Goal: Task Accomplishment & Management: Use online tool/utility

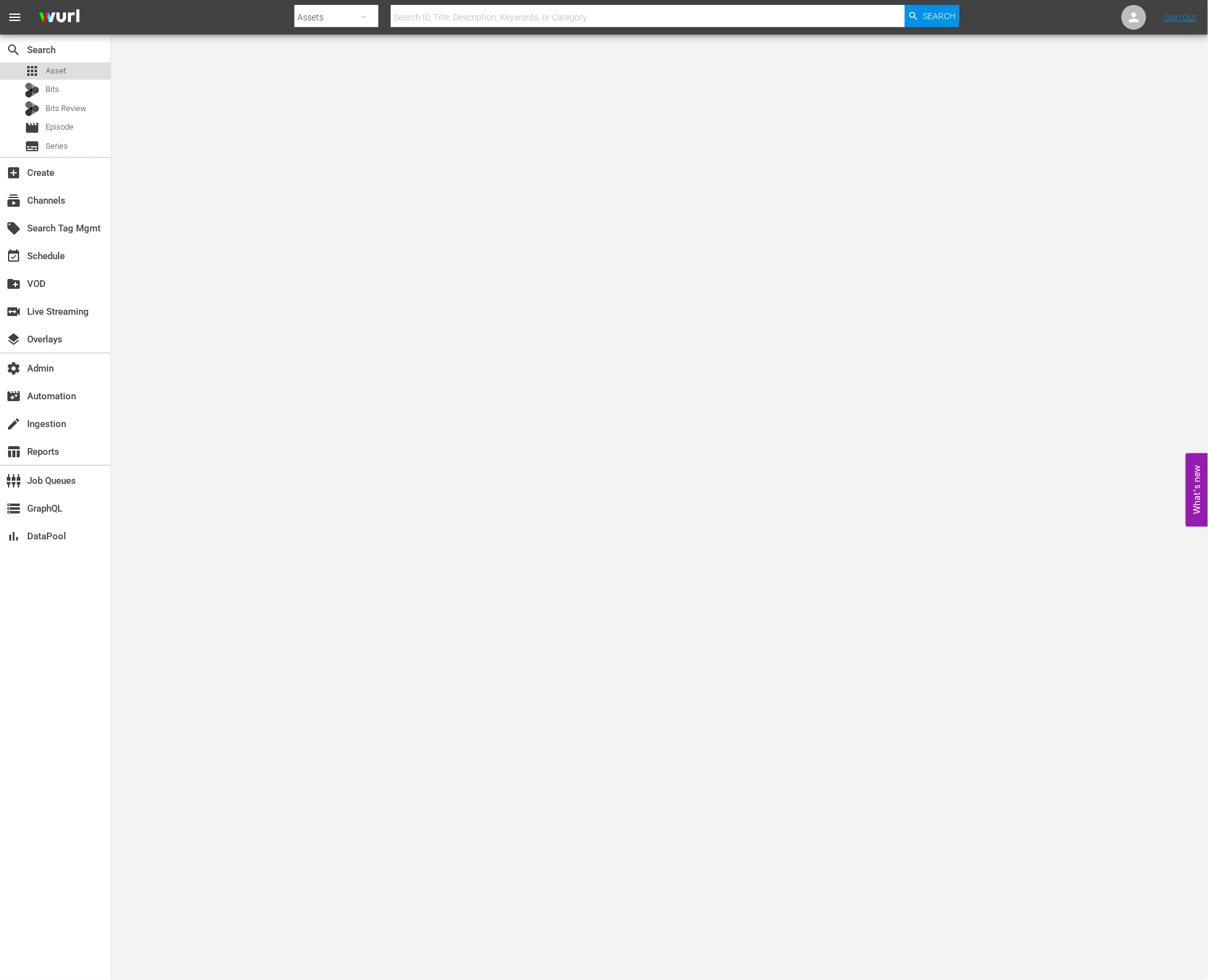
click at [59, 71] on span "Asset" at bounding box center [56, 70] width 20 height 13
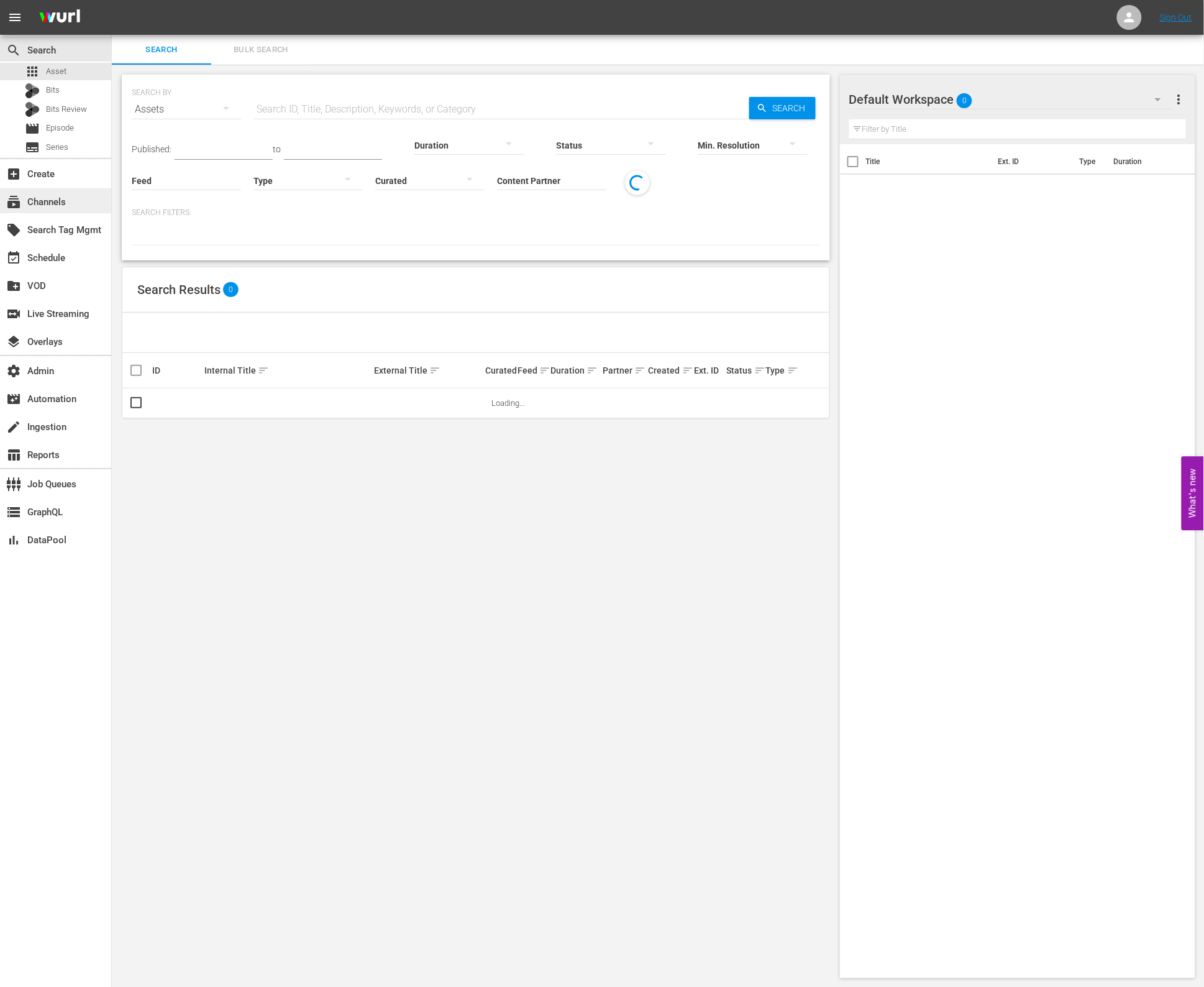
click at [74, 208] on div "subscriptions Channels" at bounding box center [56, 200] width 111 height 25
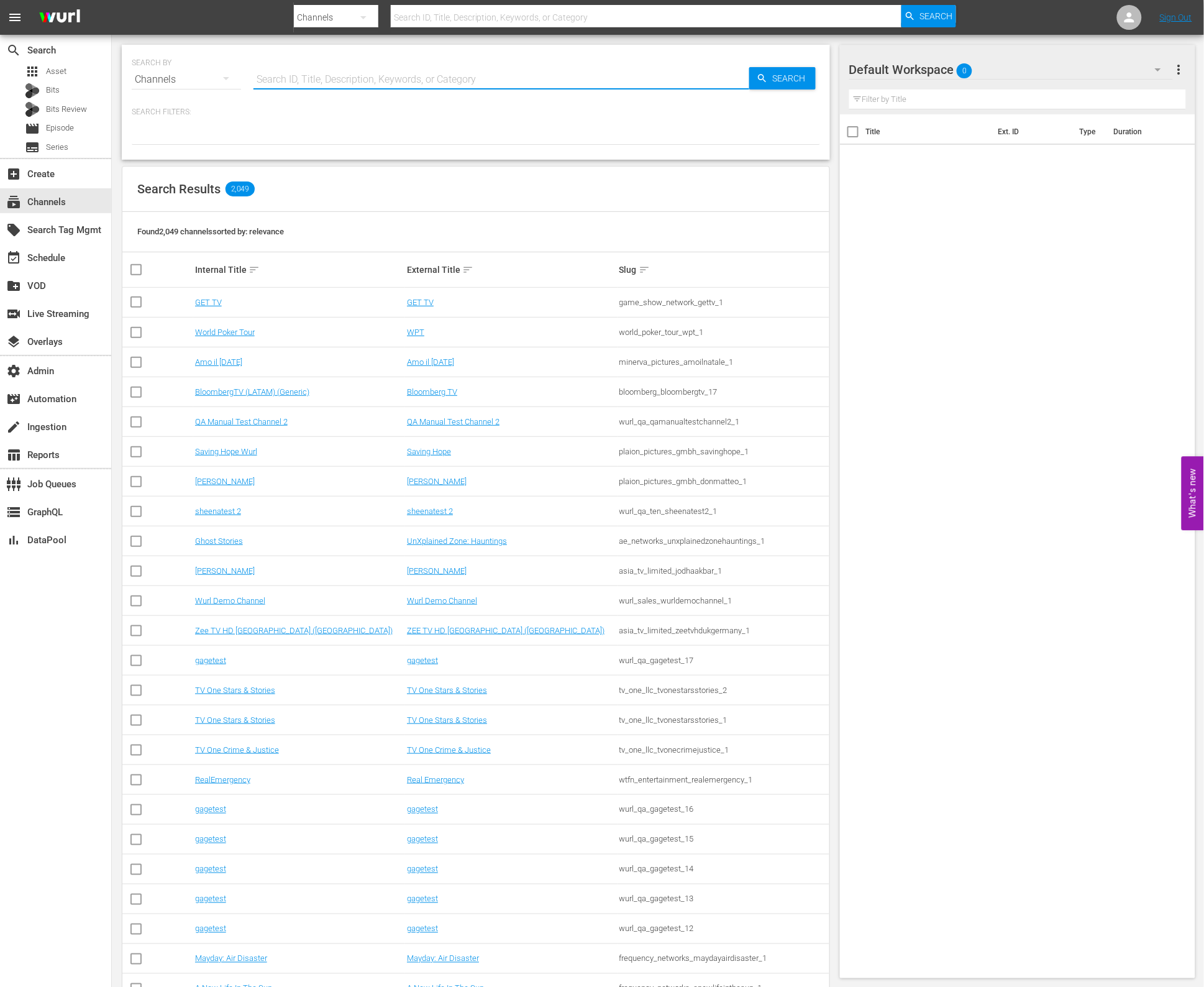
click at [400, 81] on input "text" at bounding box center [501, 80] width 496 height 30
type input "todoa"
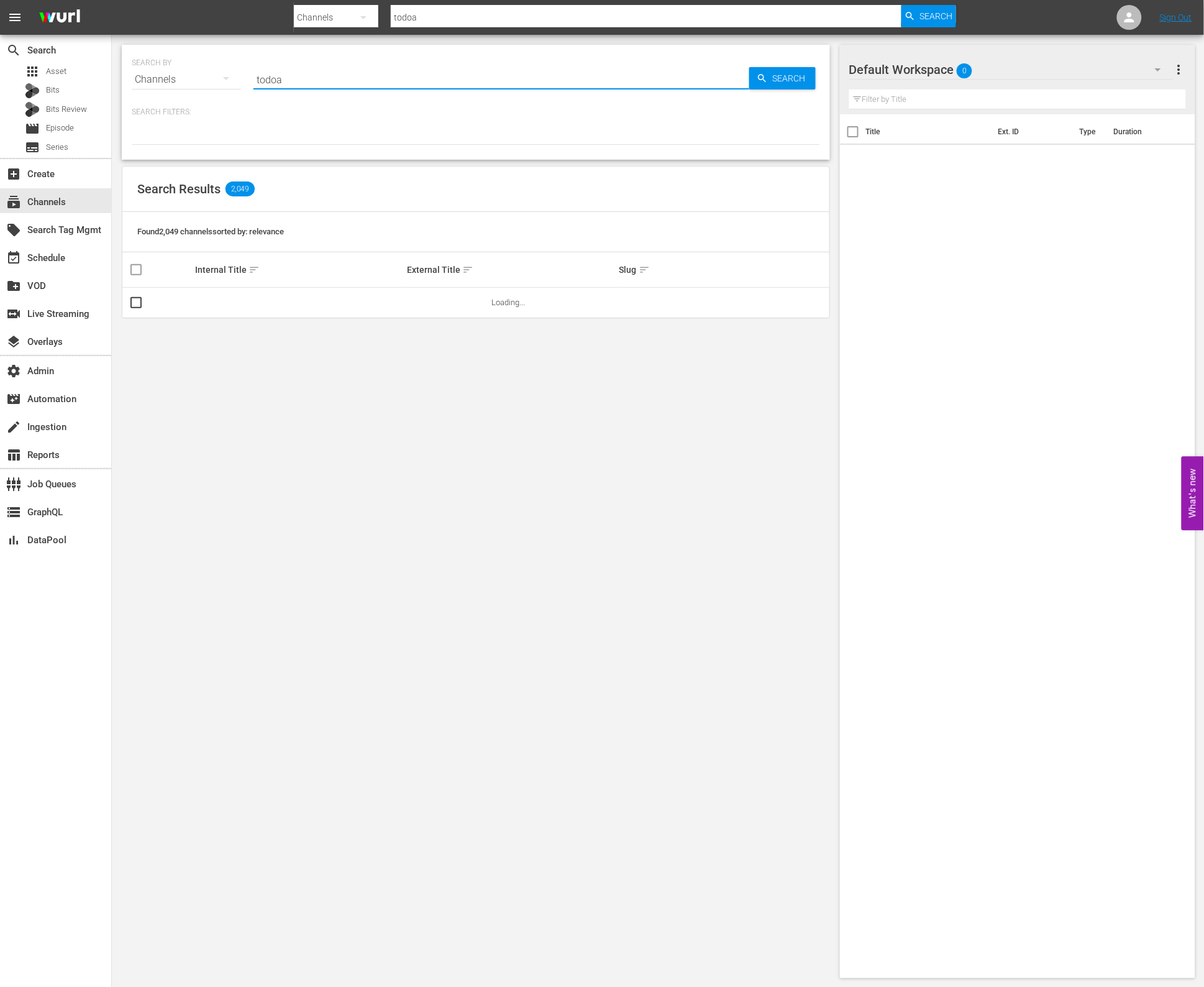
type input "todoa"
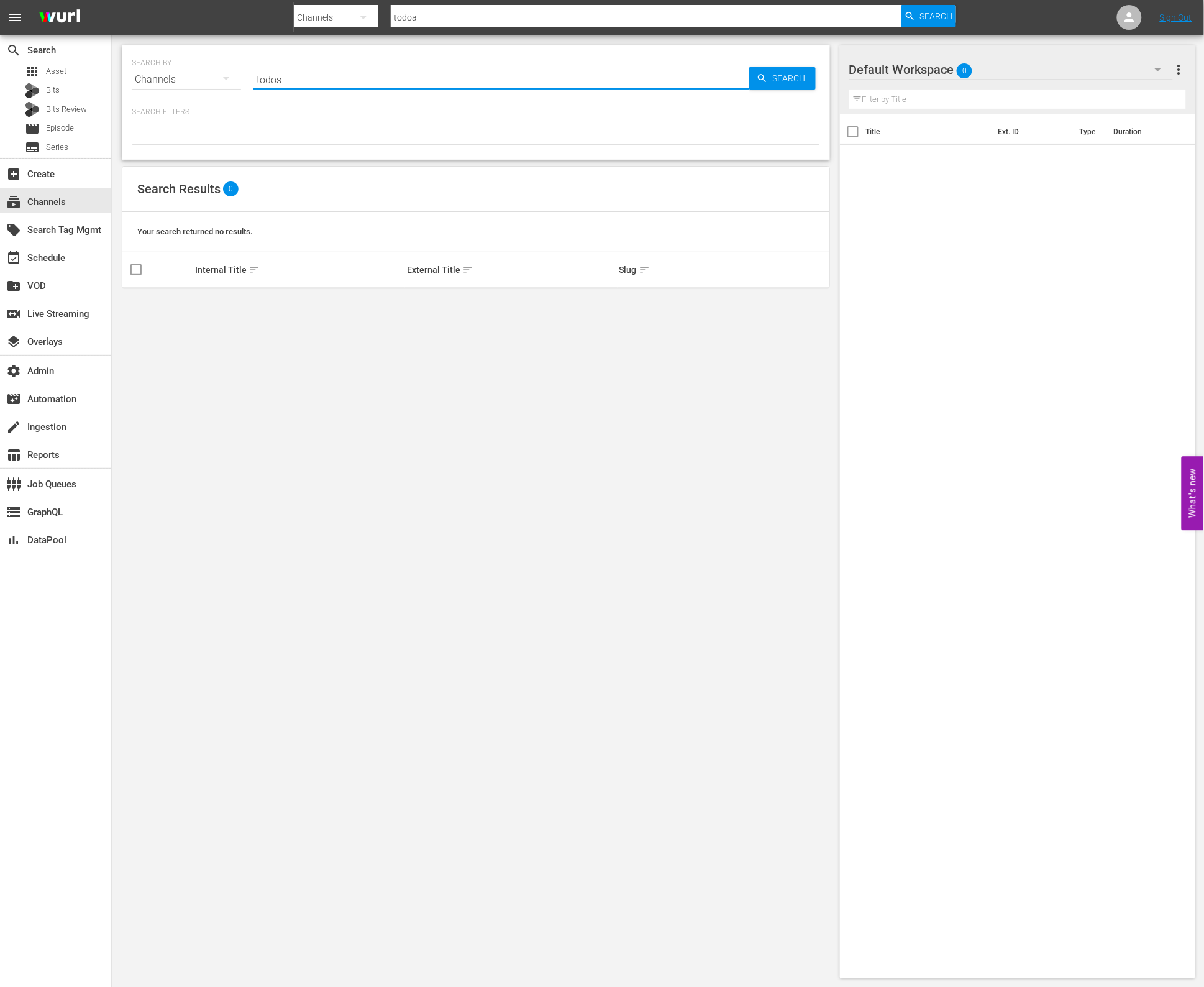
type input "todos"
click at [63, 206] on div "subscriptions Channels" at bounding box center [34, 199] width 69 height 11
click at [358, 76] on input "todos" at bounding box center [501, 80] width 496 height 30
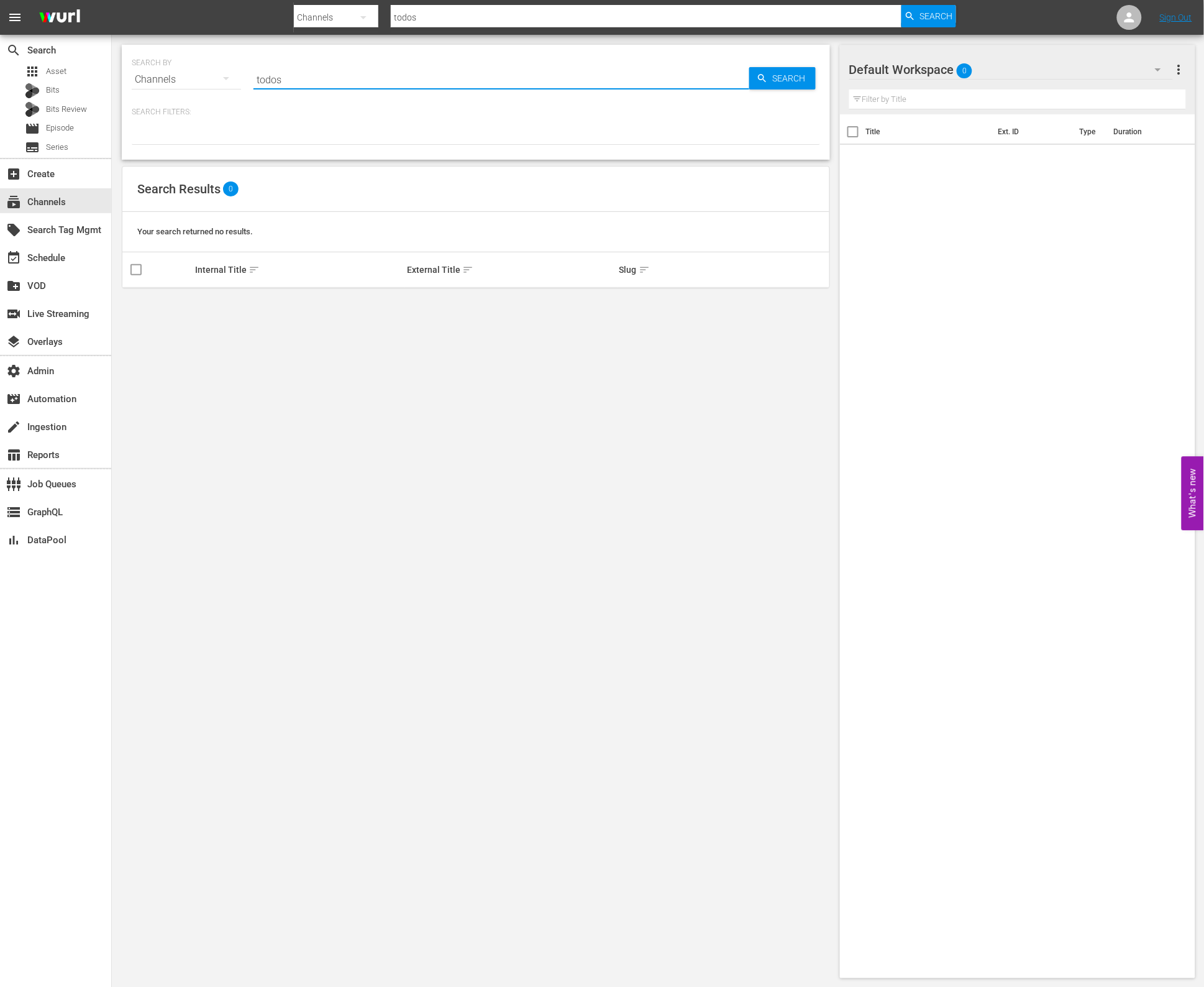
paste input "hemisphere_media_group_todonovelas_2"
type input "hemisphere_media_group_todonovelas_2"
click at [793, 74] on span "Search" at bounding box center [792, 78] width 48 height 22
type input "hemisphere_media_group_todonovelas_2"
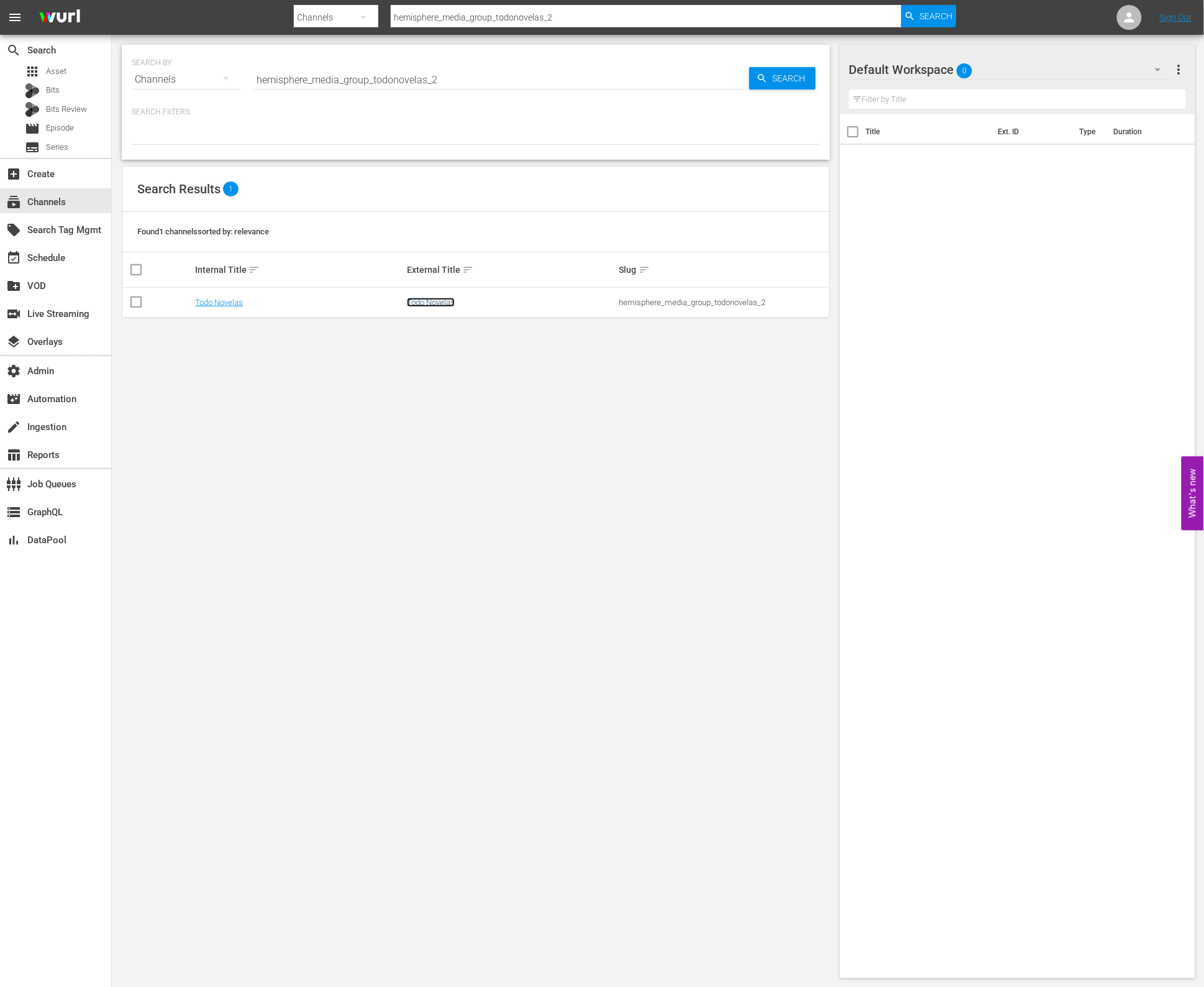
click at [428, 305] on link "Todo Novelas" at bounding box center [431, 302] width 48 height 9
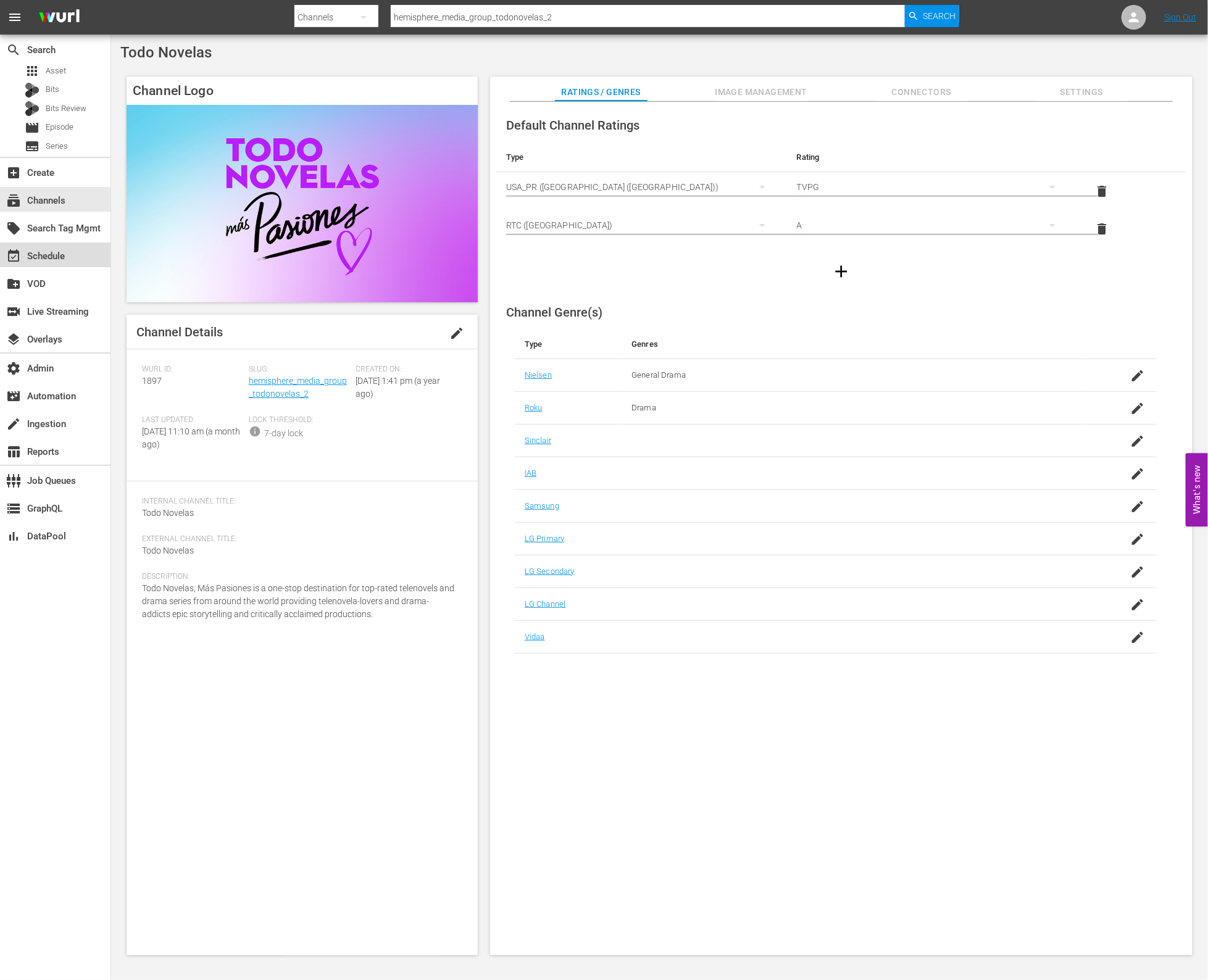
click at [80, 256] on div "event_available Schedule" at bounding box center [55, 255] width 110 height 25
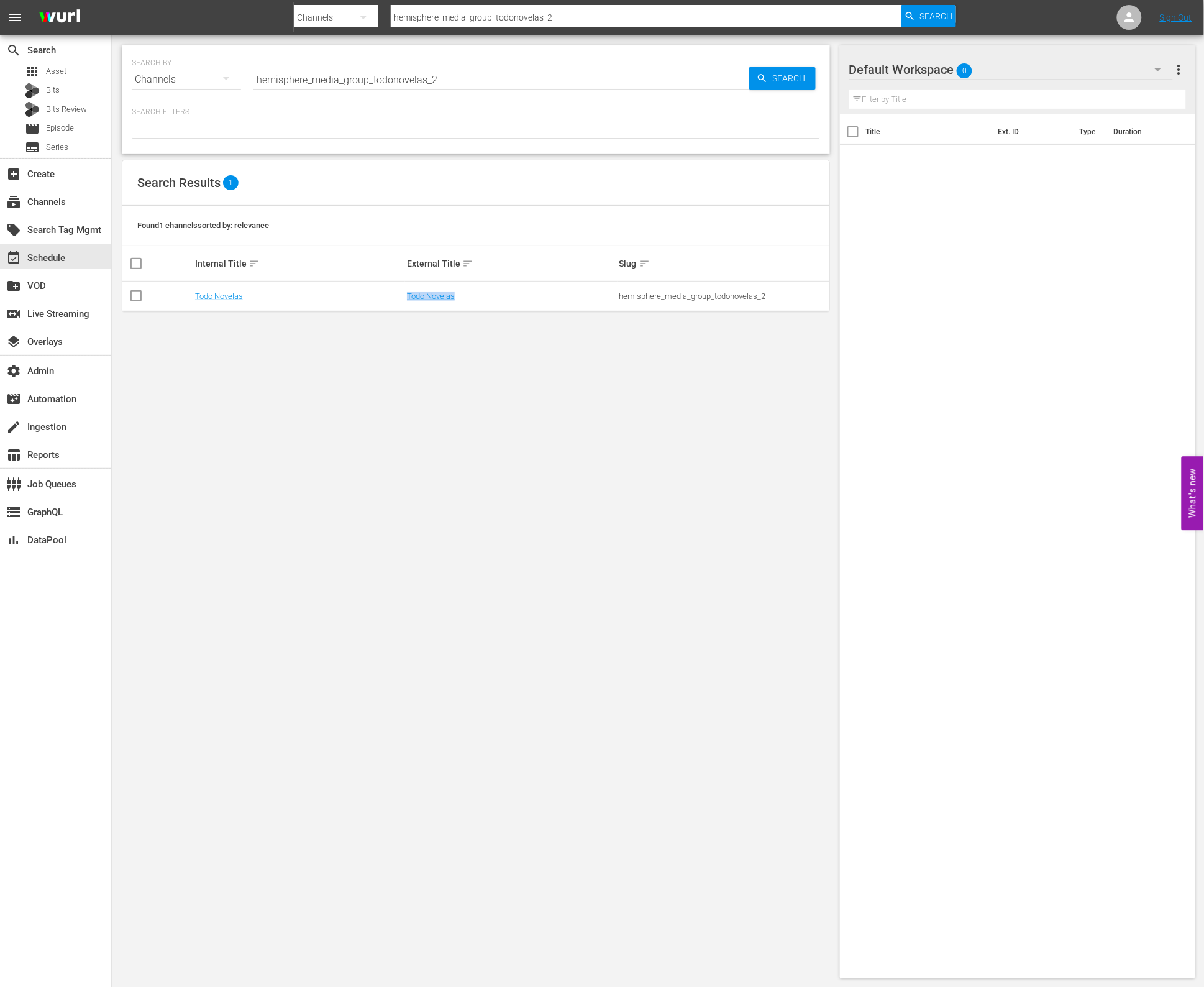
drag, startPoint x: 486, startPoint y: 293, endPoint x: 392, endPoint y: 293, distance: 94.0
click at [392, 294] on tr "Todo Novelas Todo Novelas hemisphere_media_group_todonovelas_2" at bounding box center [475, 296] width 707 height 30
copy tr "Todo Novelas"
click at [627, 328] on div "SEARCH BY Search By Channels Search ID, Title, Description, Keywords, or Catego…" at bounding box center [476, 511] width 729 height 954
click at [631, 293] on div "hemisphere_media_group_todonovelas_2" at bounding box center [723, 296] width 208 height 9
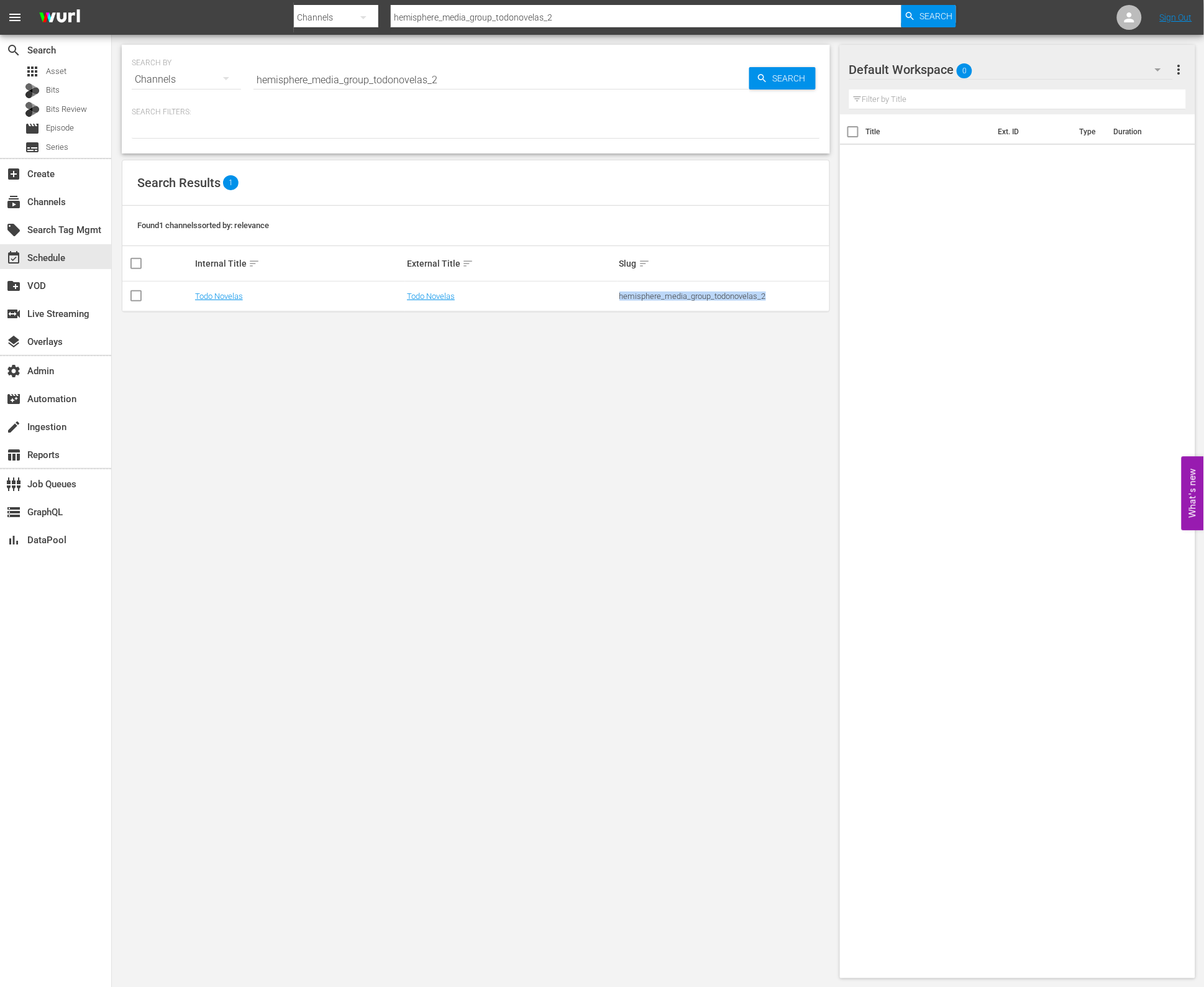
click at [631, 293] on div "hemisphere_media_group_todonovelas_2" at bounding box center [723, 296] width 208 height 9
copy div "hemisphere_media_group_todonovelas_2"
click at [479, 304] on td "Todo Novelas" at bounding box center [511, 296] width 212 height 30
drag, startPoint x: 450, startPoint y: 297, endPoint x: 396, endPoint y: 298, distance: 54.0
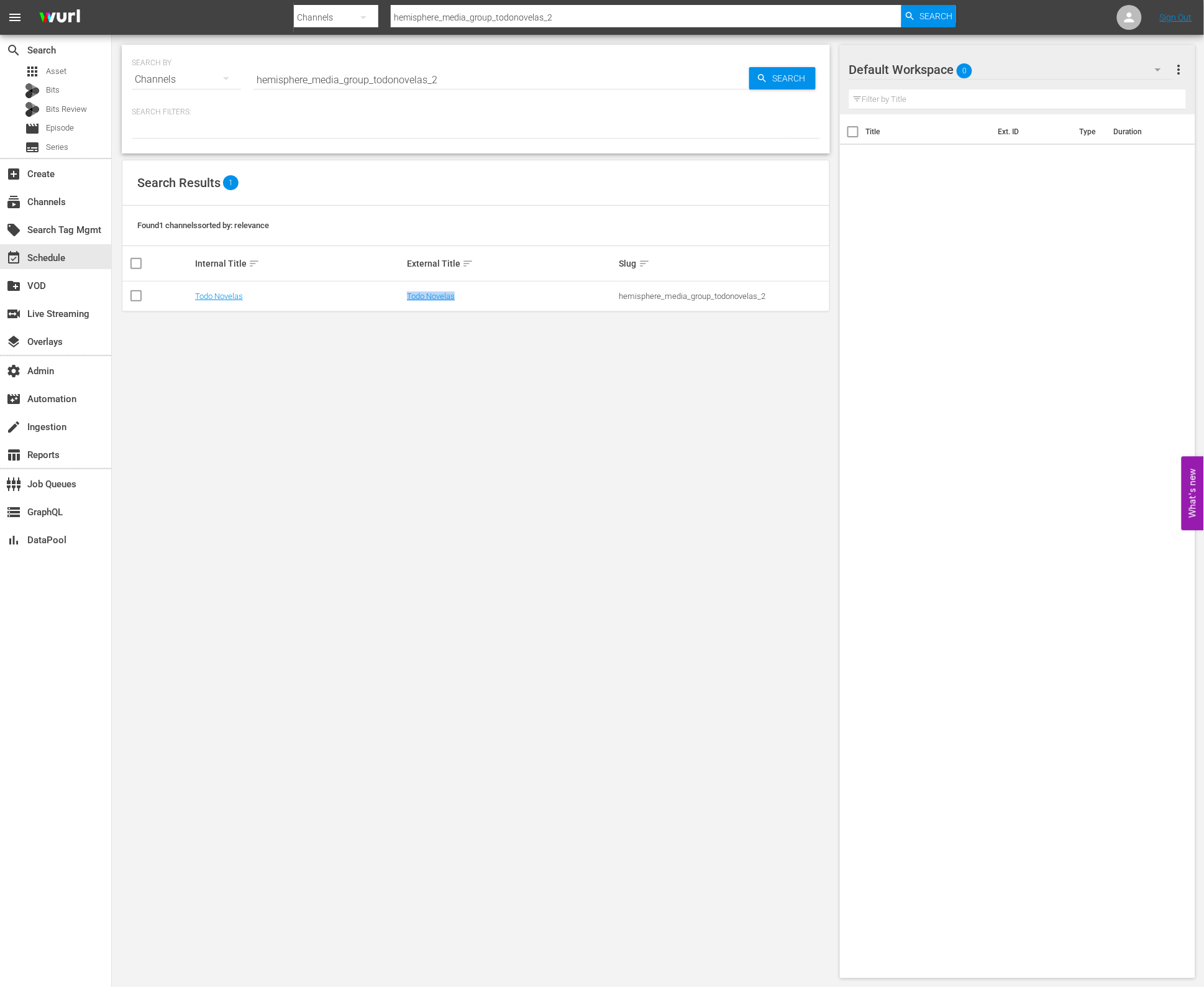
click at [396, 298] on tr "Todo Novelas Todo Novelas hemisphere_media_group_todonovelas_2" at bounding box center [475, 296] width 707 height 30
copy tr "Todo Novelas"
click at [527, 66] on input "hemisphere_media_group_todonovelas_2" at bounding box center [501, 80] width 496 height 30
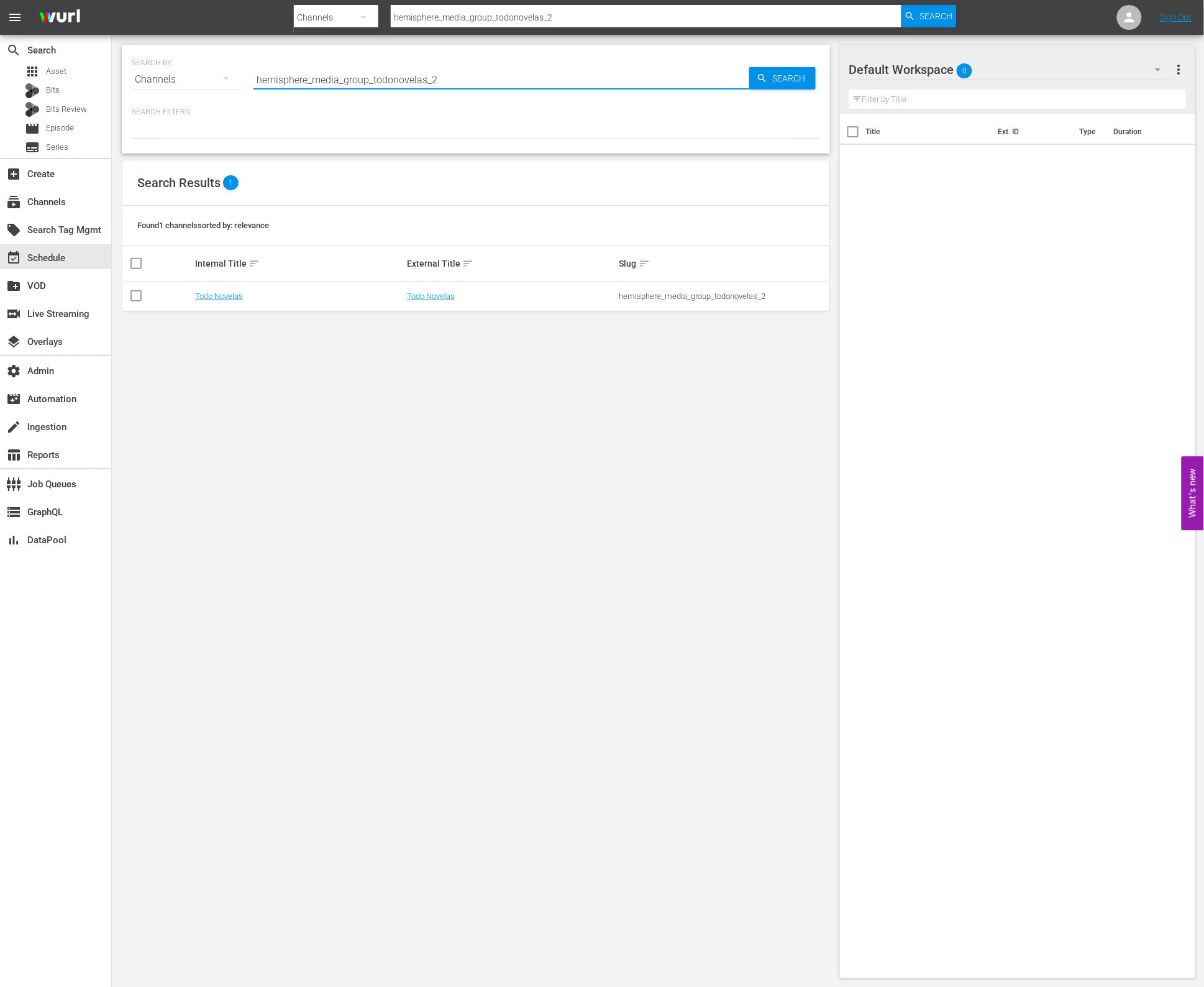
paste input "Todo Novelas"
type input "Todo Novelas"
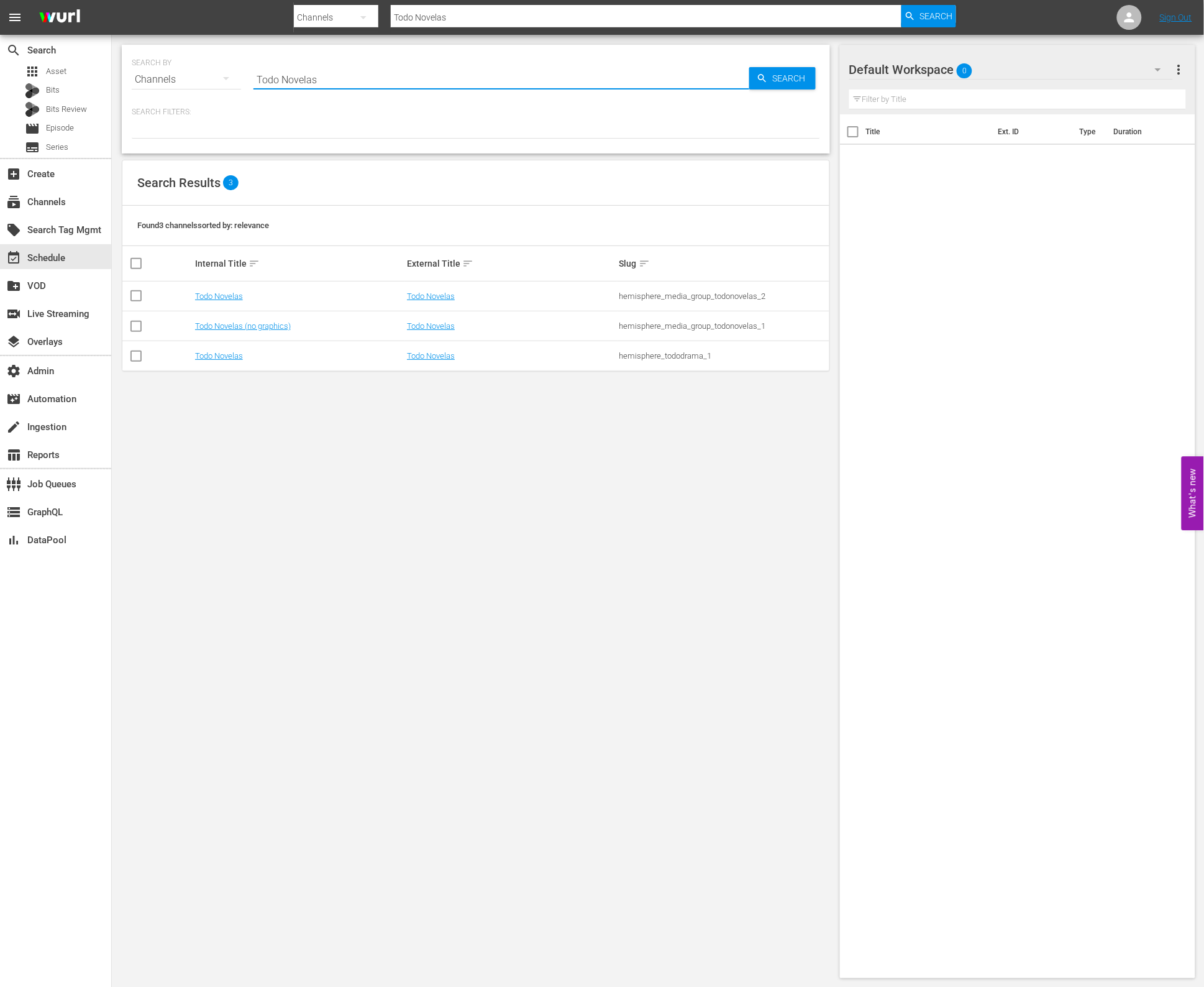
click at [355, 81] on input "Todo Novelas" at bounding box center [501, 80] width 496 height 30
click at [356, 82] on input "Todo Novelas" at bounding box center [501, 80] width 496 height 30
type input "future"
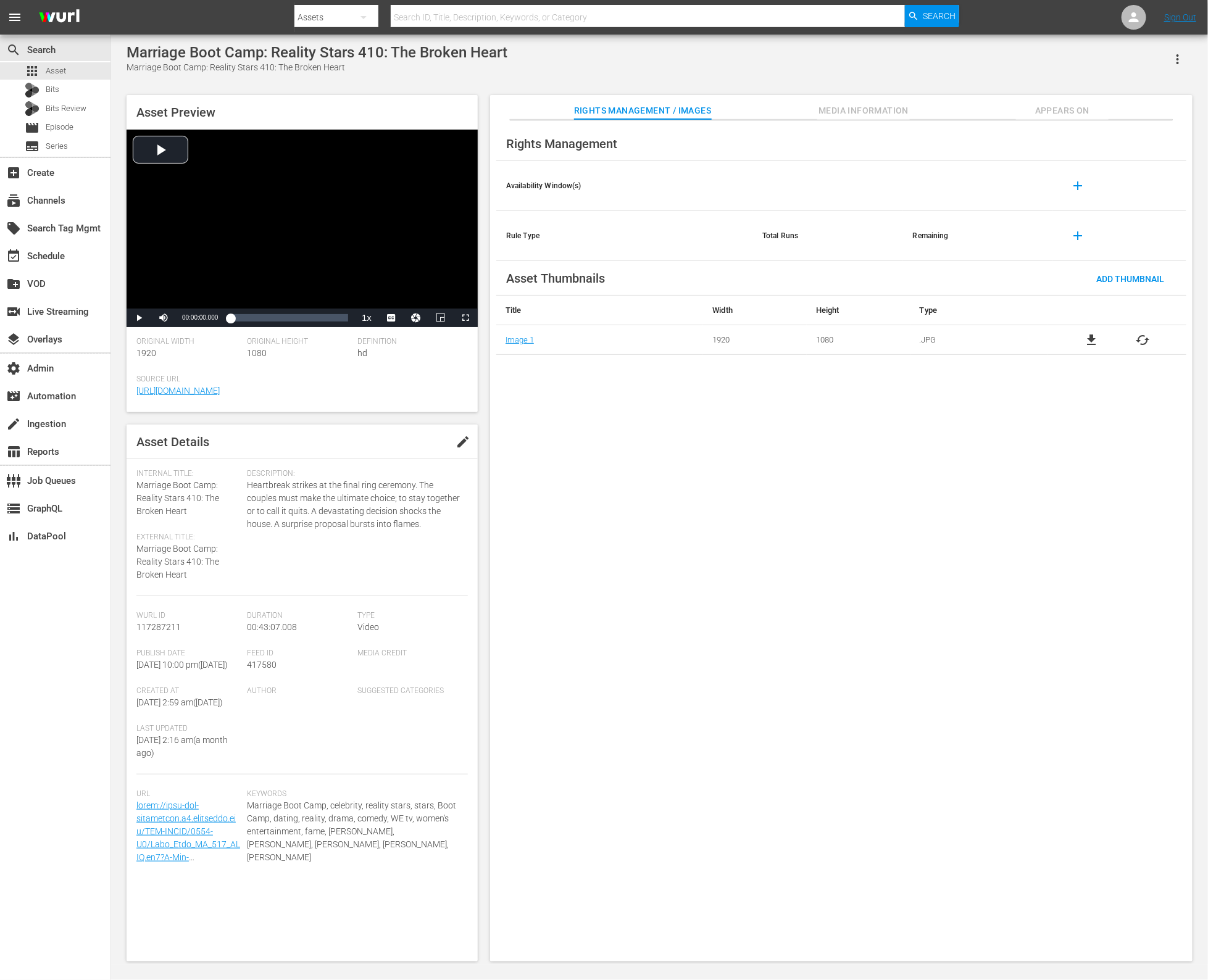
click at [842, 112] on span "Media Information" at bounding box center [863, 110] width 93 height 15
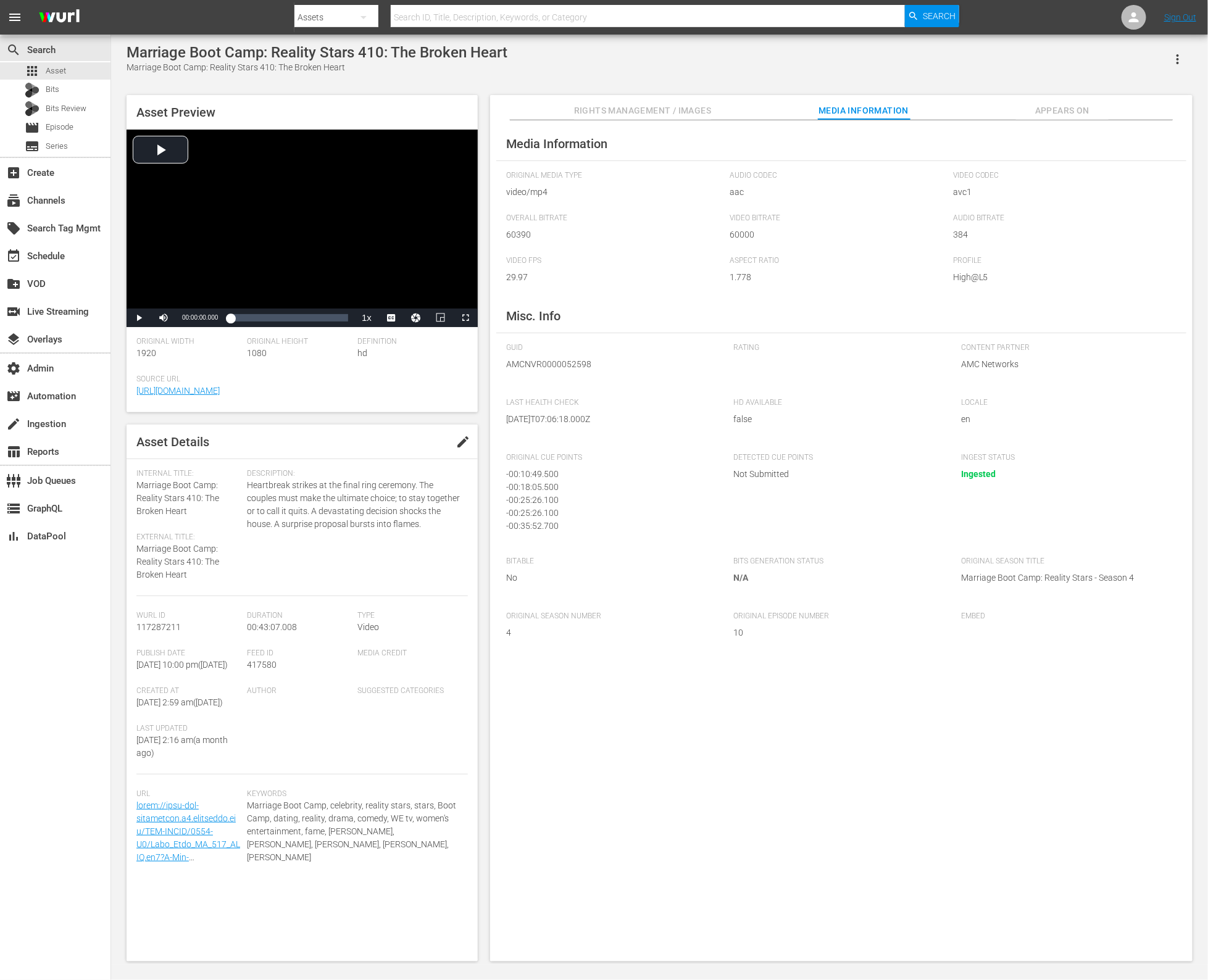
click at [556, 360] on span "AMCNVR0000052598" at bounding box center [611, 363] width 209 height 13
copy span "AMCNVR0000052598"
click at [534, 369] on span "AMCNVR0000052598" at bounding box center [611, 363] width 209 height 13
click at [534, 367] on span "AMCNVR0000052598" at bounding box center [611, 363] width 209 height 13
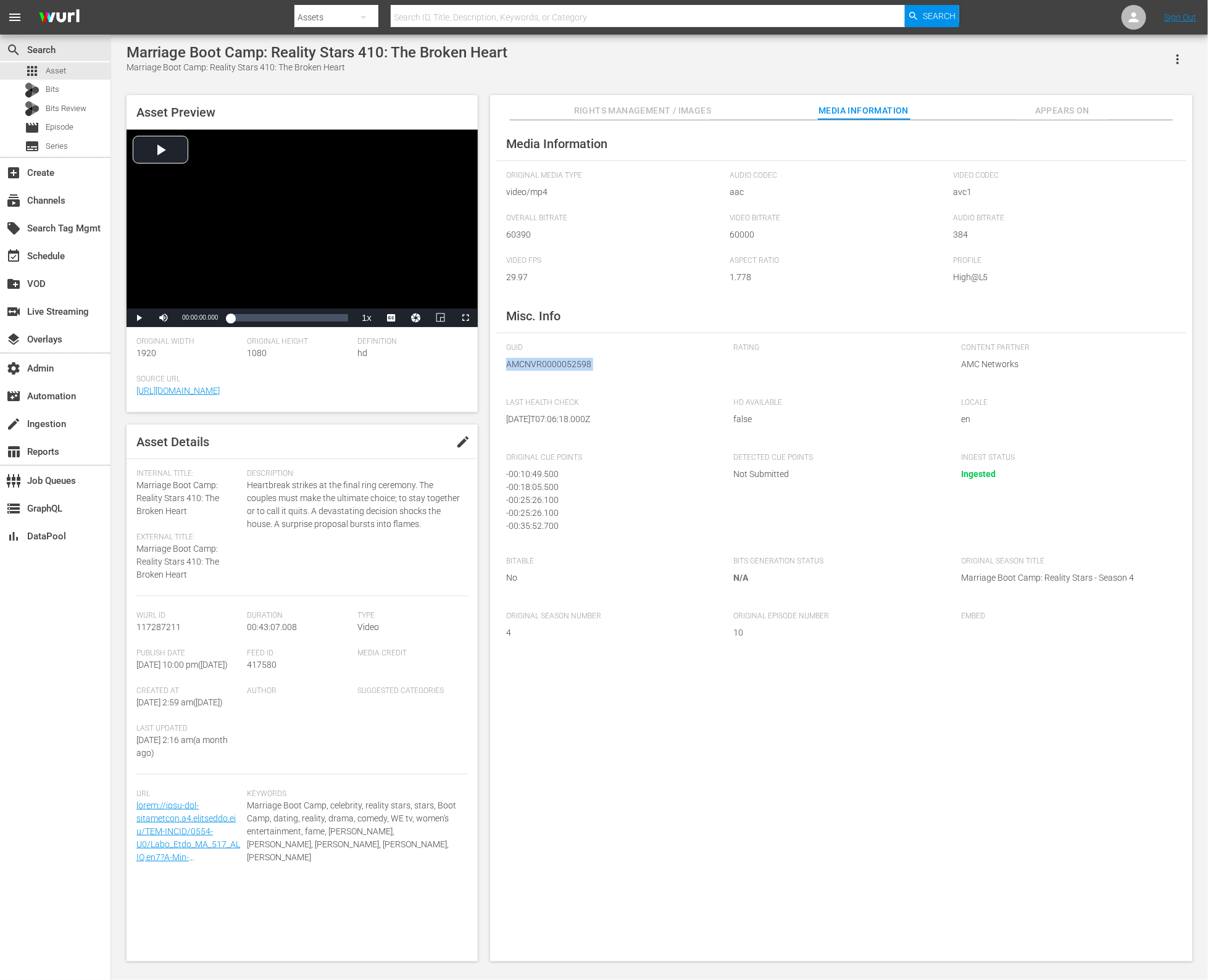
click at [534, 367] on span "AMCNVR0000052598" at bounding box center [611, 363] width 209 height 13
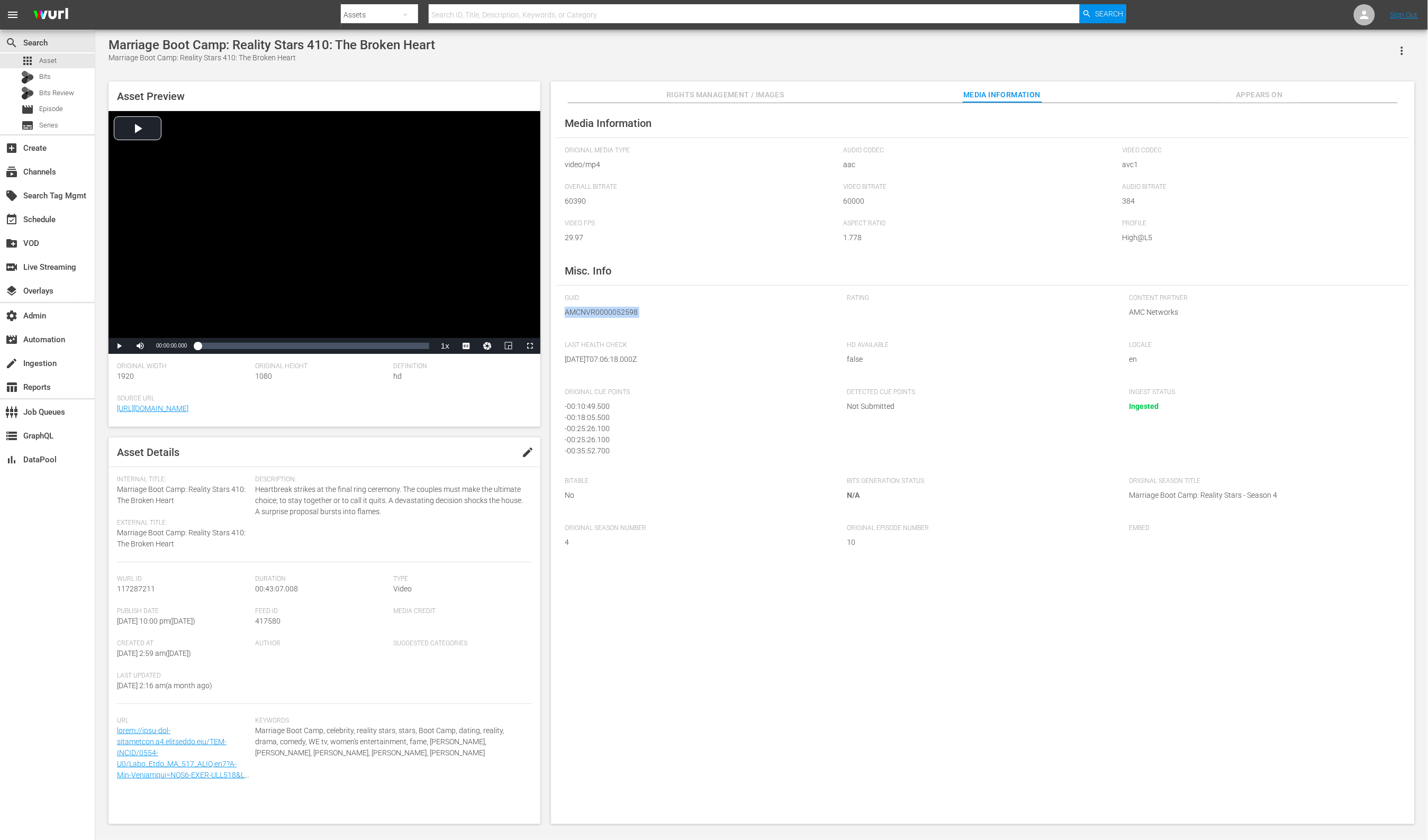
click at [595, 314] on span "AMCNVR0000052598" at bounding box center [698, 312] width 267 height 11
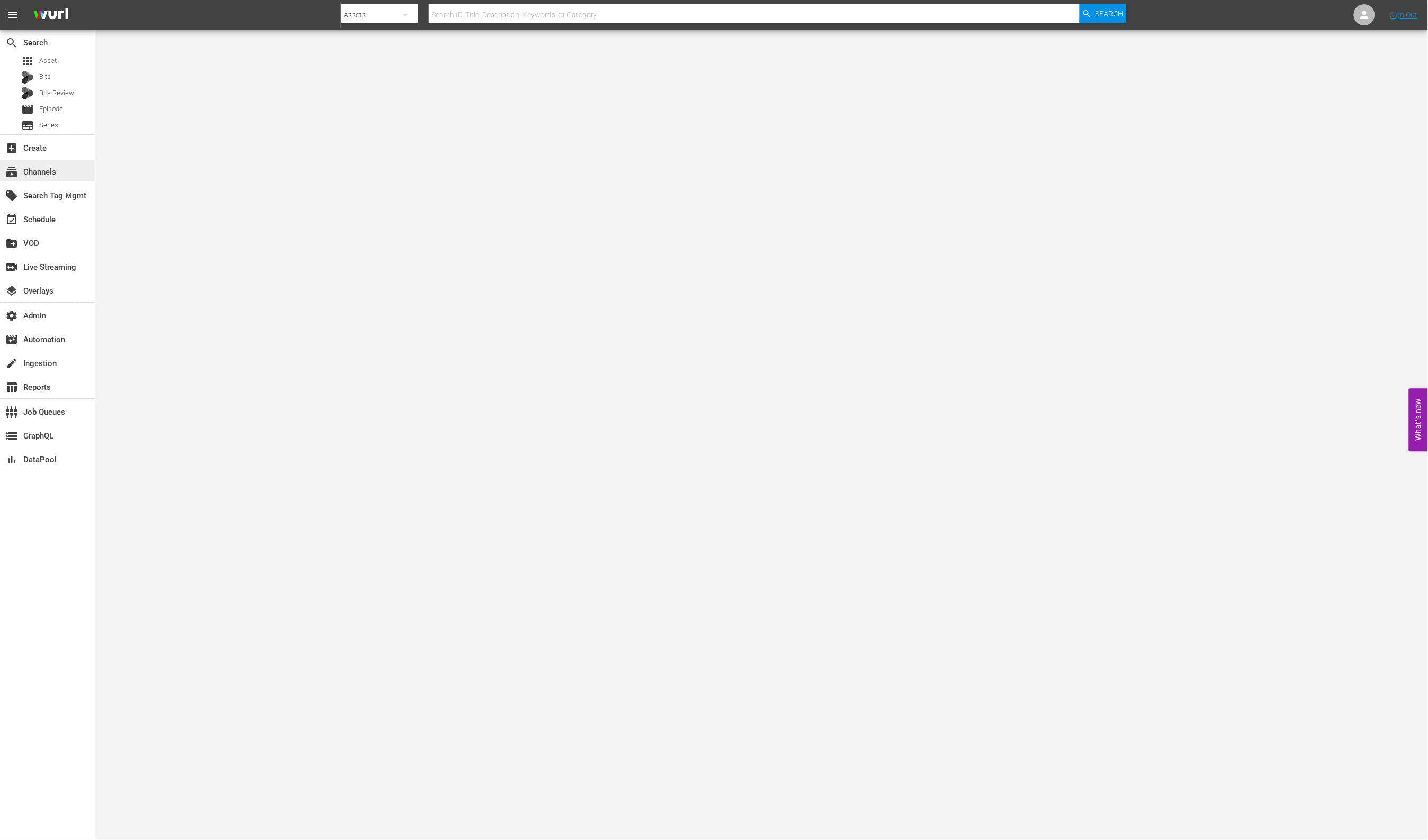
click at [67, 170] on div "subscriptions Channels" at bounding box center [47, 170] width 95 height 21
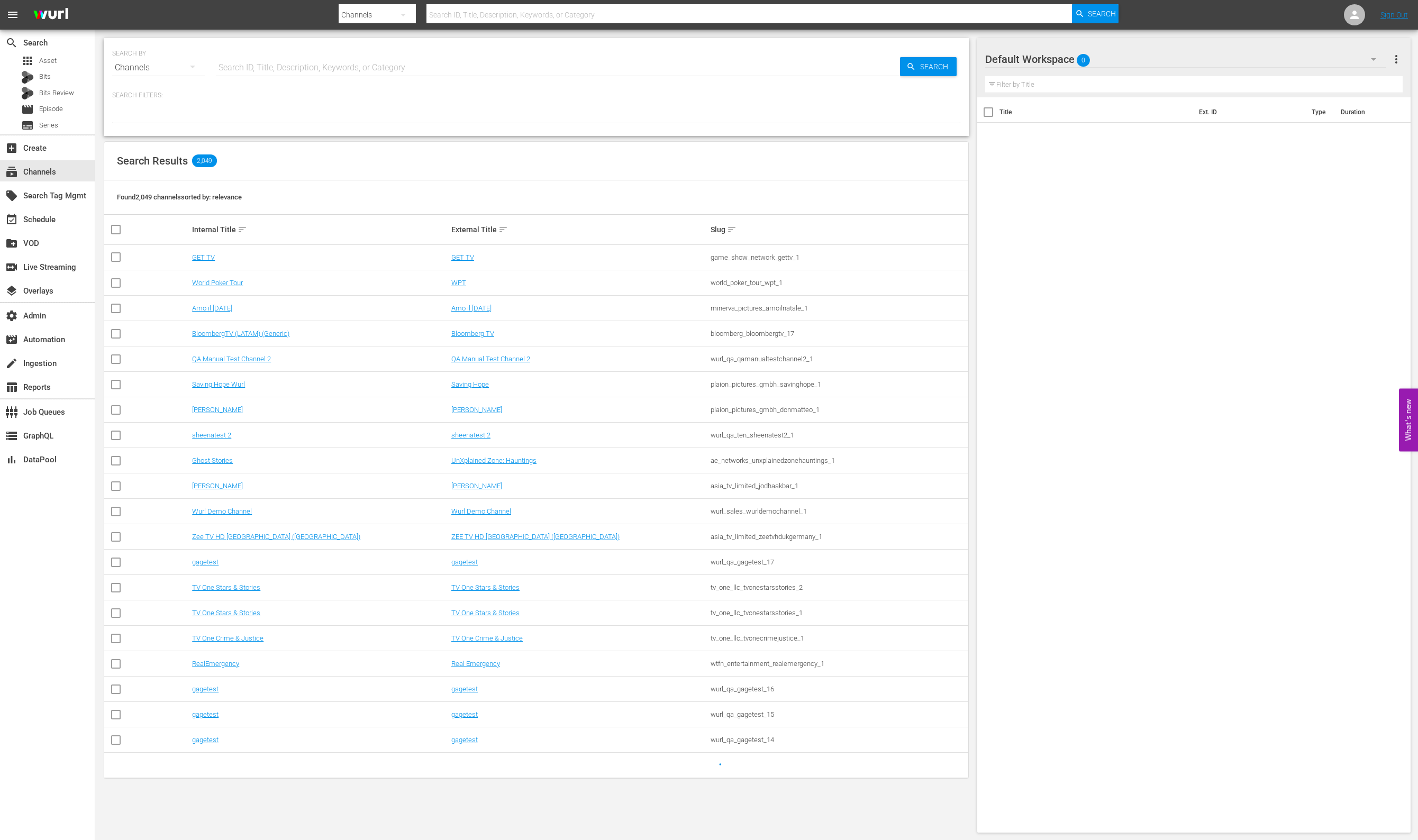
click at [418, 71] on input "text" at bounding box center [558, 68] width 684 height 25
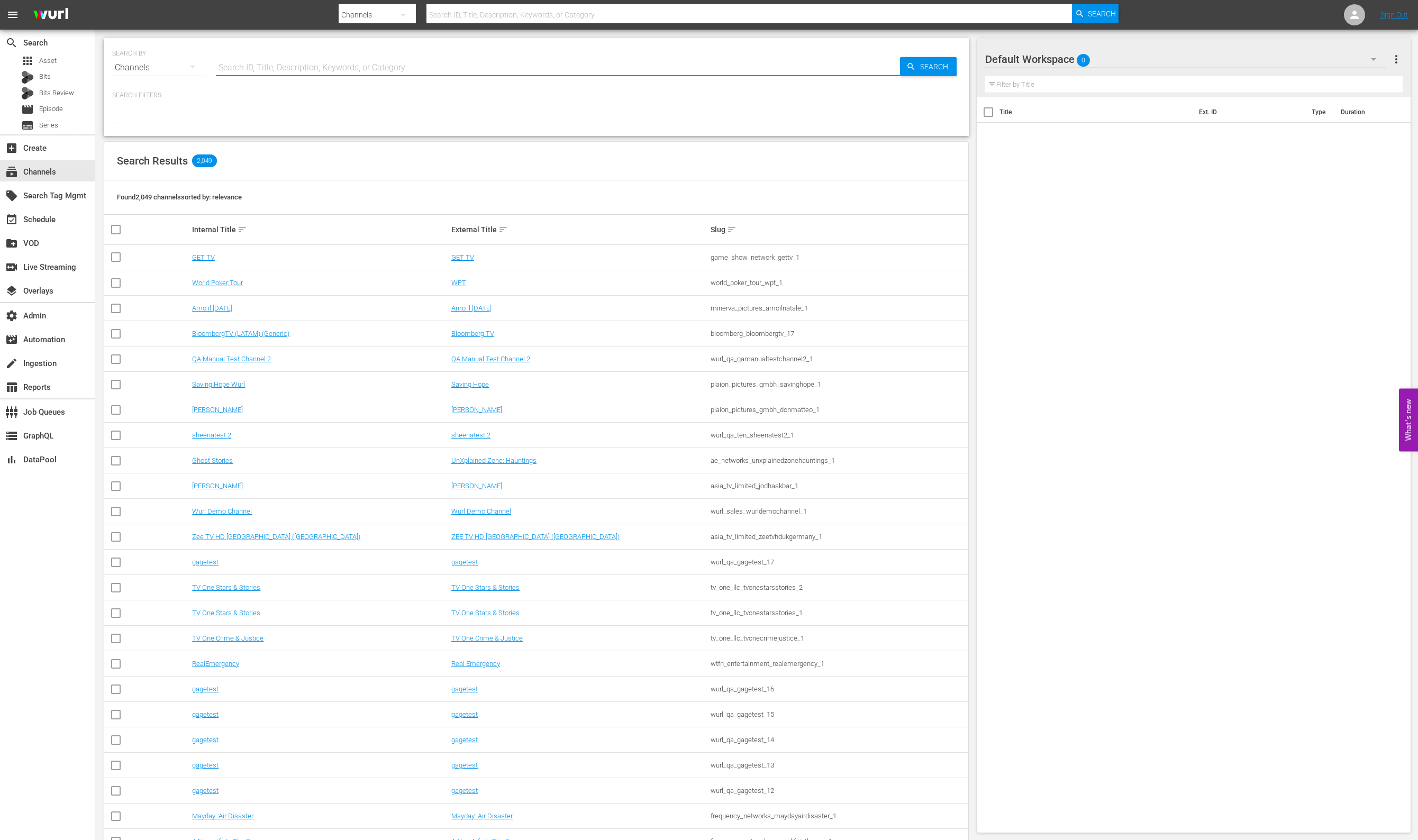
paste input "hemisphere_media_group_todonovelas_2"
type input "hemisphere_media_group_todonovelas_2"
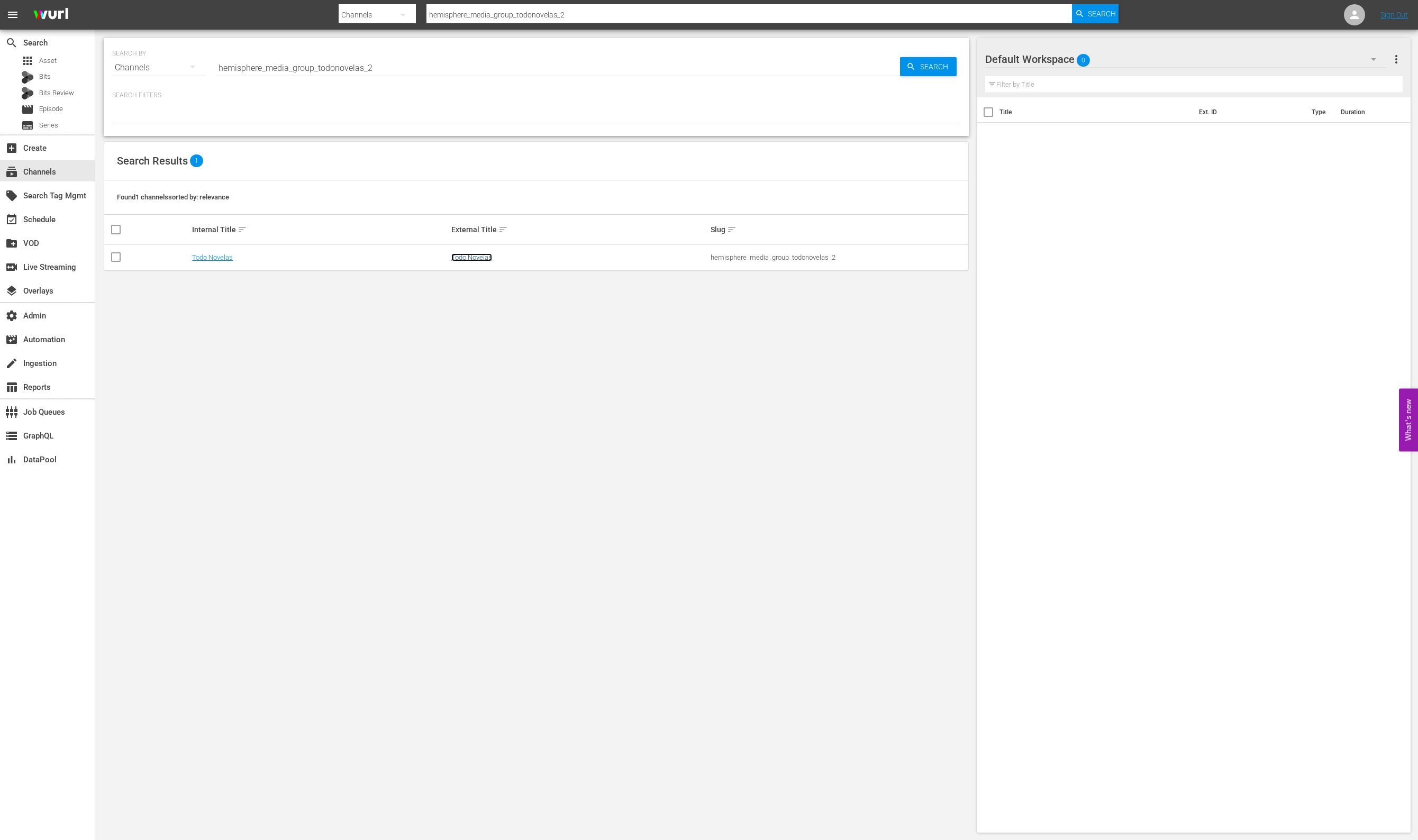
click at [464, 261] on link "Todo Novelas" at bounding box center [472, 257] width 41 height 8
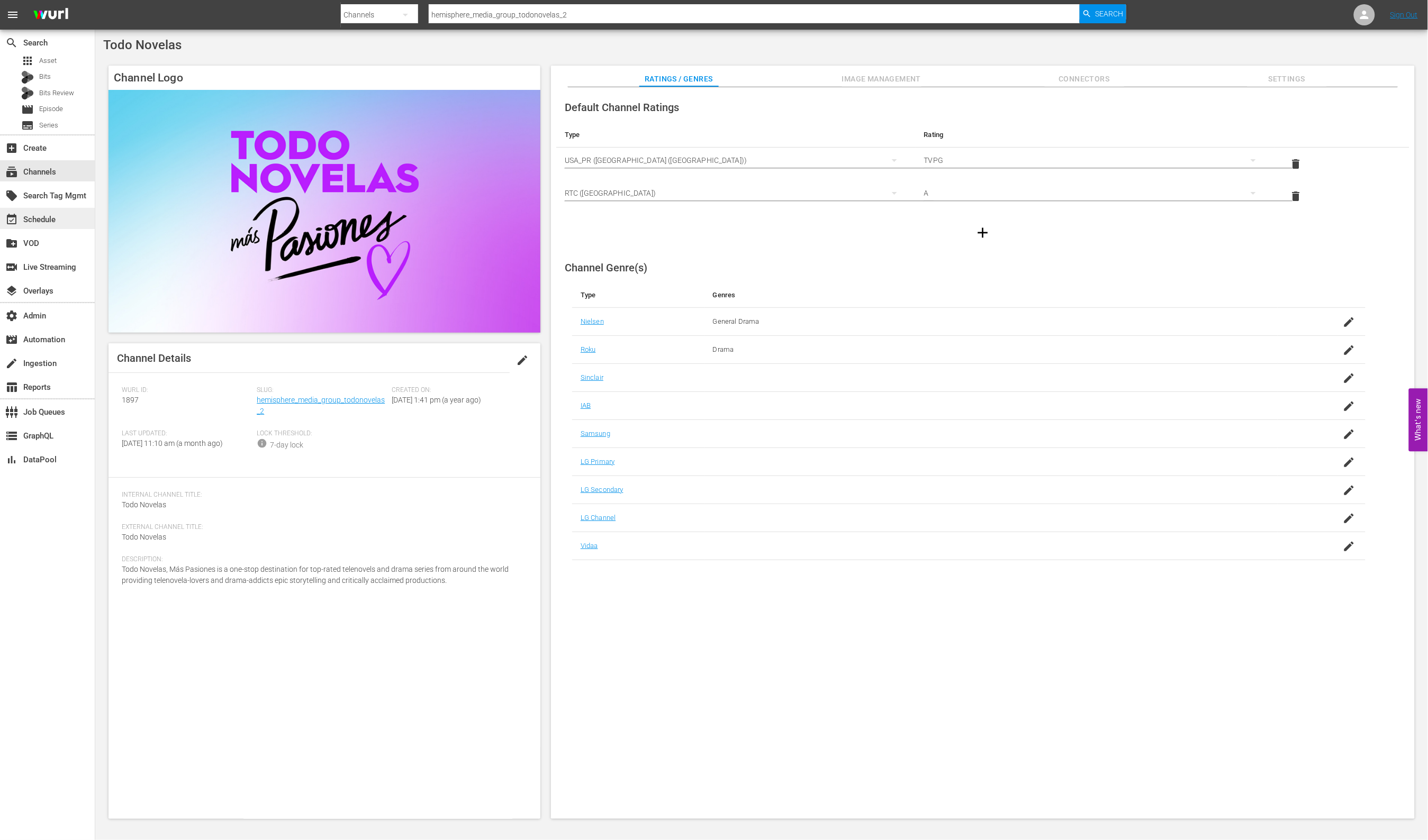
click at [68, 221] on div "event_available Schedule" at bounding box center [47, 218] width 95 height 21
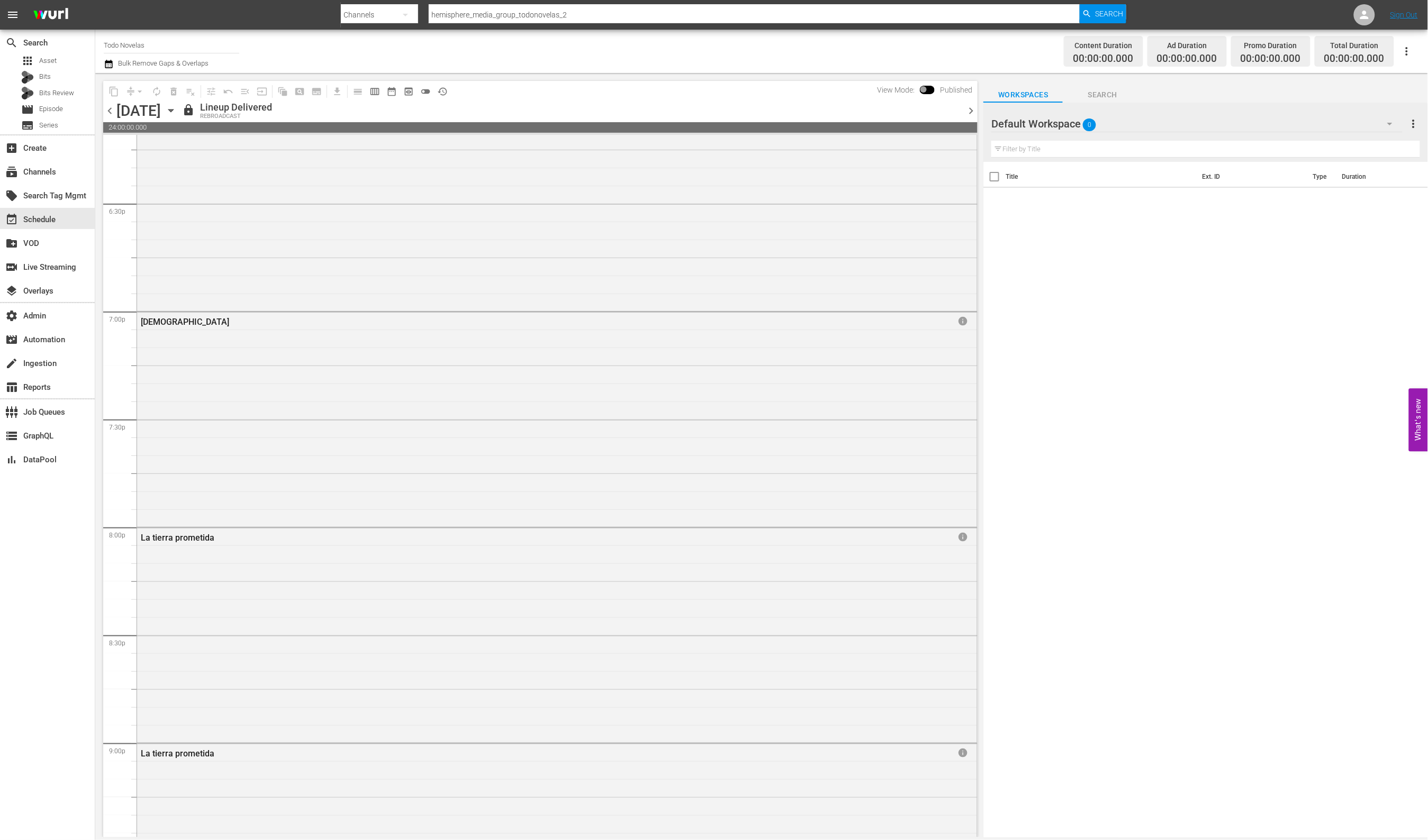
scroll to position [4476, 0]
click at [971, 112] on span "chevron_right" at bounding box center [971, 111] width 13 height 13
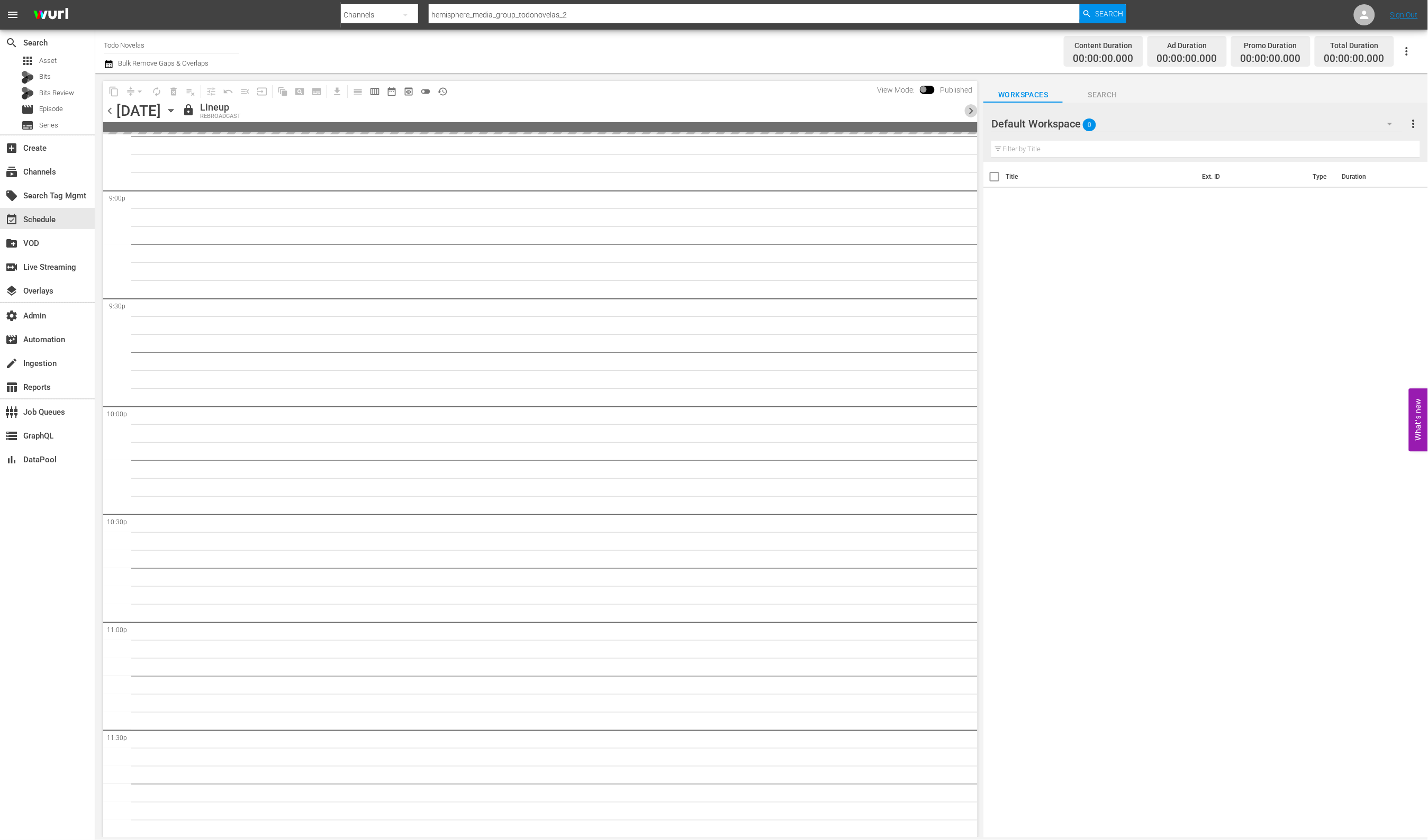
click at [971, 112] on span "chevron_right" at bounding box center [971, 111] width 13 height 13
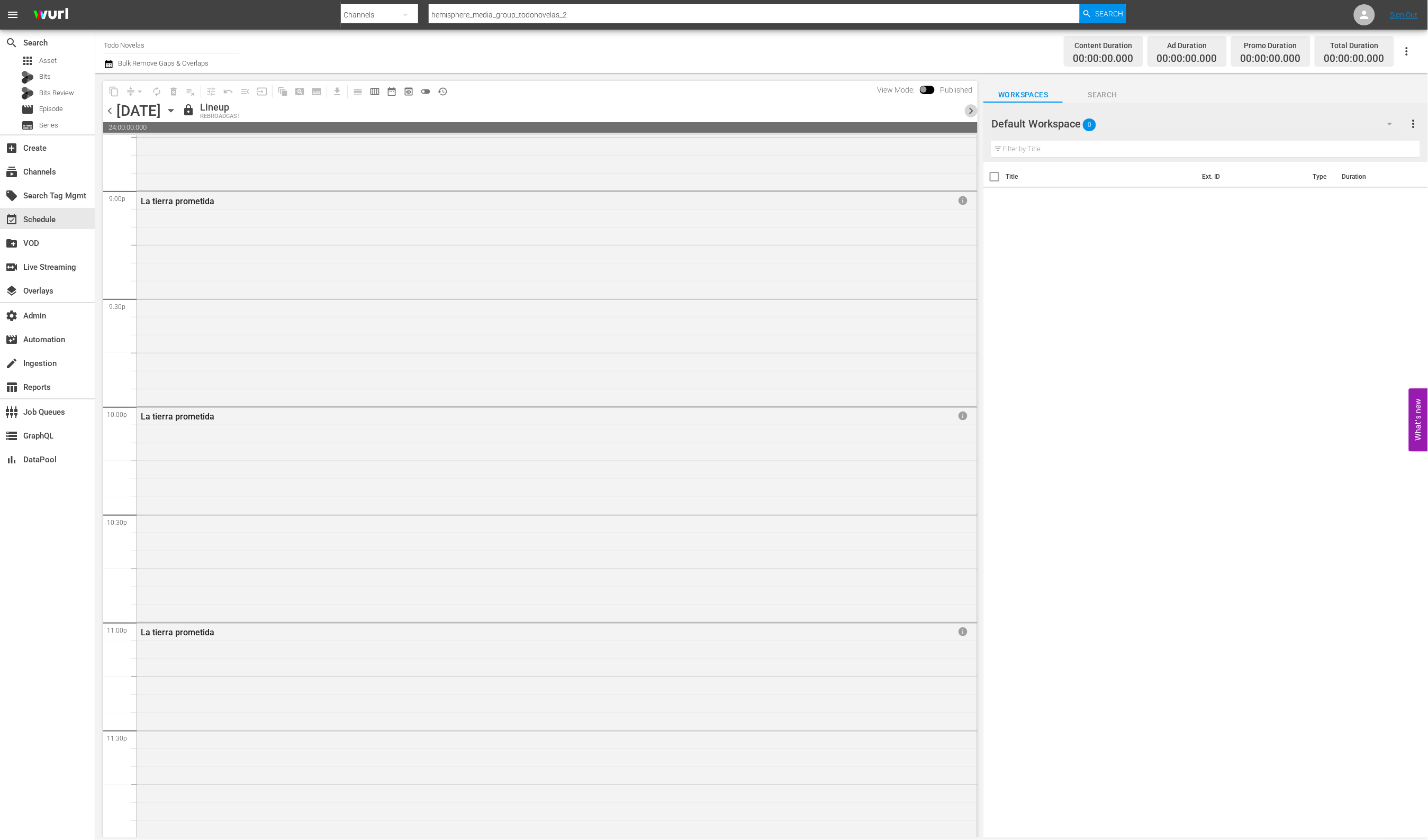
click at [971, 112] on span "chevron_right" at bounding box center [971, 111] width 13 height 13
click at [971, 110] on span "chevron_right" at bounding box center [971, 111] width 13 height 13
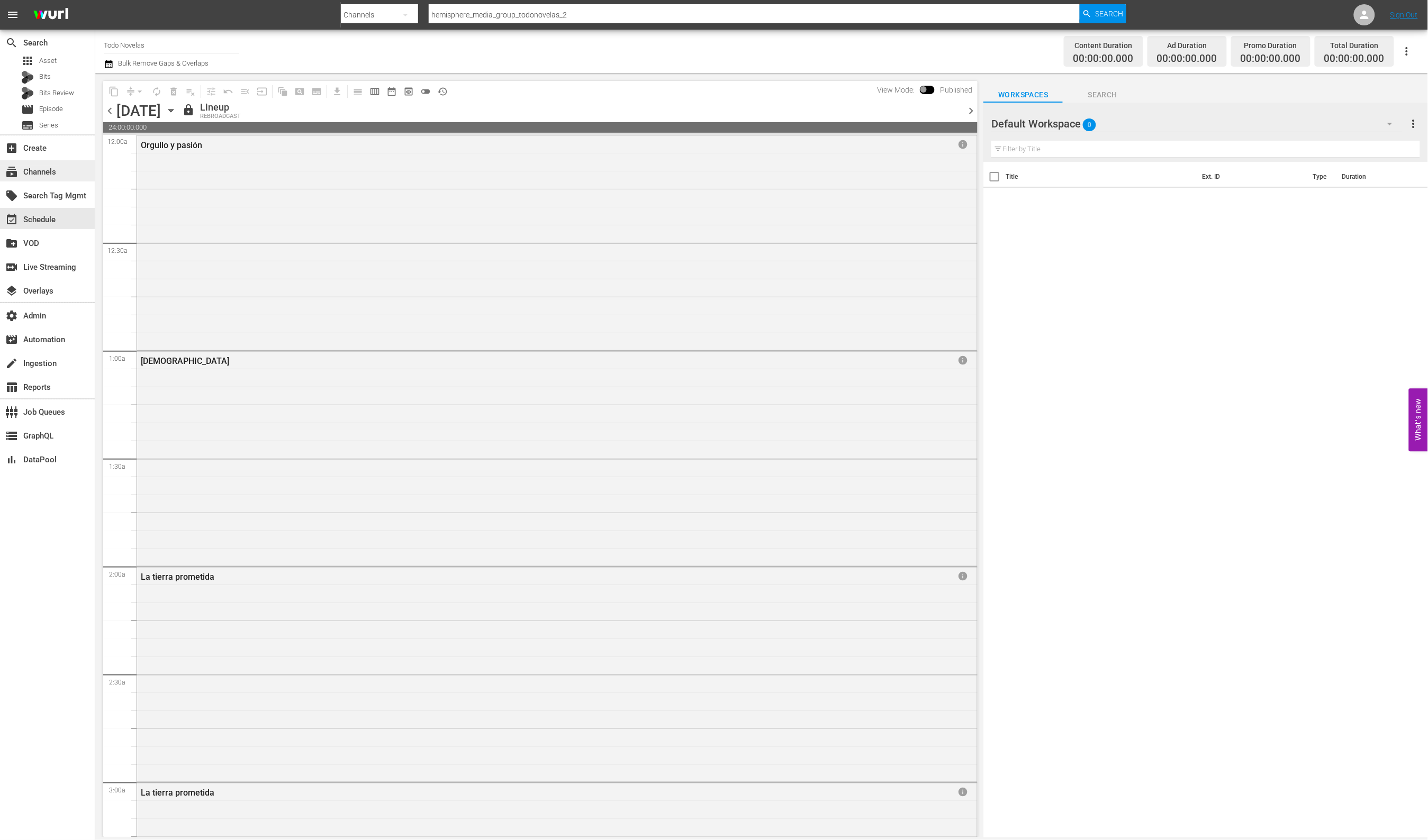
click at [48, 173] on div "subscriptions Channels" at bounding box center [29, 170] width 59 height 9
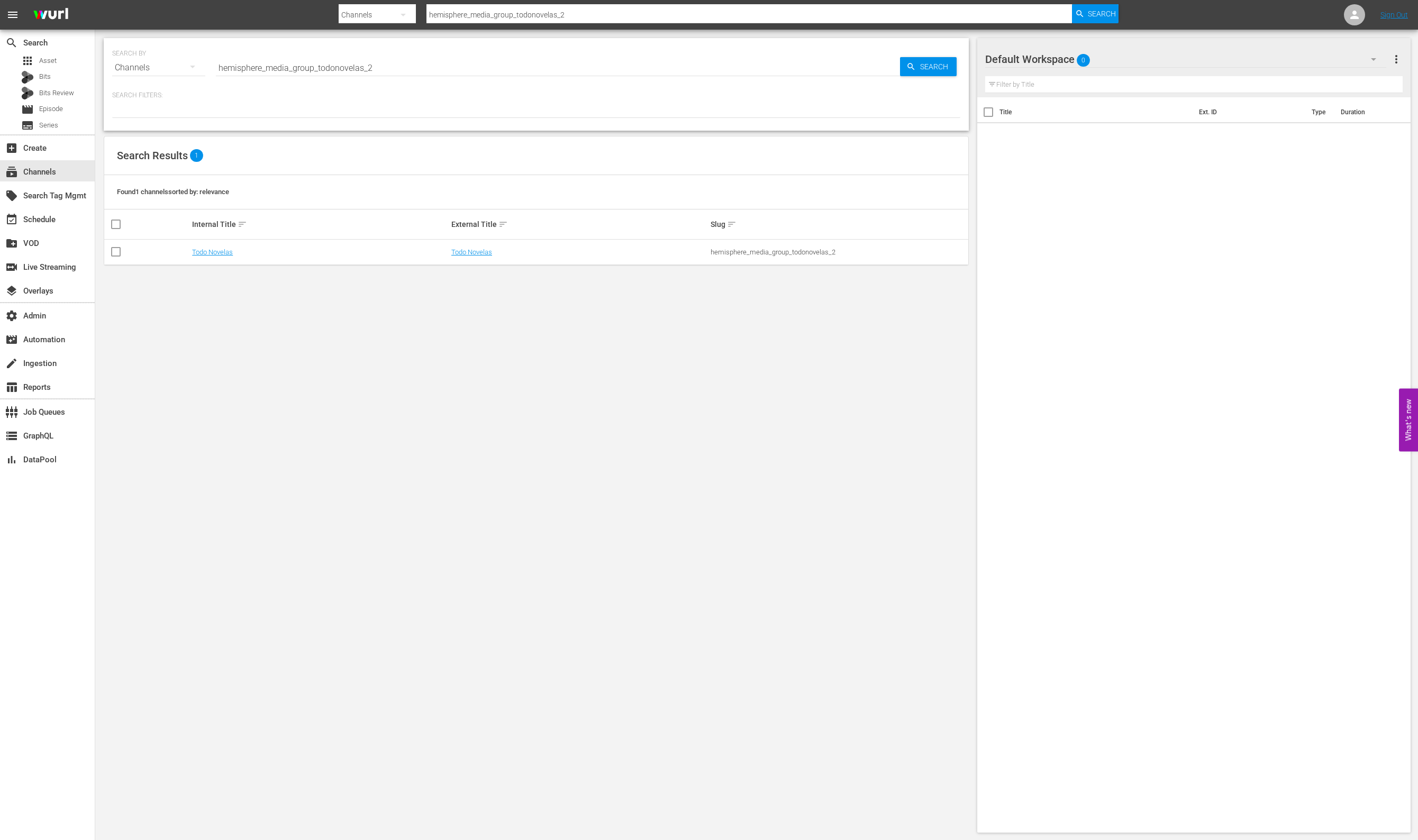
click at [394, 63] on input "hemisphere_media_group_todonovelas_2" at bounding box center [558, 68] width 684 height 25
type input "hemisphere_media_group_todonovelas_1"
click at [470, 249] on link "Todo Novelas" at bounding box center [472, 252] width 41 height 8
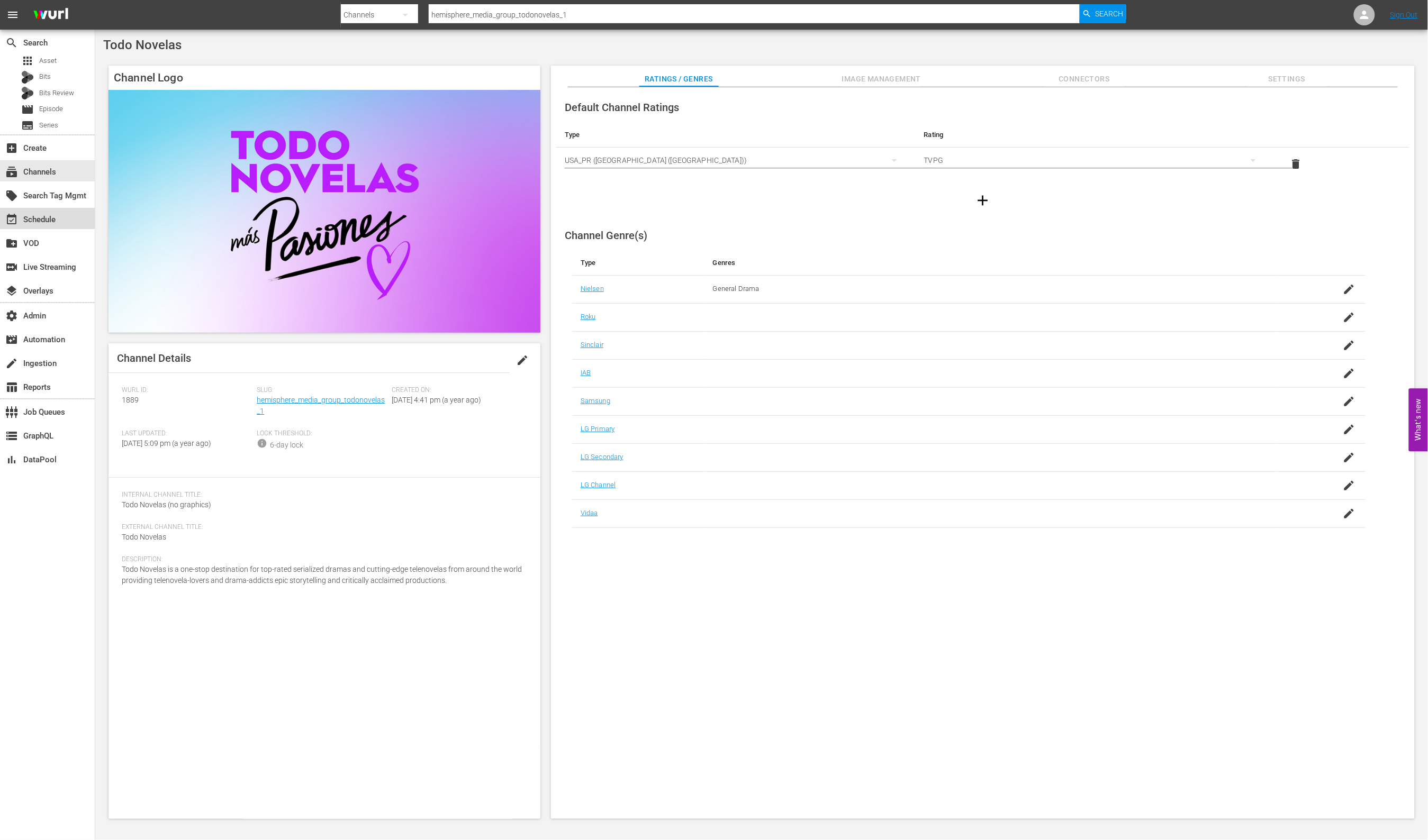
click at [79, 221] on div "event_available Schedule" at bounding box center [47, 218] width 95 height 21
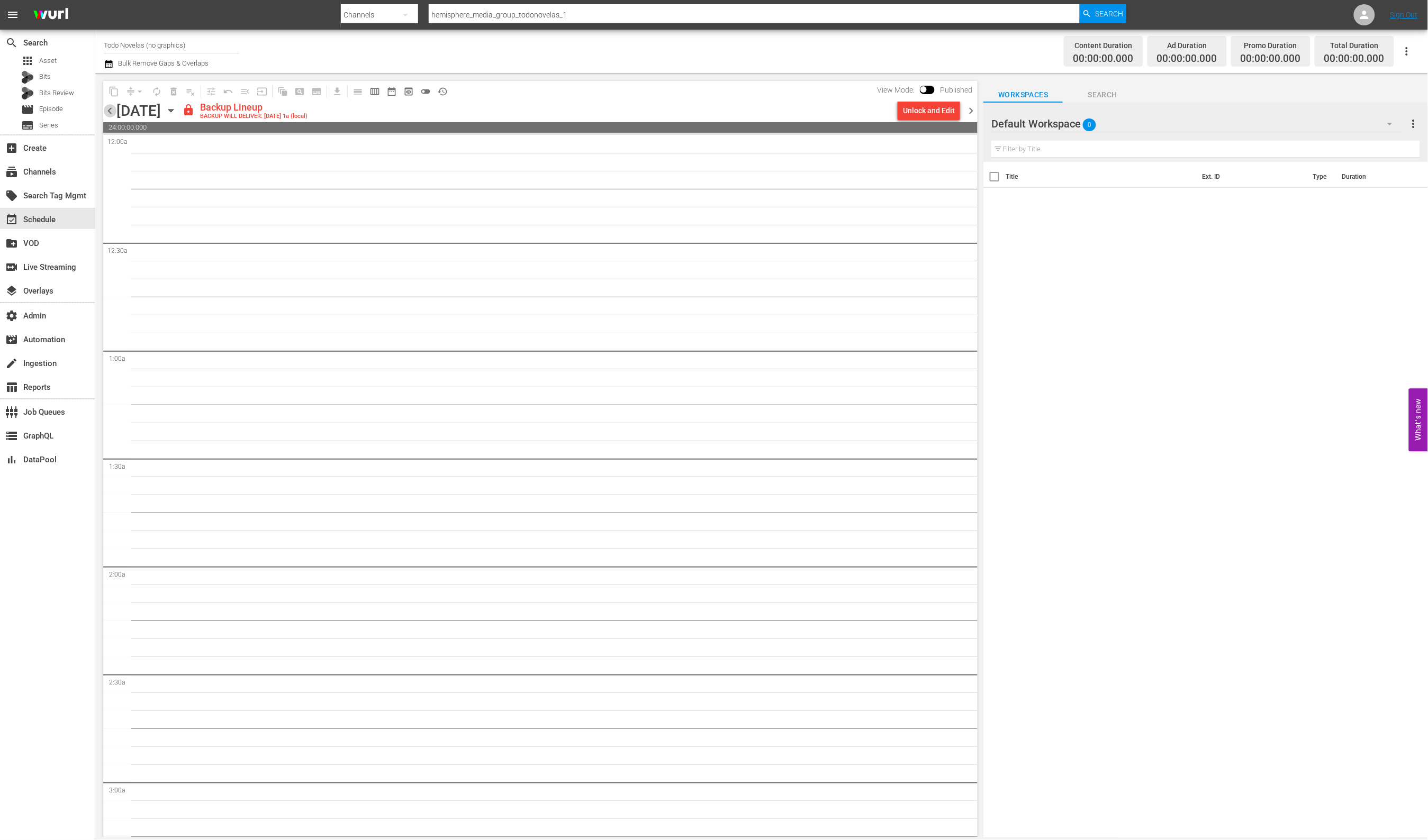
click at [109, 112] on span "chevron_left" at bounding box center [110, 111] width 13 height 13
click at [109, 113] on span "chevron_left" at bounding box center [110, 111] width 13 height 13
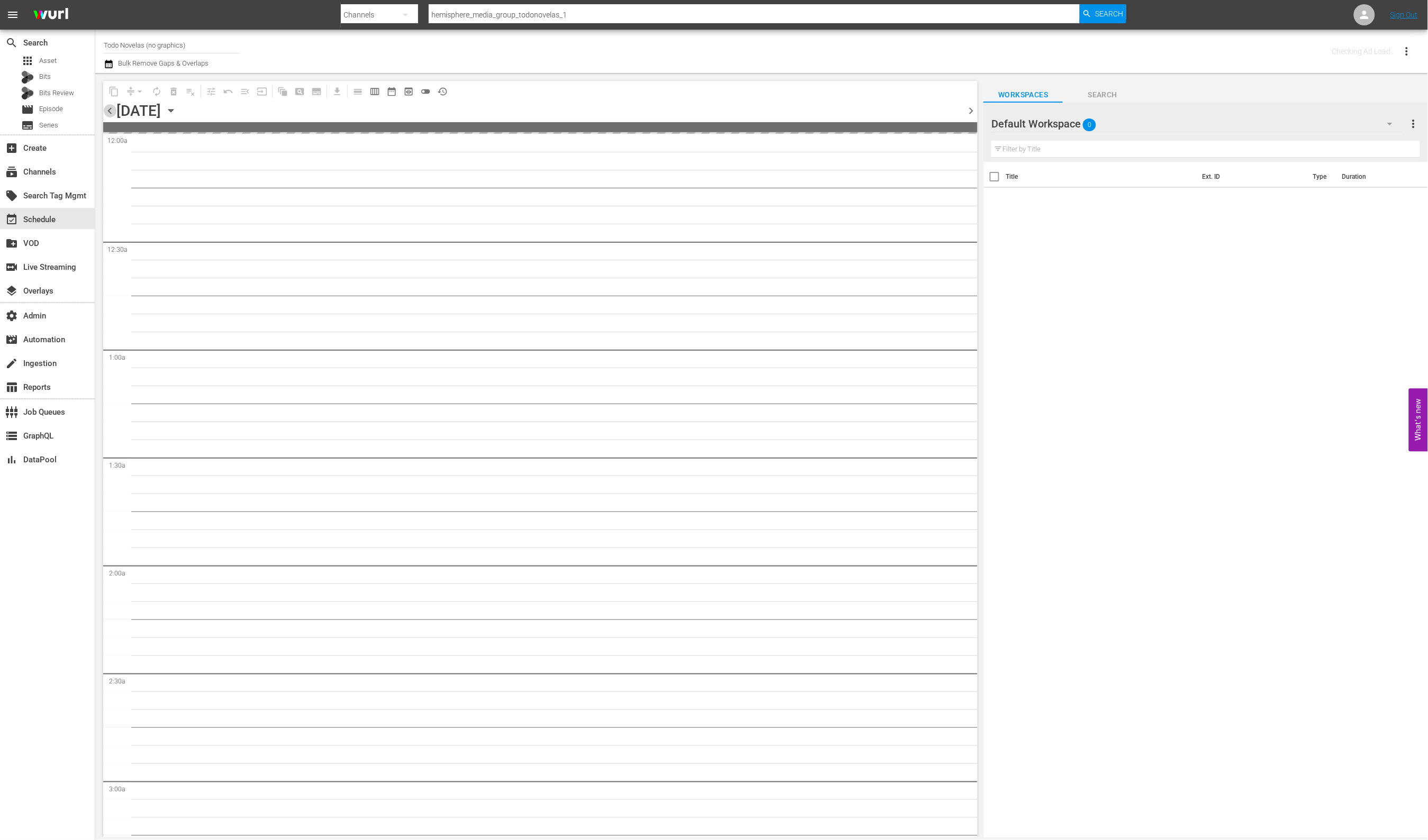
click at [109, 113] on span "chevron_left" at bounding box center [110, 111] width 13 height 13
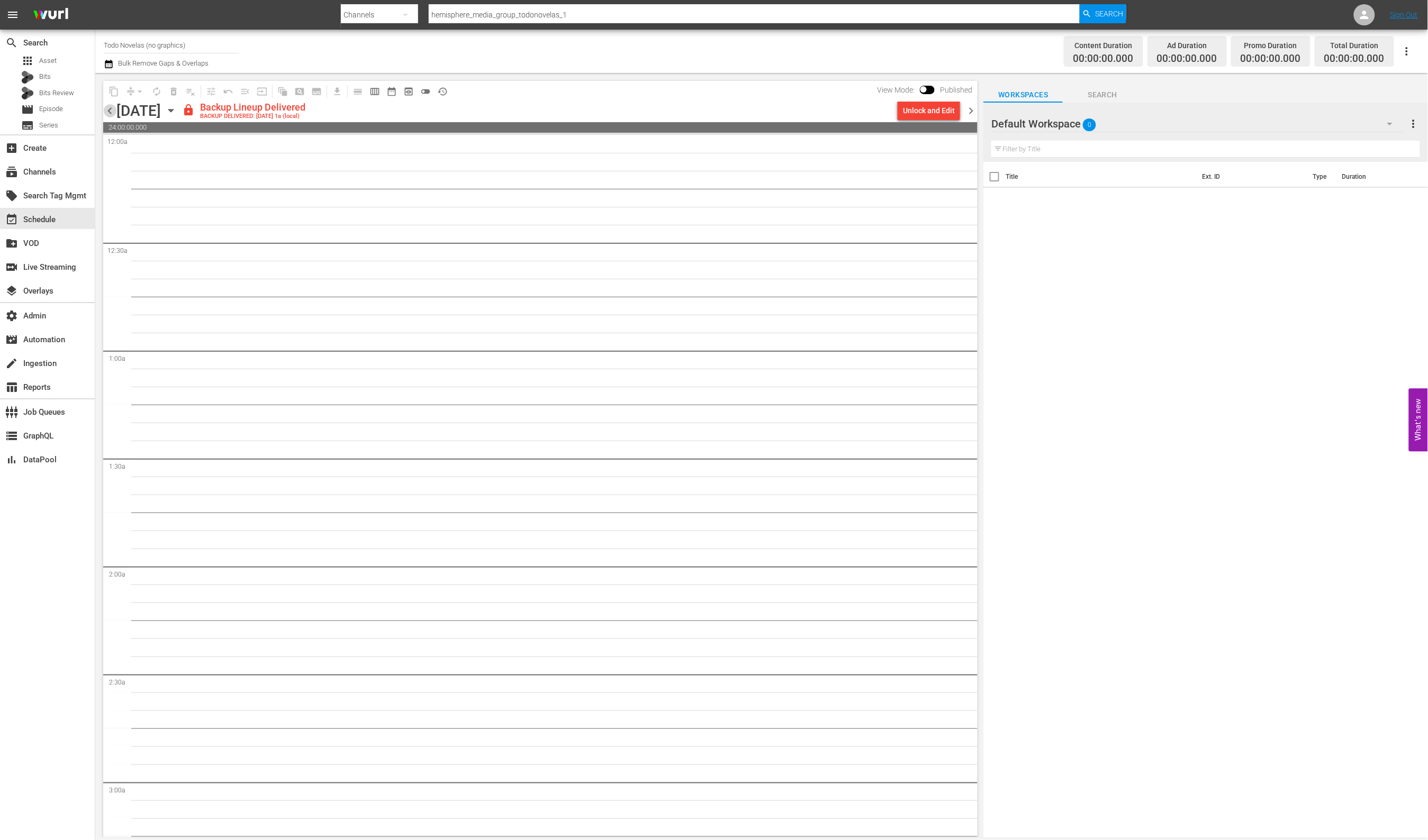
click at [109, 113] on span "chevron_left" at bounding box center [110, 111] width 13 height 13
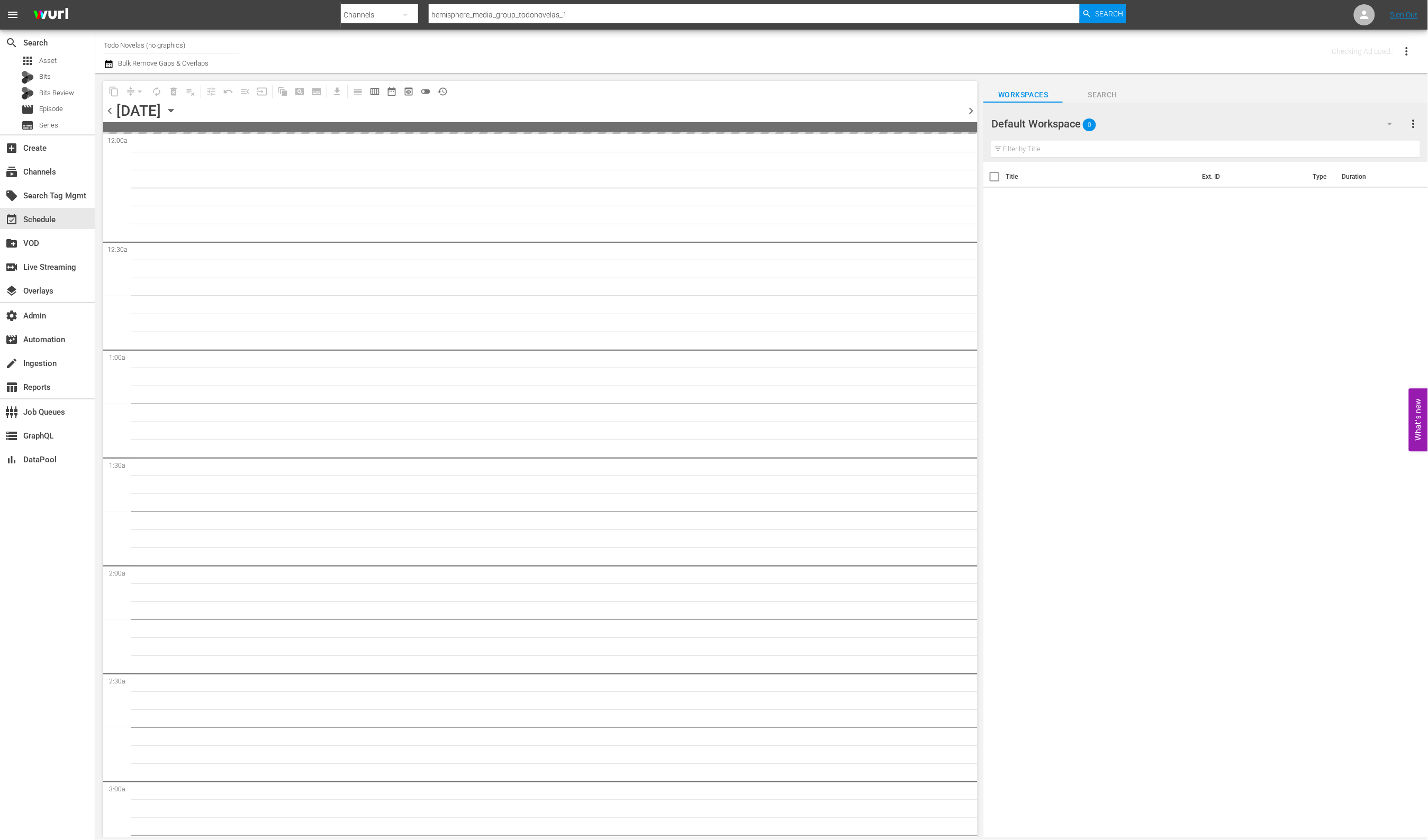
click at [109, 113] on span "chevron_left" at bounding box center [110, 111] width 13 height 13
click at [109, 114] on span "chevron_left" at bounding box center [110, 111] width 13 height 13
drag, startPoint x: 109, startPoint y: 114, endPoint x: 169, endPoint y: 112, distance: 60.0
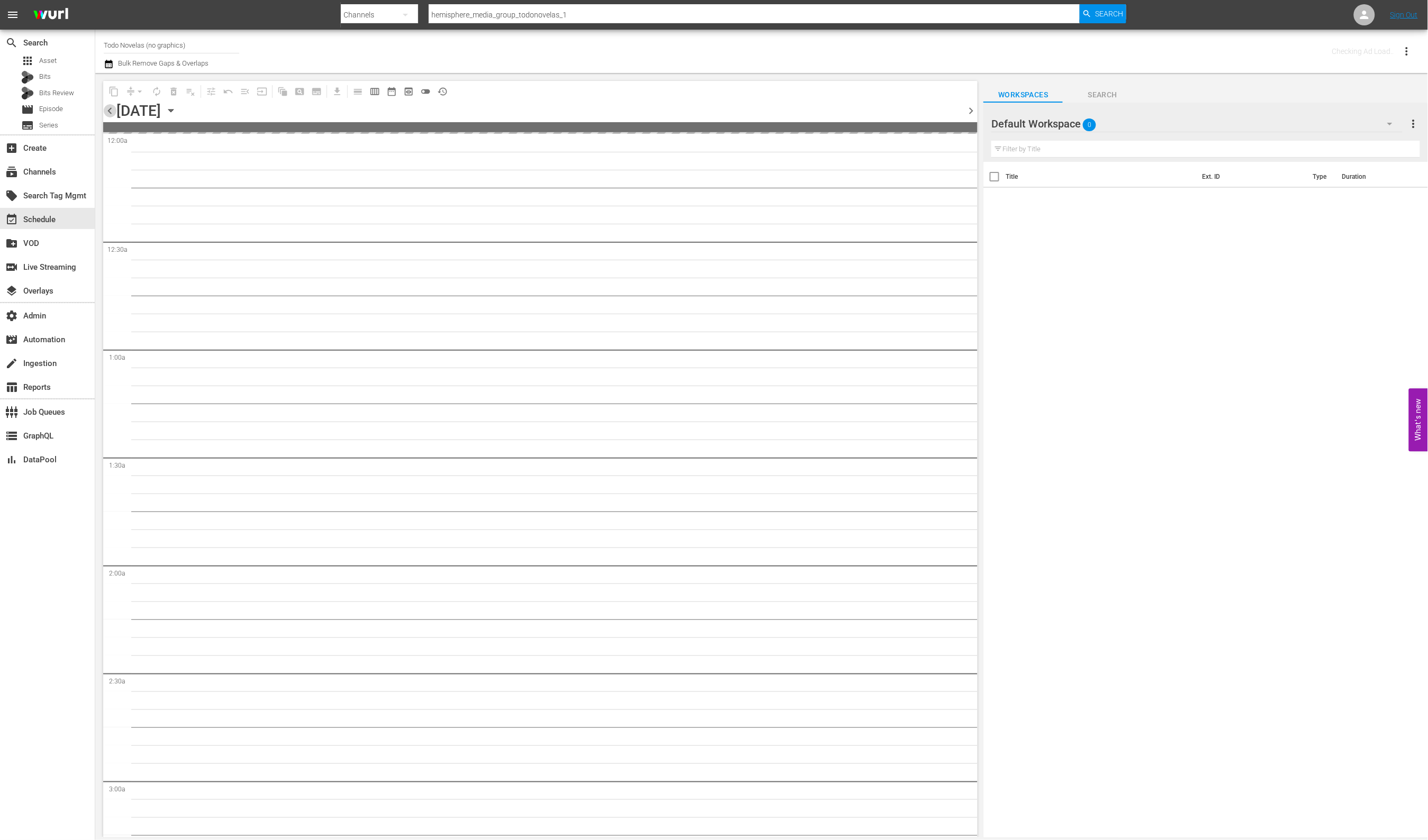
click at [110, 114] on span "chevron_left" at bounding box center [110, 111] width 13 height 13
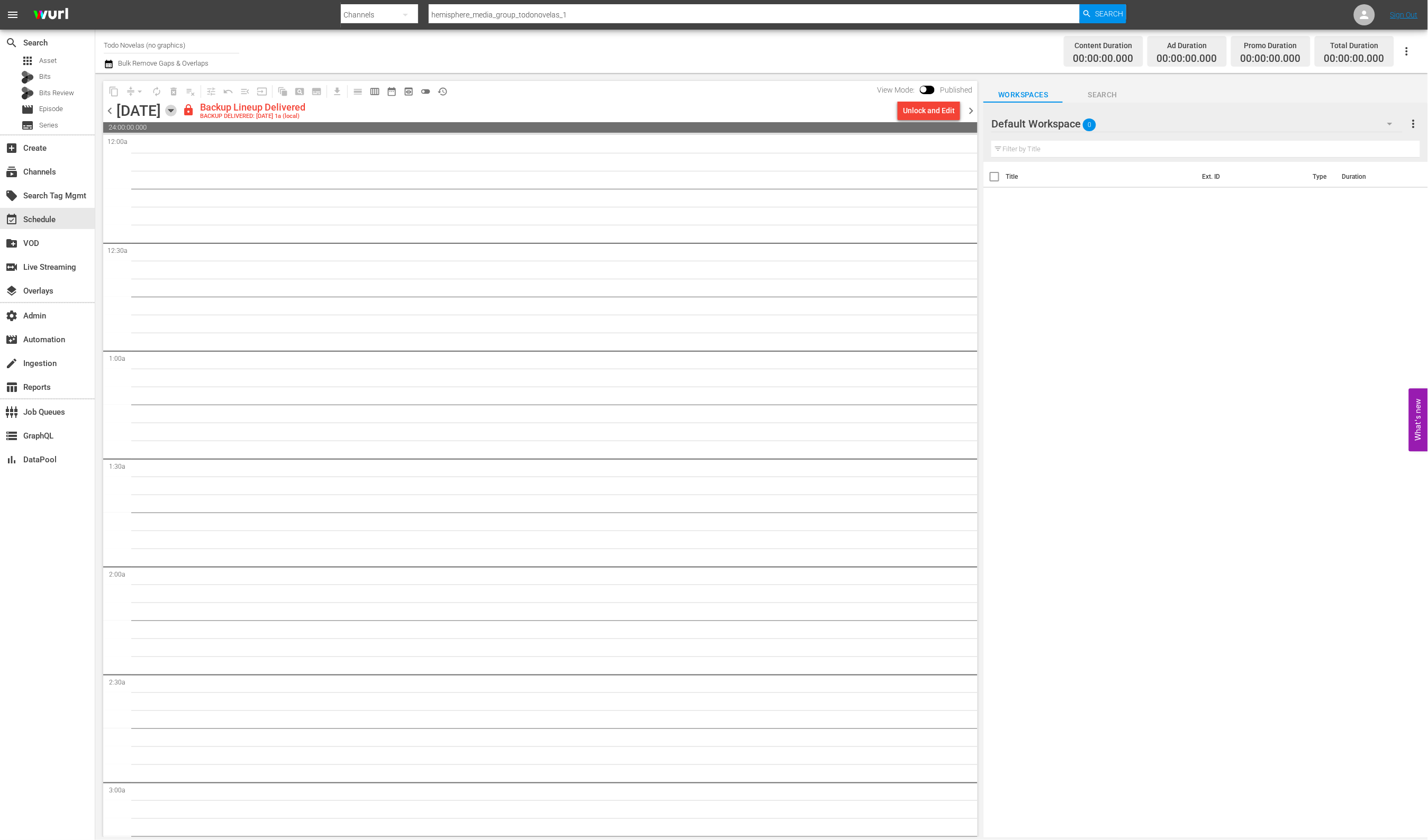
click at [177, 114] on icon "button" at bounding box center [171, 111] width 12 height 12
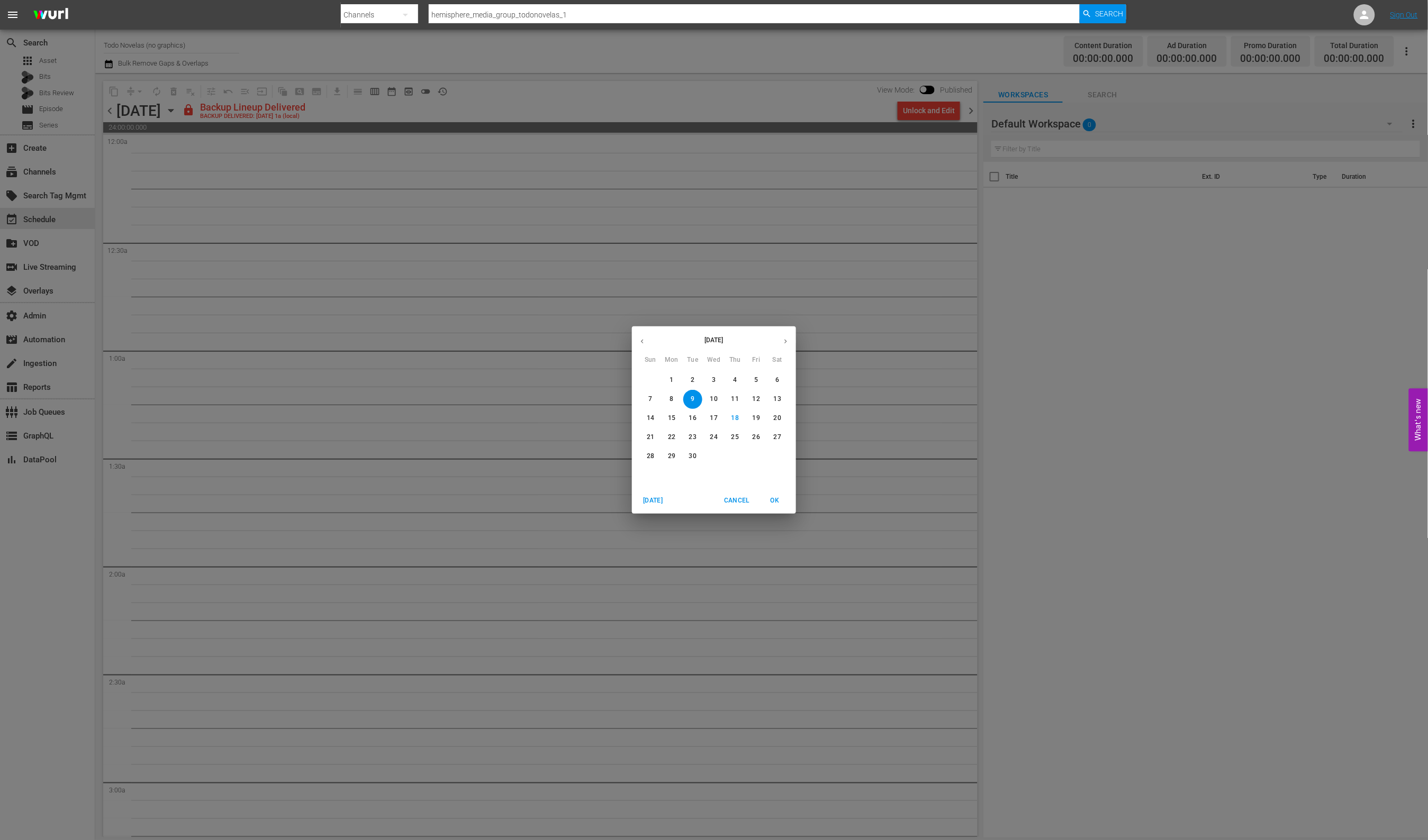
click at [646, 341] on button "button" at bounding box center [642, 341] width 20 height 20
click at [654, 416] on span "11" at bounding box center [650, 418] width 19 height 9
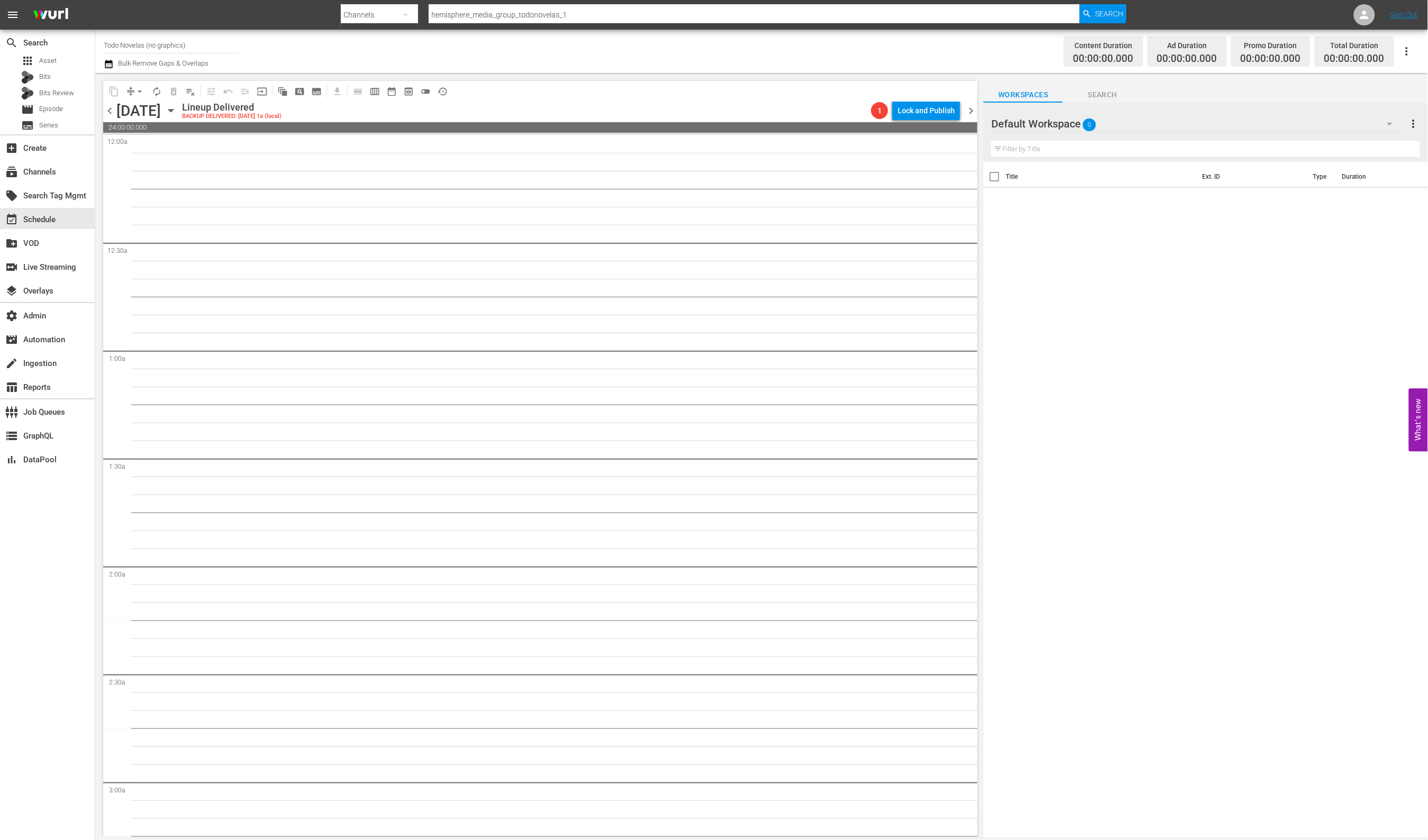
click at [100, 171] on div "content_copy compress arrow_drop_down autorenew_outlined delete_forever_outline…" at bounding box center [537, 455] width 885 height 764
click at [76, 170] on div "subscriptions Channels" at bounding box center [47, 170] width 95 height 21
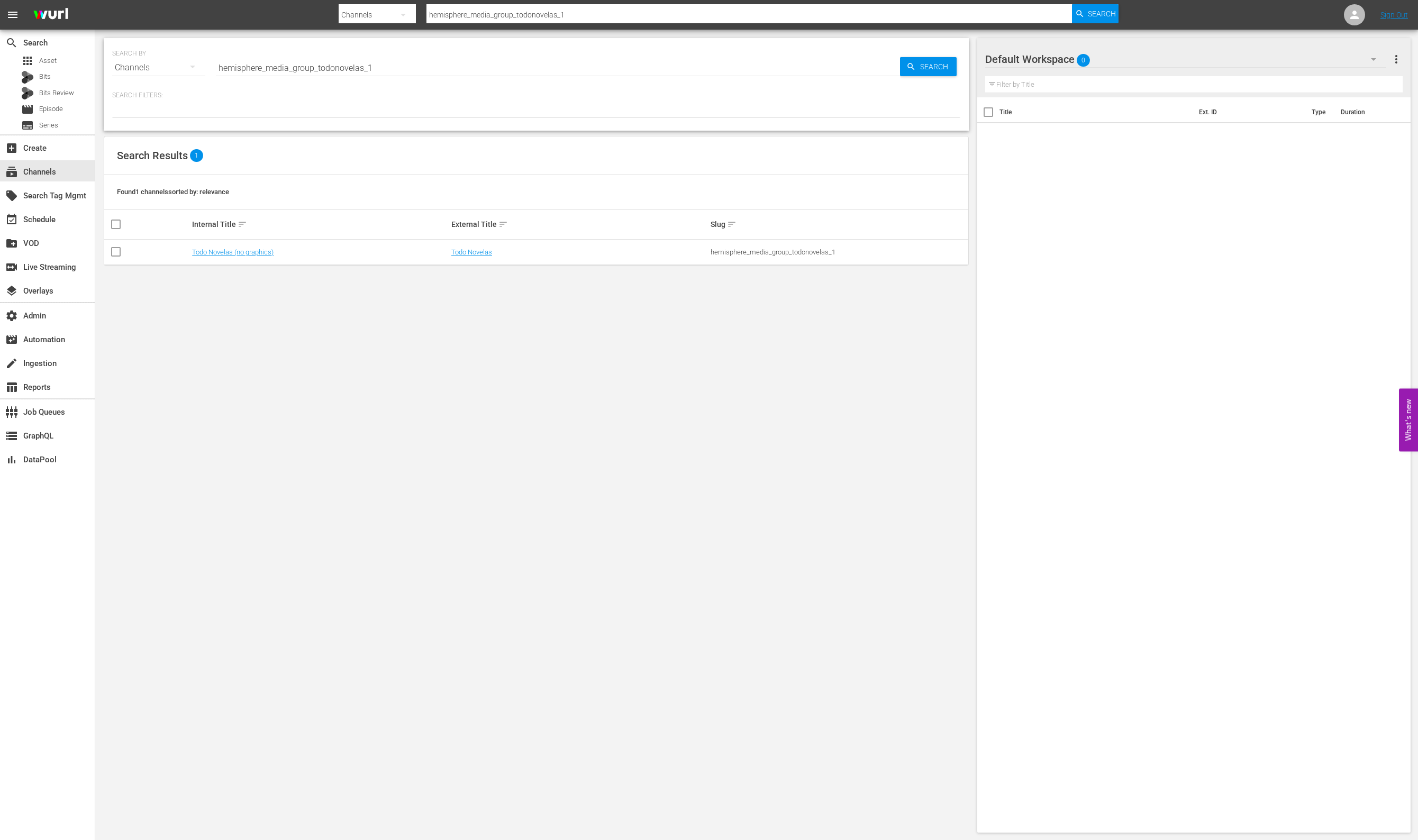
click at [448, 68] on input "hemisphere_media_group_todonovelas_1" at bounding box center [558, 68] width 684 height 25
type input "hemisphere_media_group_todonovelas_2"
click at [483, 249] on link "Todo Novelas" at bounding box center [472, 252] width 41 height 8
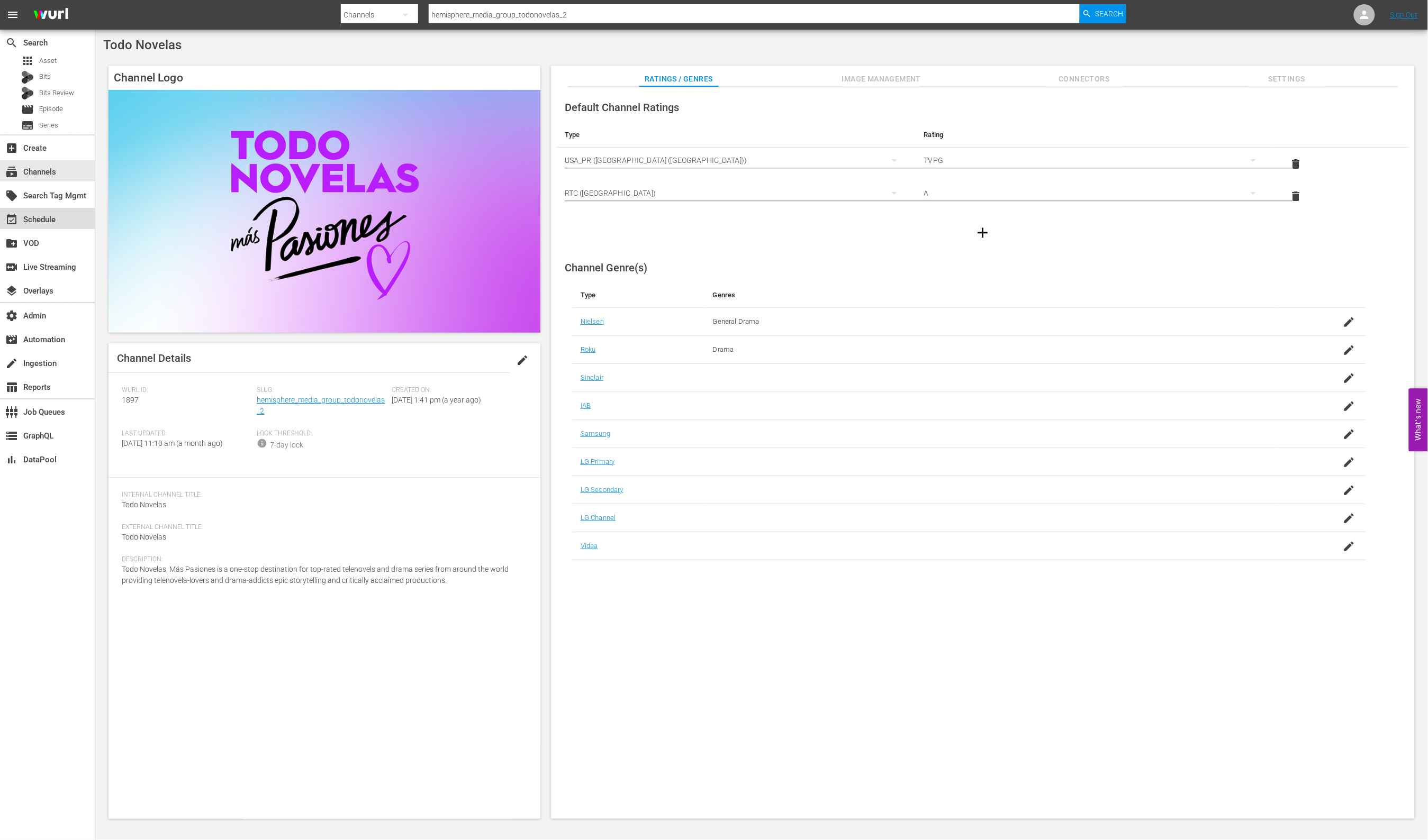
click at [34, 213] on div "event_available Schedule" at bounding box center [29, 218] width 59 height 9
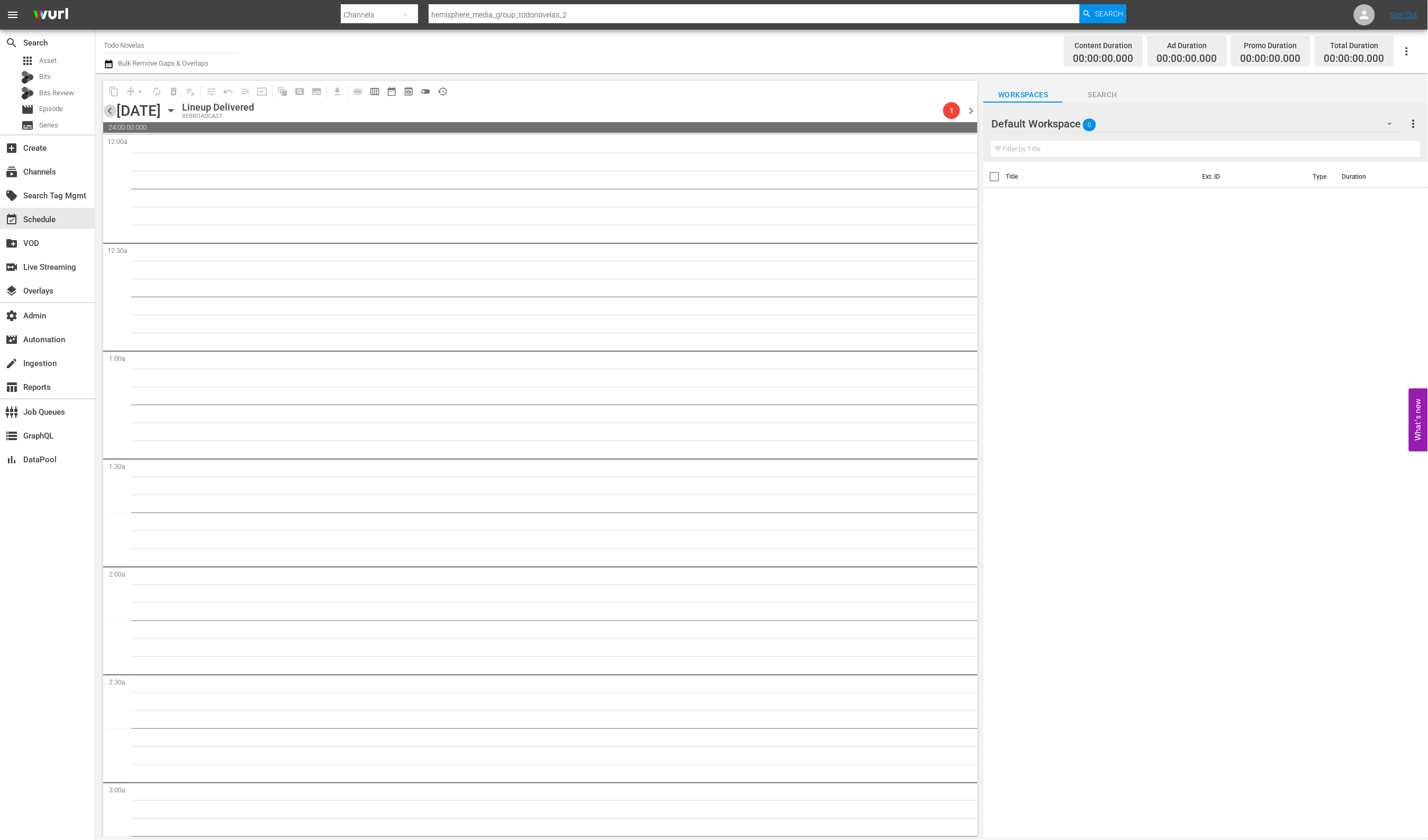
click at [109, 112] on span "chevron_left" at bounding box center [110, 111] width 13 height 13
click at [177, 112] on icon "button" at bounding box center [171, 111] width 12 height 12
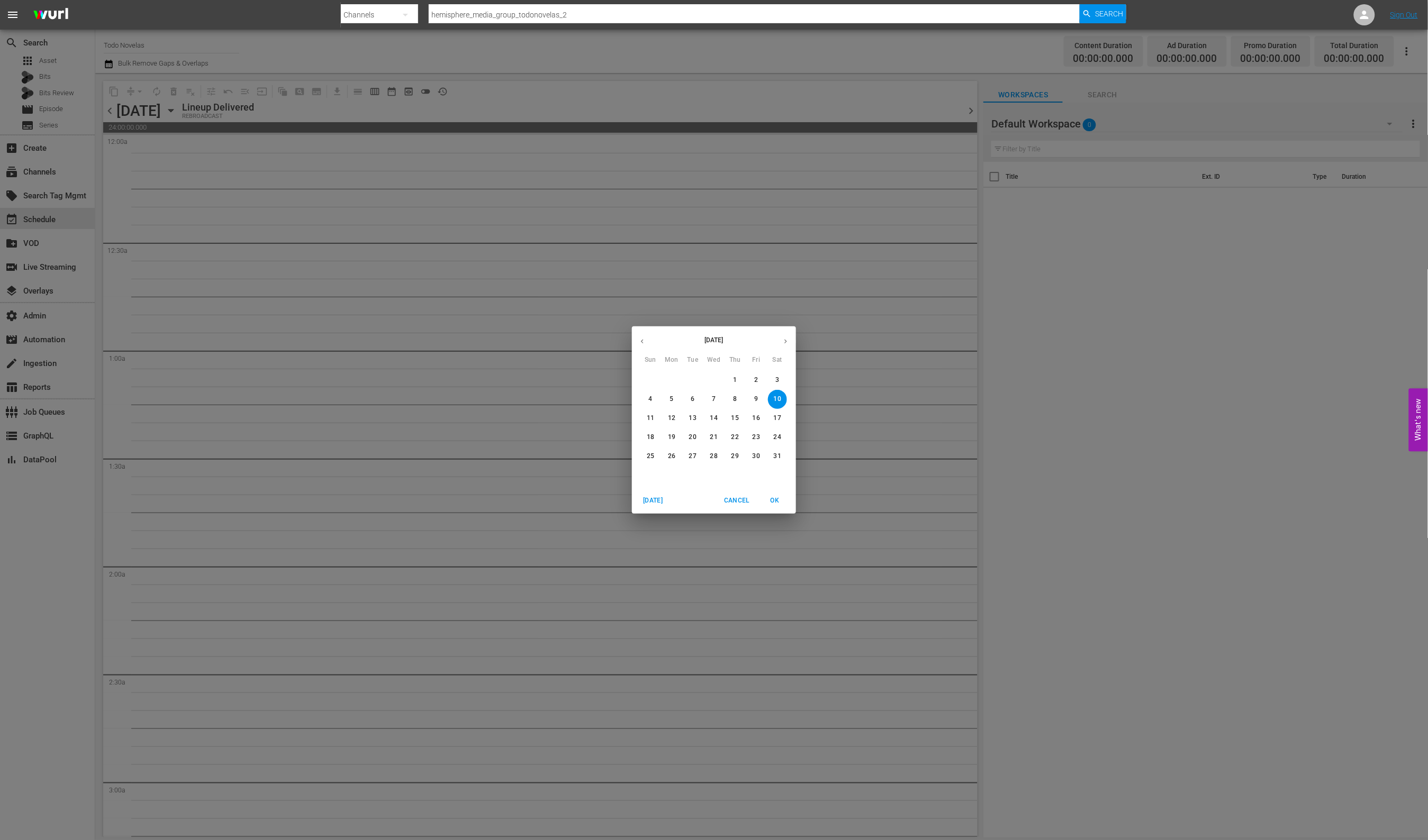
drag, startPoint x: 662, startPoint y: 498, endPoint x: 658, endPoint y: 491, distance: 8.1
click at [662, 498] on span "Today" at bounding box center [652, 500] width 25 height 11
click at [660, 498] on span "Today" at bounding box center [652, 500] width 25 height 11
drag, startPoint x: 775, startPoint y: 501, endPoint x: 762, endPoint y: 493, distance: 15.3
click at [775, 500] on span "OK" at bounding box center [774, 500] width 25 height 11
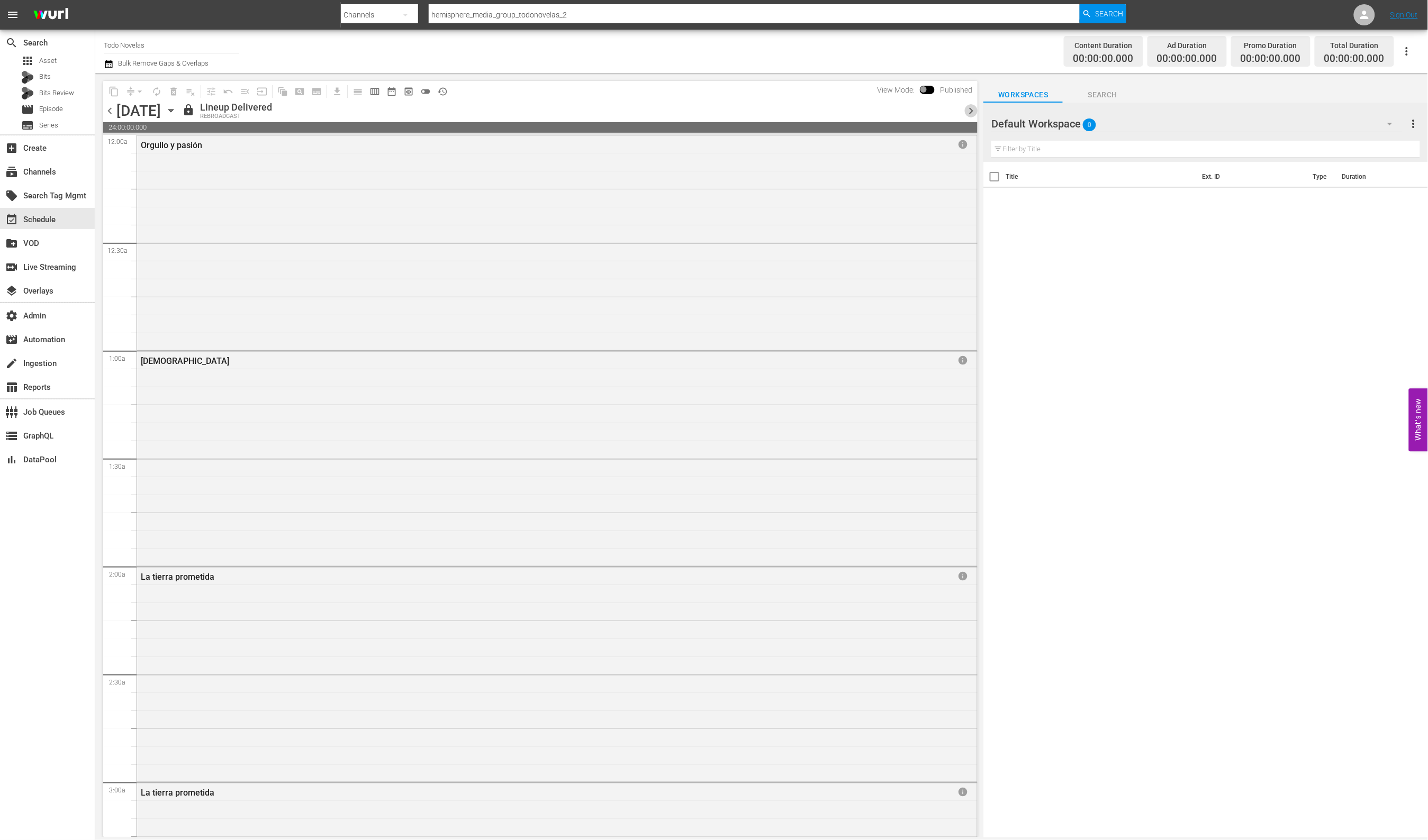
click at [971, 110] on span "chevron_right" at bounding box center [971, 111] width 13 height 13
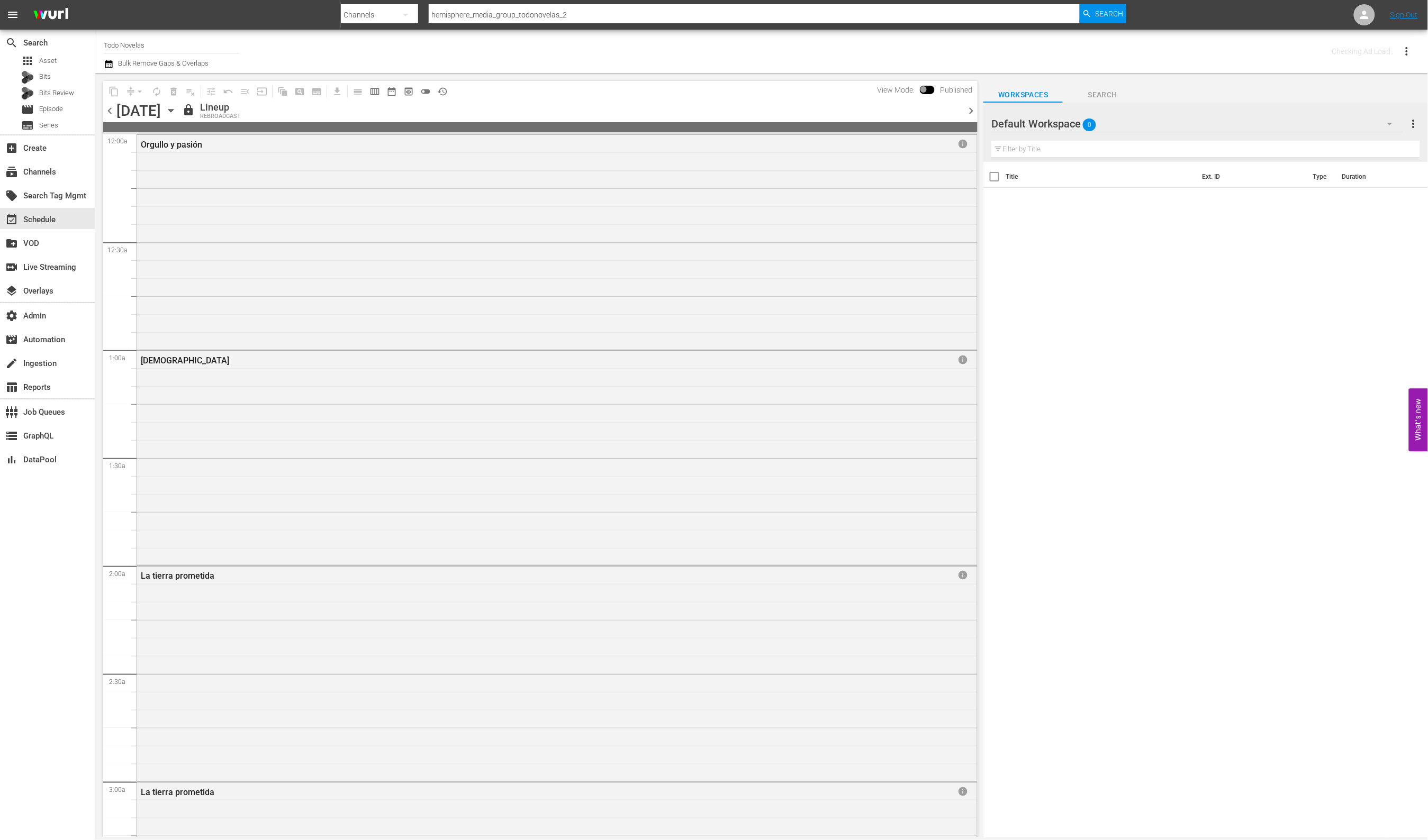
click at [971, 110] on span "chevron_right" at bounding box center [971, 111] width 13 height 13
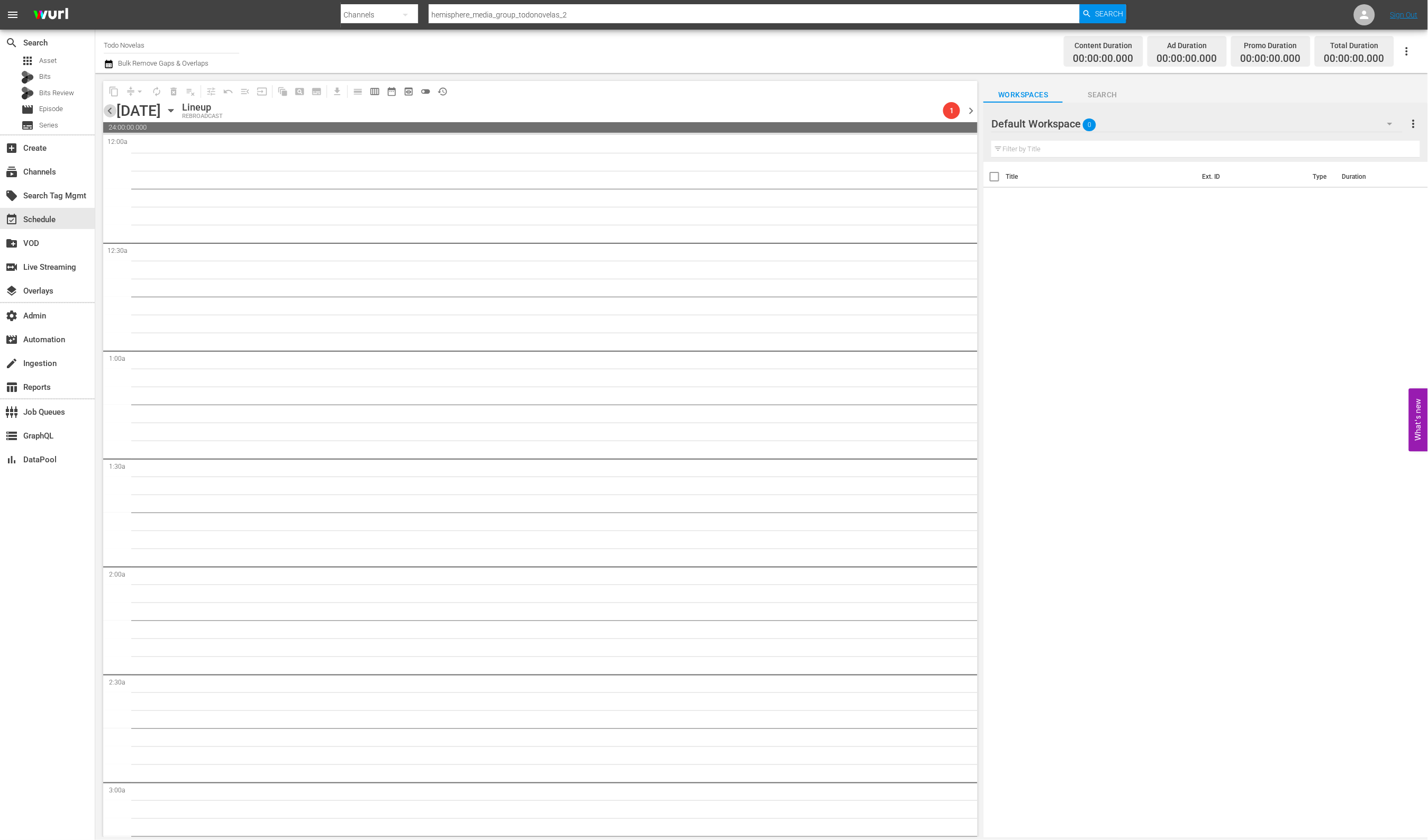
click at [113, 112] on span "chevron_left" at bounding box center [110, 111] width 13 height 13
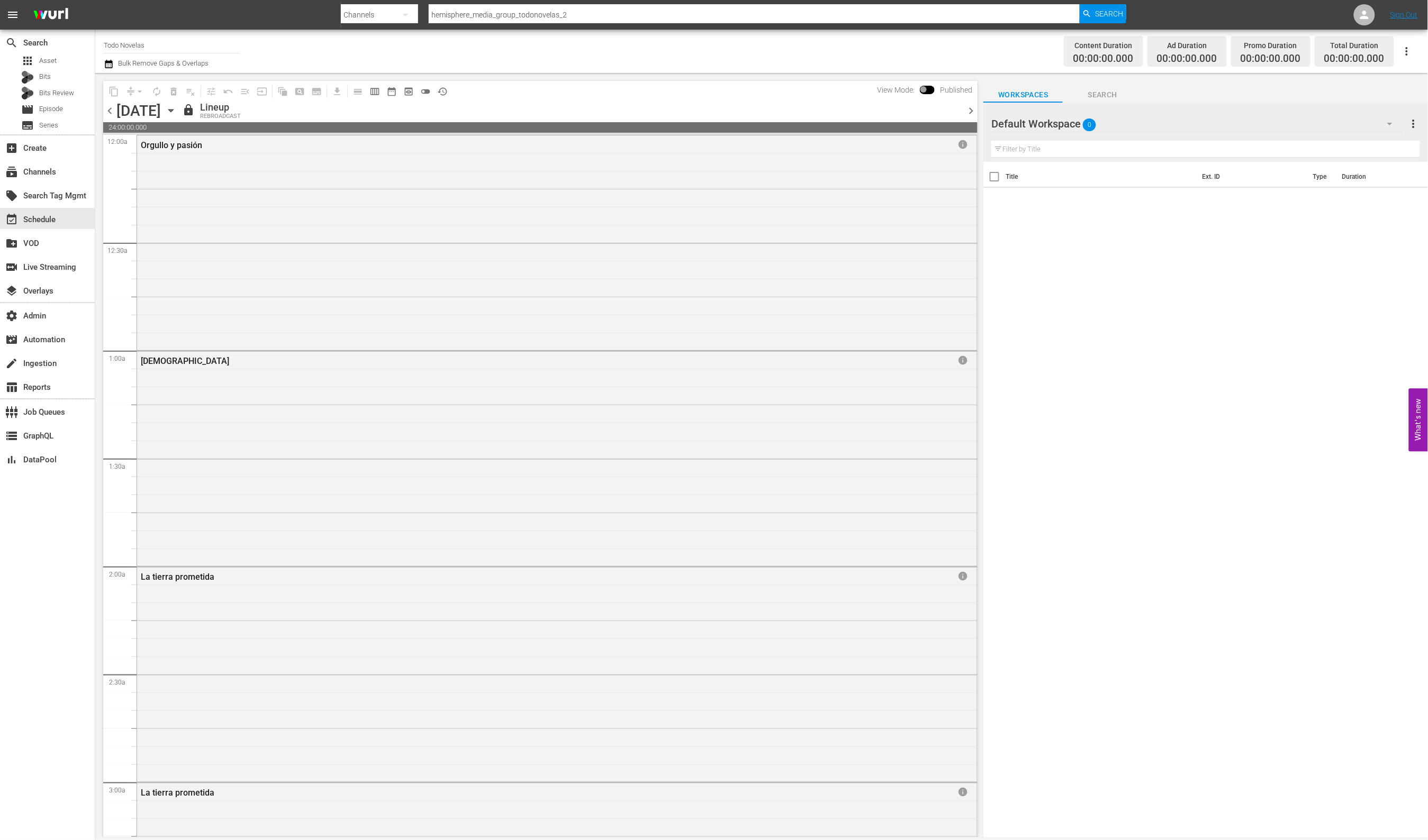
drag, startPoint x: 113, startPoint y: 112, endPoint x: 199, endPoint y: 111, distance: 86.0
click at [199, 111] on div "chevron_left Thursday, September 25th September 25th lock Lineup REBROADCAST ch…" at bounding box center [540, 112] width 875 height 20
click at [39, 175] on div "subscriptions Channels" at bounding box center [29, 170] width 59 height 9
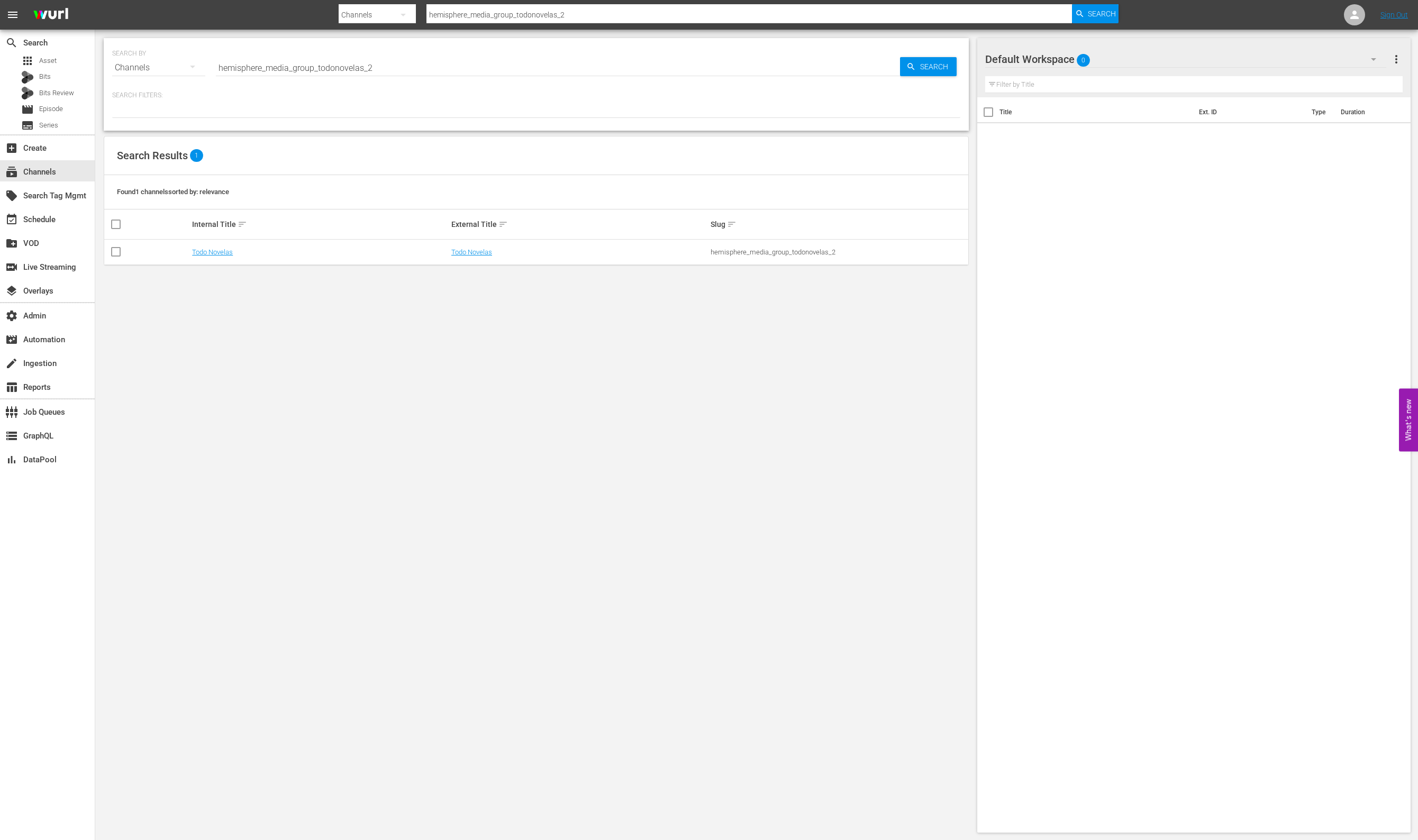
click at [743, 249] on div "hemisphere_media_group_todonovelas_2" at bounding box center [839, 252] width 256 height 8
copy div "hemisphere_media_group_todonovelas_2"
click at [472, 254] on link "Todo Novelas" at bounding box center [472, 252] width 41 height 8
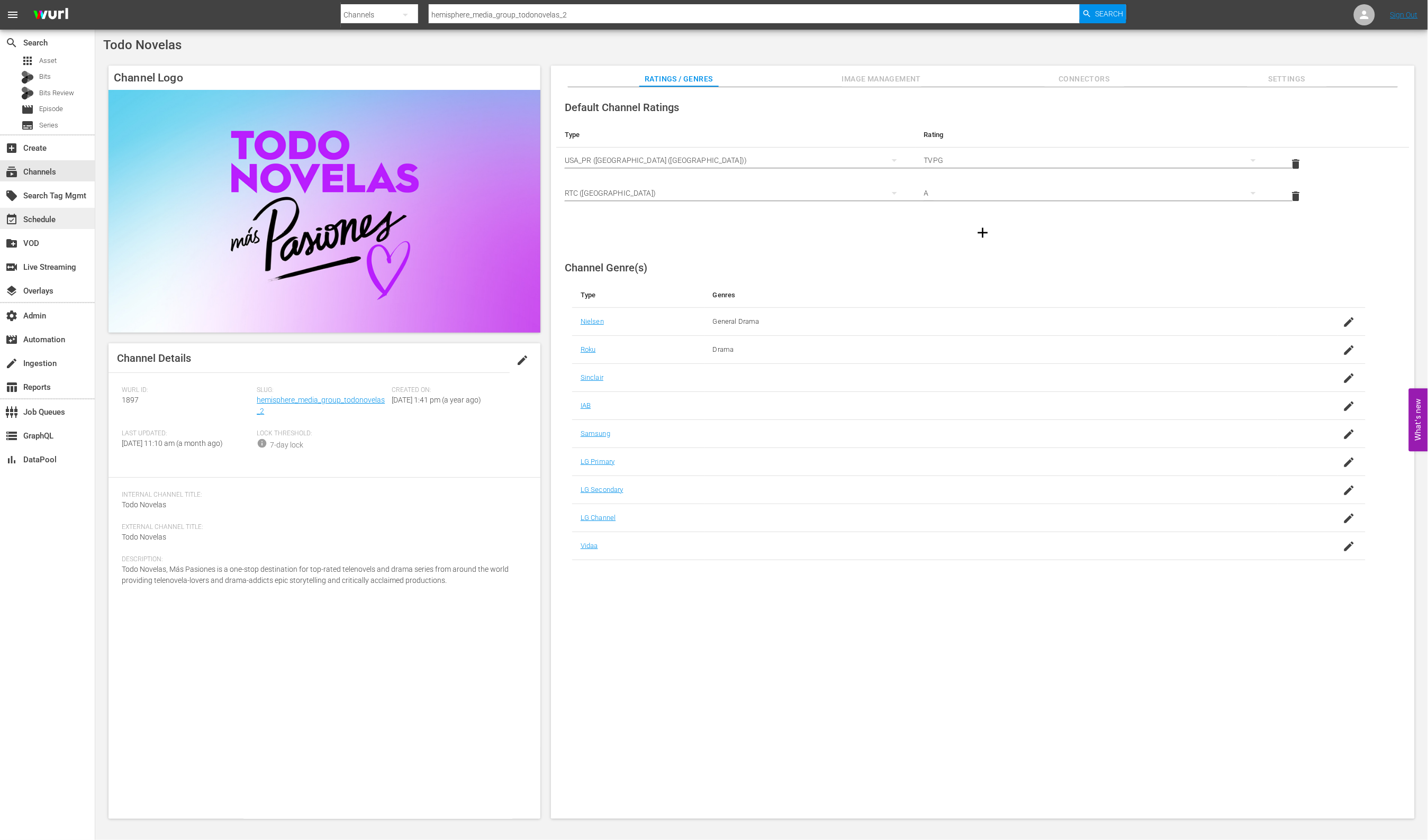
click at [58, 222] on div "event_available Schedule" at bounding box center [29, 218] width 59 height 9
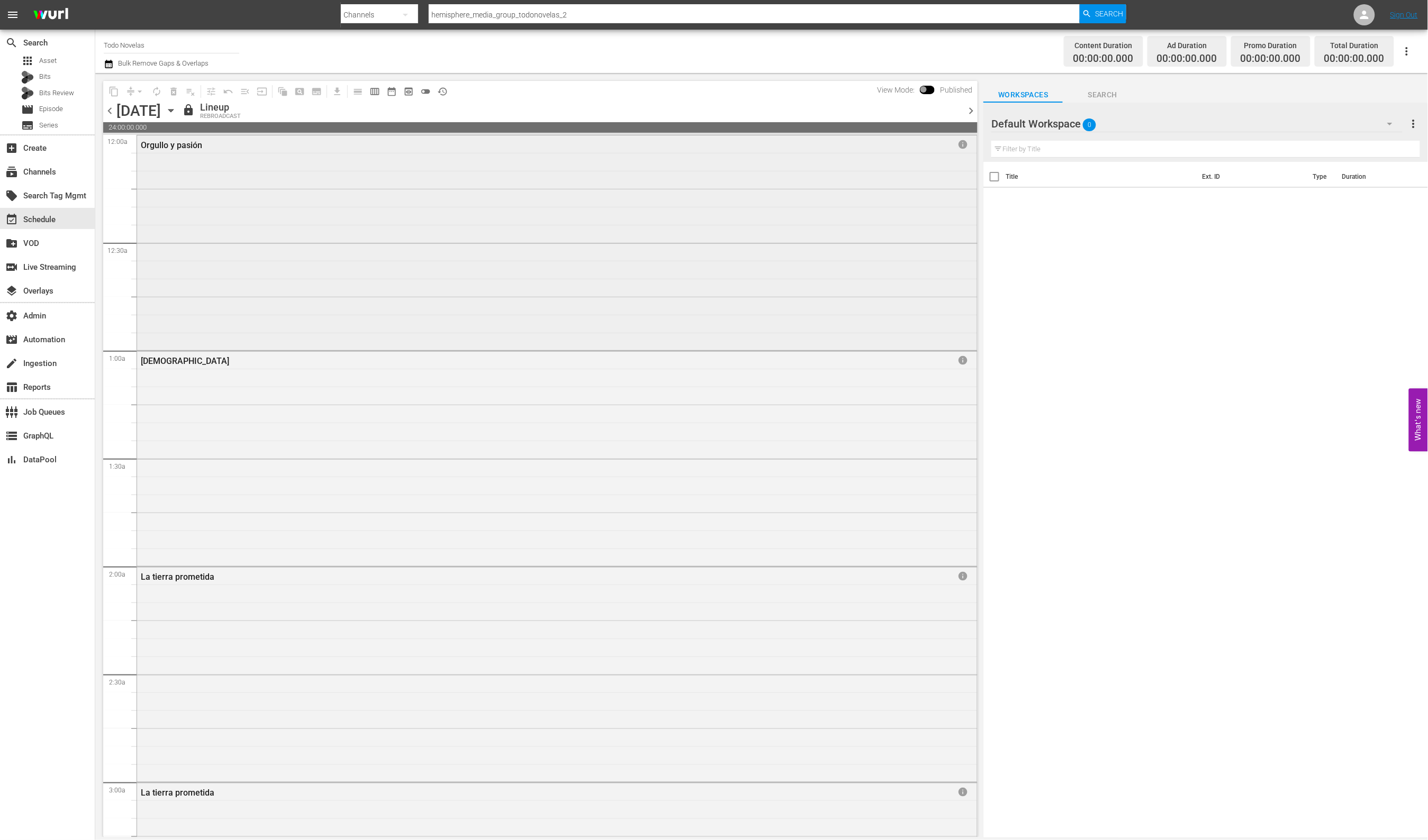
click at [365, 216] on div "Orgullo y pasión info" at bounding box center [556, 242] width 840 height 213
click at [51, 175] on div "subscriptions Channels" at bounding box center [29, 170] width 59 height 9
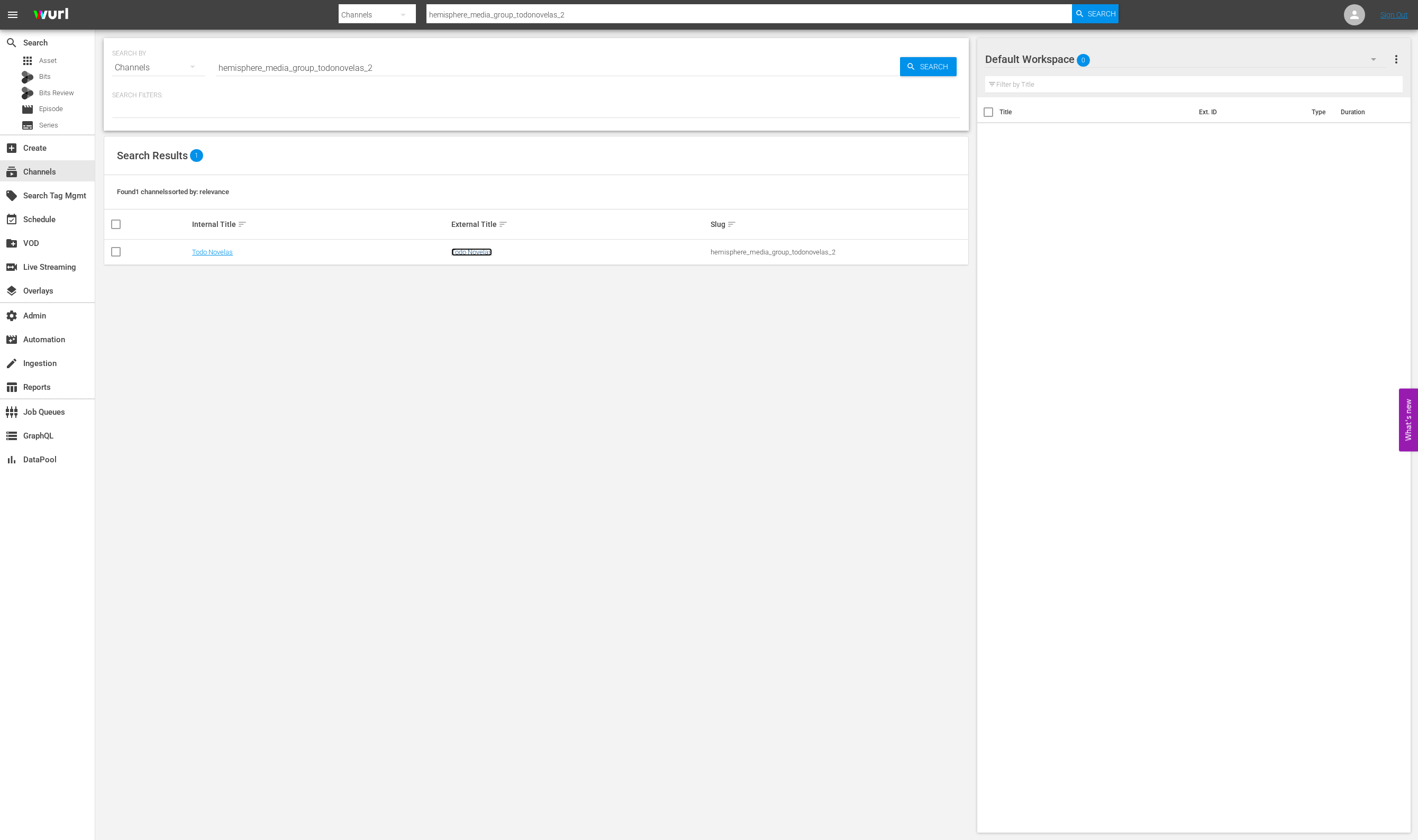
click at [470, 252] on link "Todo Novelas" at bounding box center [472, 252] width 41 height 8
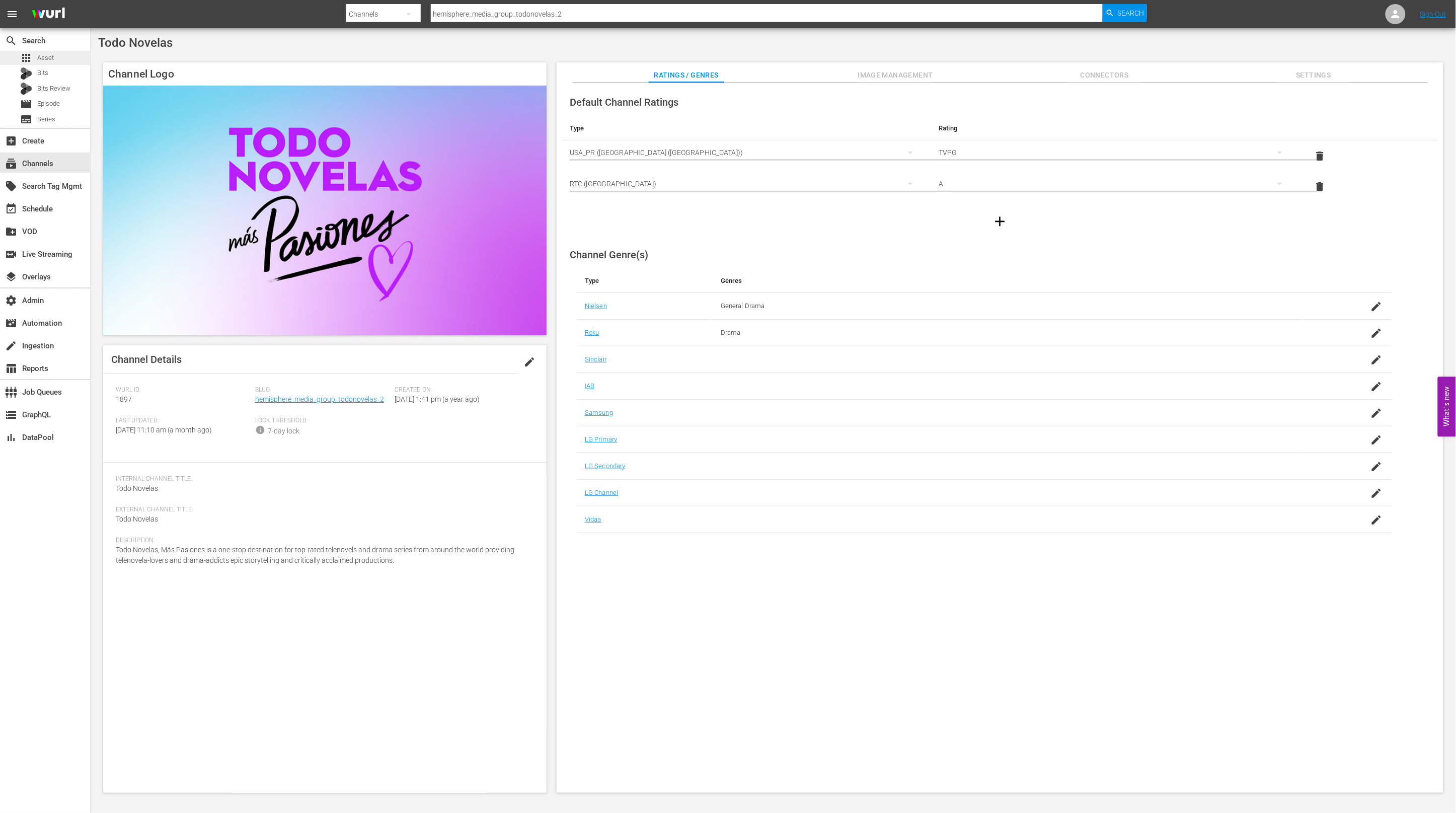
click at [33, 57] on div "apps Asset" at bounding box center [37, 57] width 34 height 14
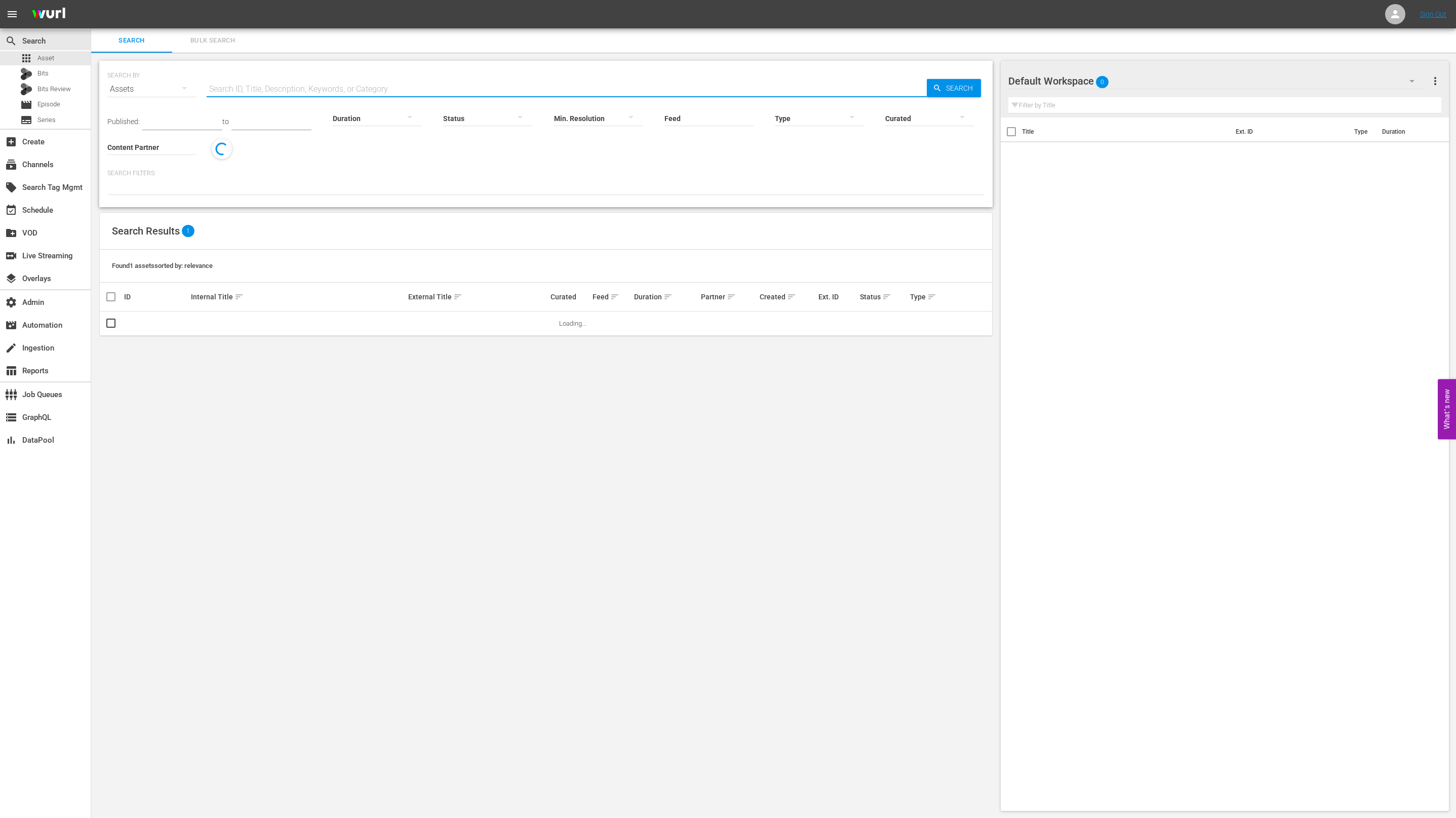
click at [438, 86] on input "text" at bounding box center [566, 88] width 720 height 24
paste input "AMCNVR0000052598"
type input "AMCNVR0000052598"
click at [942, 88] on span "Search" at bounding box center [962, 88] width 39 height 18
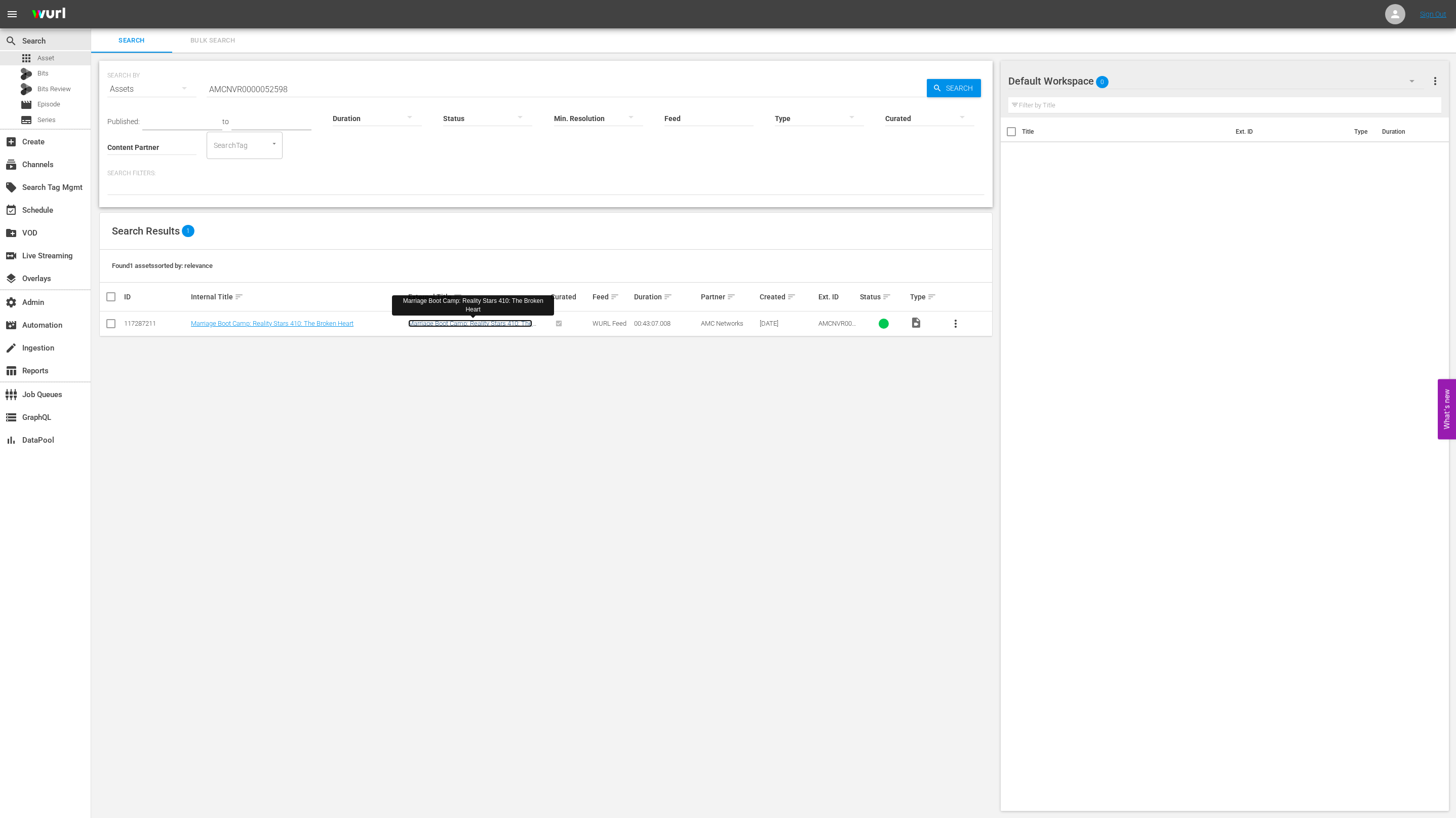
click at [440, 324] on link "Marriage Boot Camp: Reality Stars 410: The Broken Heart" at bounding box center [470, 327] width 124 height 15
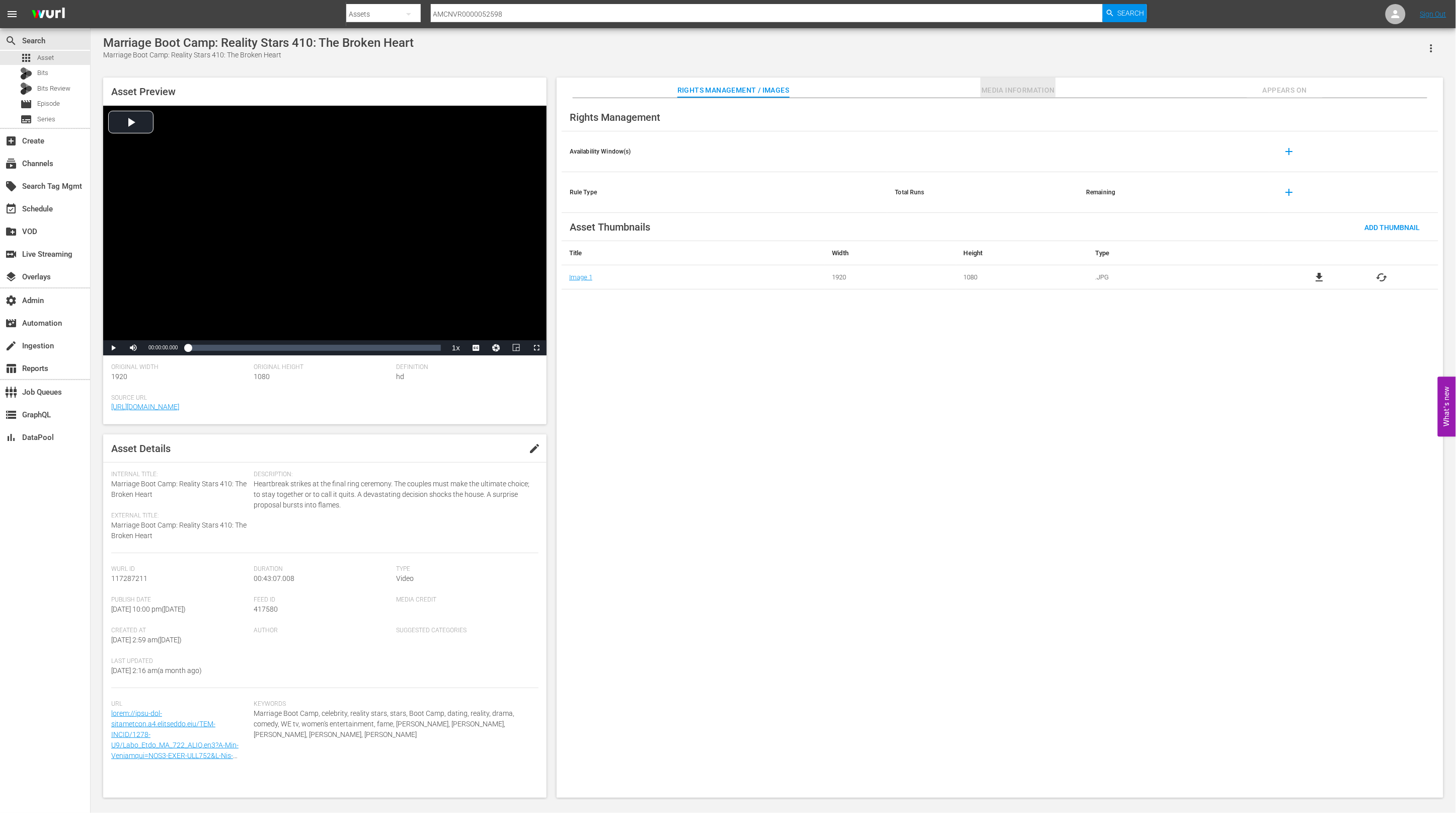
click at [1006, 82] on button "Media Information" at bounding box center [1018, 87] width 76 height 20
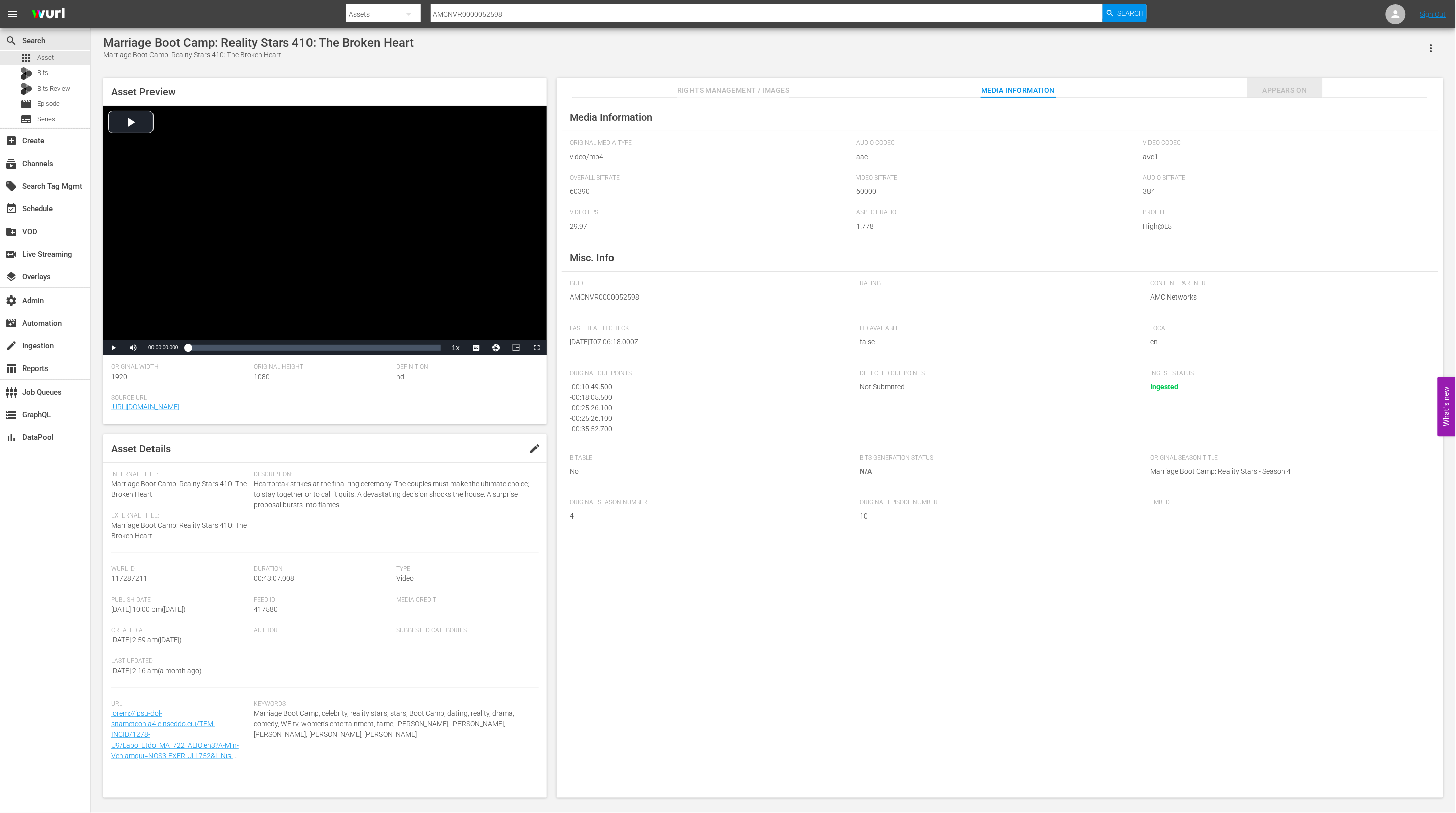
click at [1289, 90] on span "Appears On" at bounding box center [1285, 90] width 76 height 12
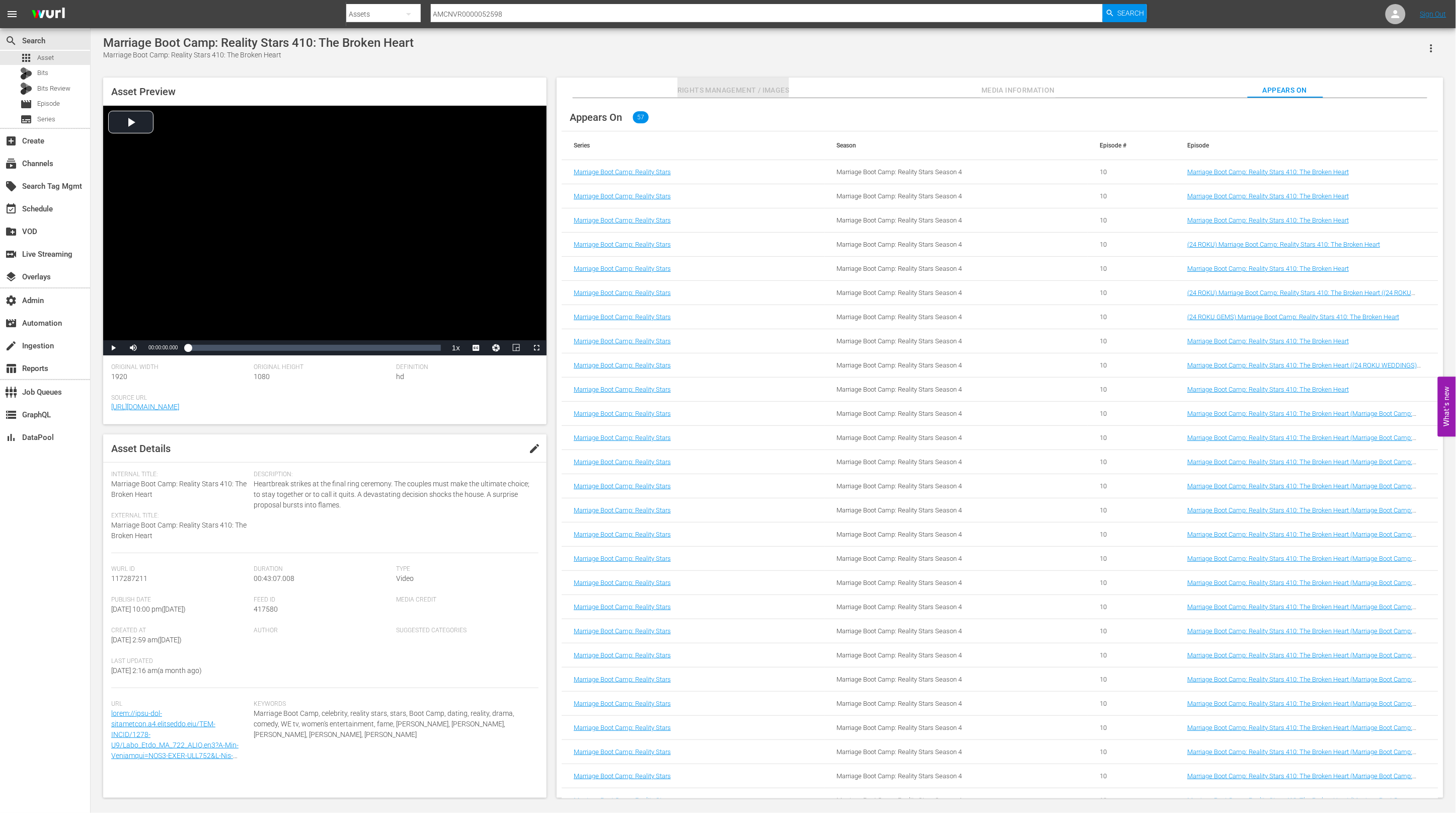
click at [770, 91] on span "Rights Management / Images" at bounding box center [733, 90] width 112 height 12
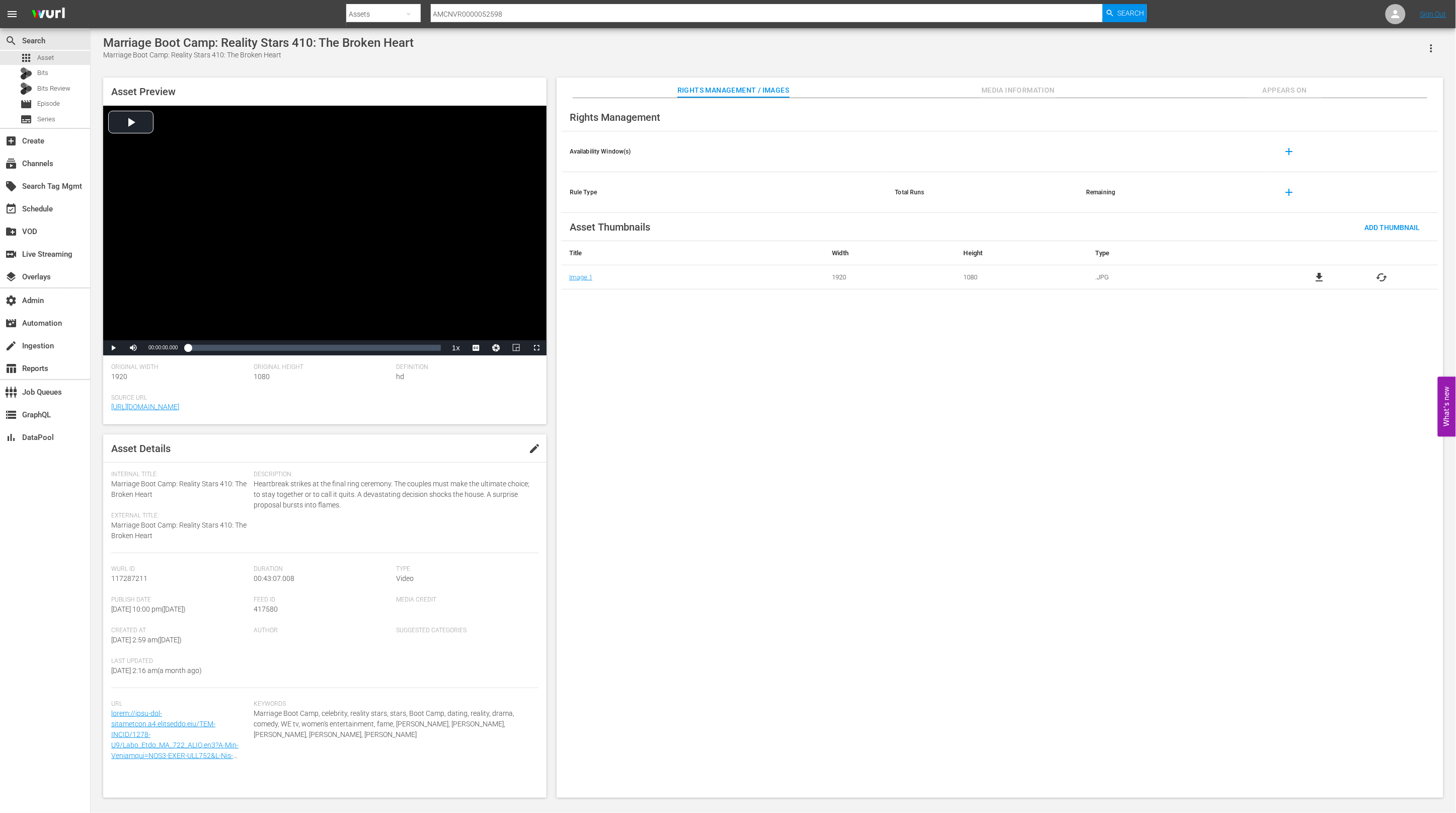
click at [1009, 96] on span "Media Information" at bounding box center [1018, 90] width 76 height 12
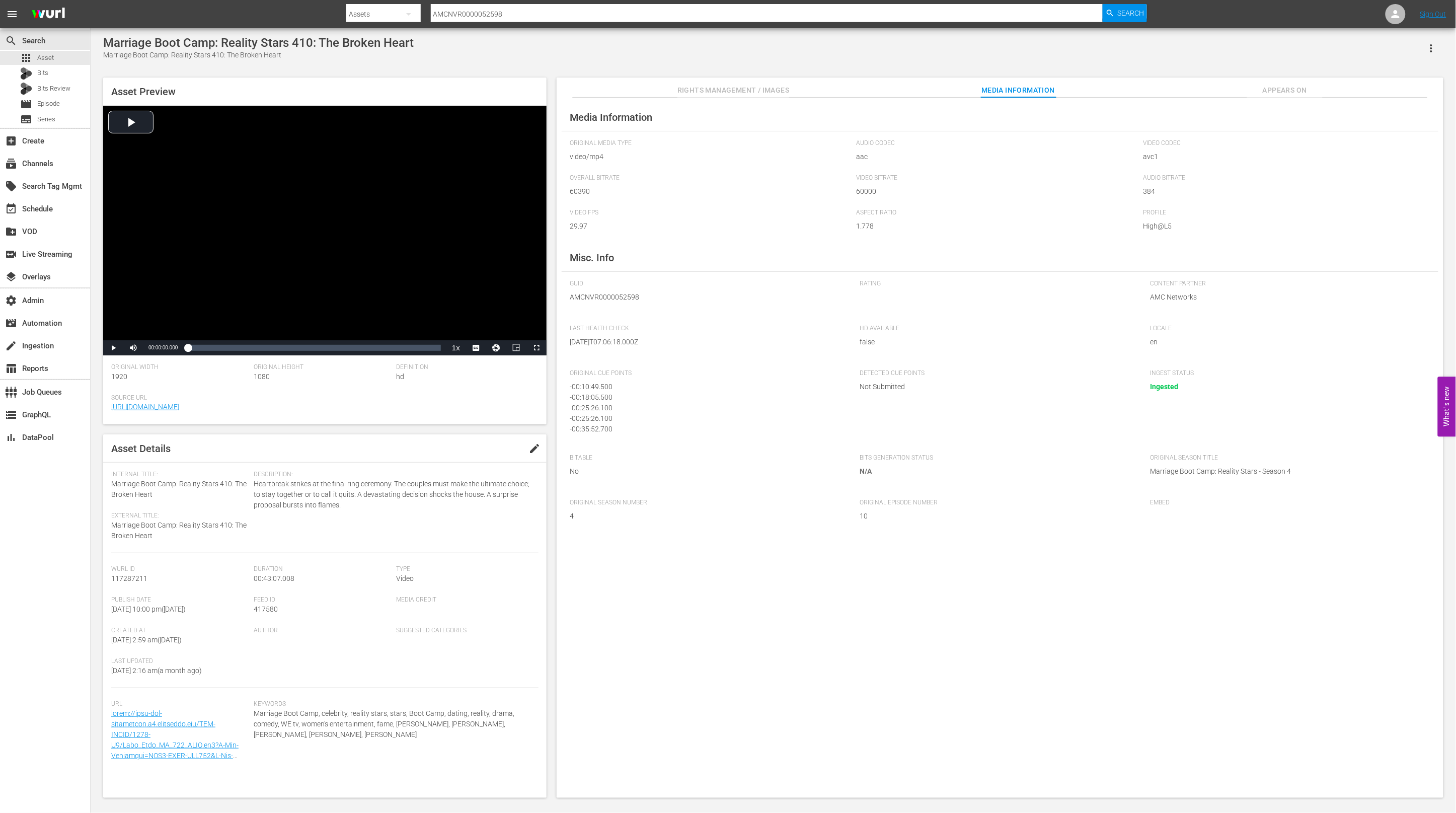
scroll to position [3, 0]
click at [1263, 95] on span "Appears On" at bounding box center [1285, 90] width 76 height 12
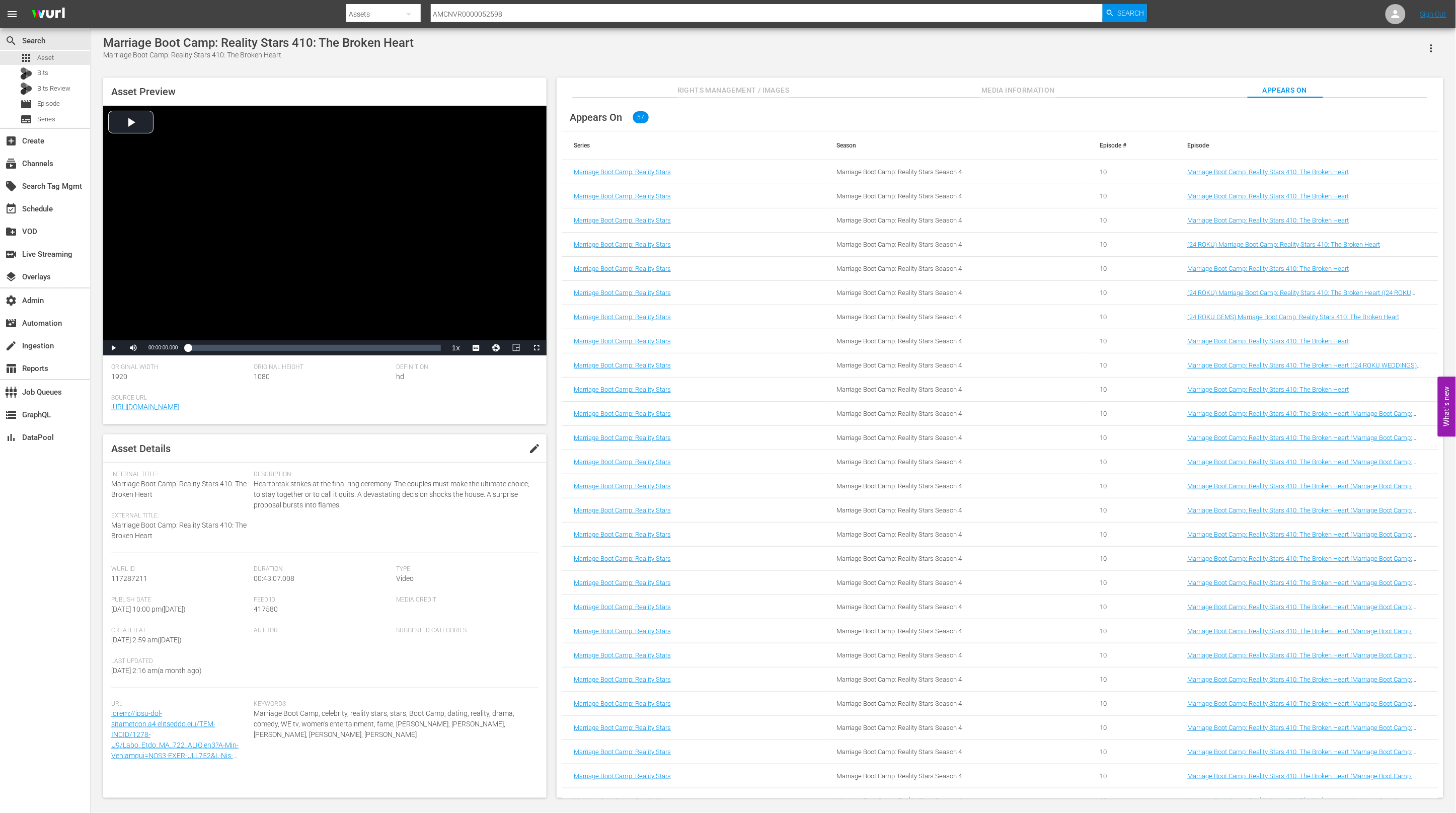
scroll to position [743, 0]
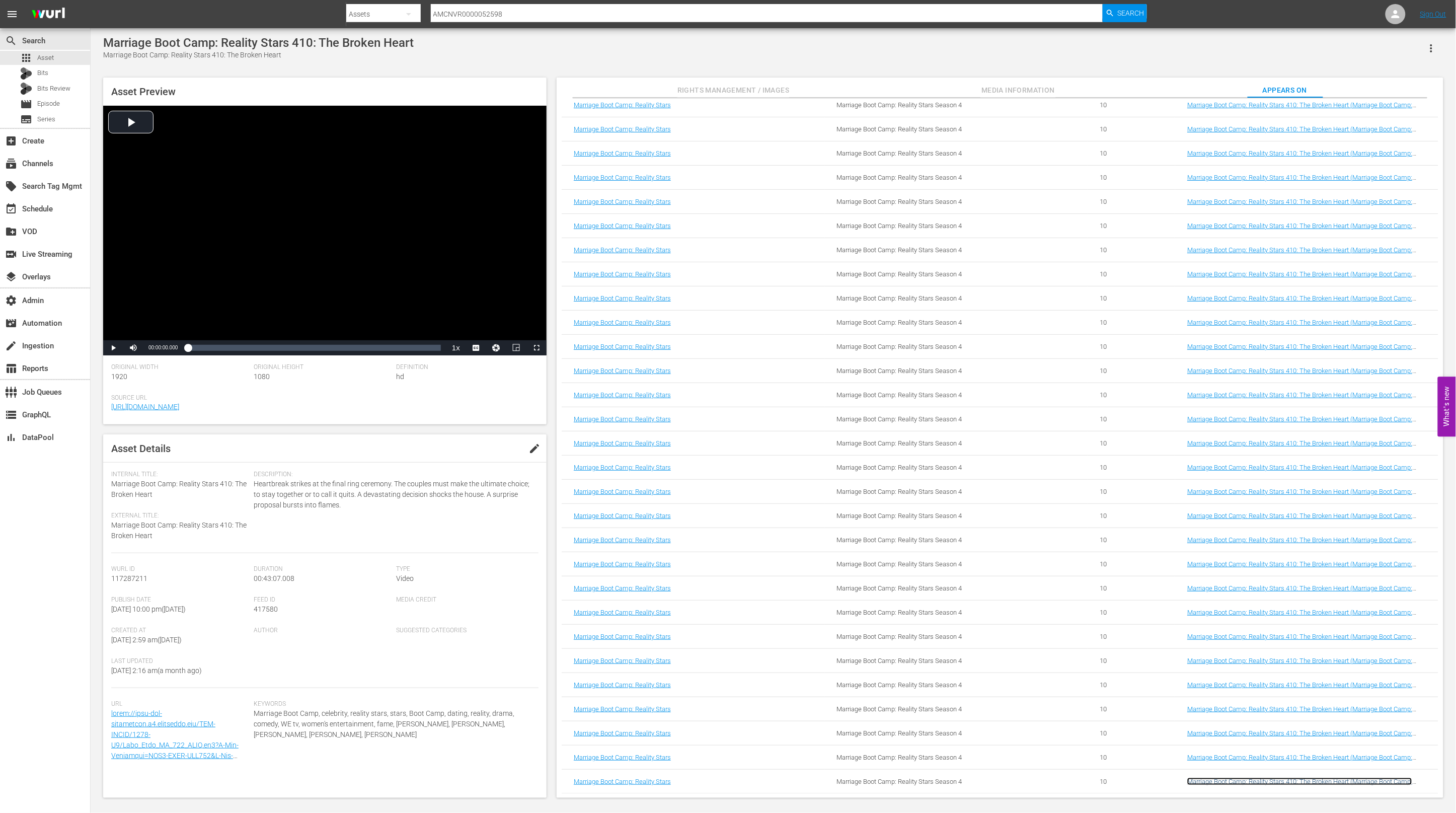
click at [1211, 782] on link "Marriage Boot Camp: Reality Stars 410: The Broken Heart (Marriage Boot Camp: Re…" at bounding box center [1299, 785] width 225 height 15
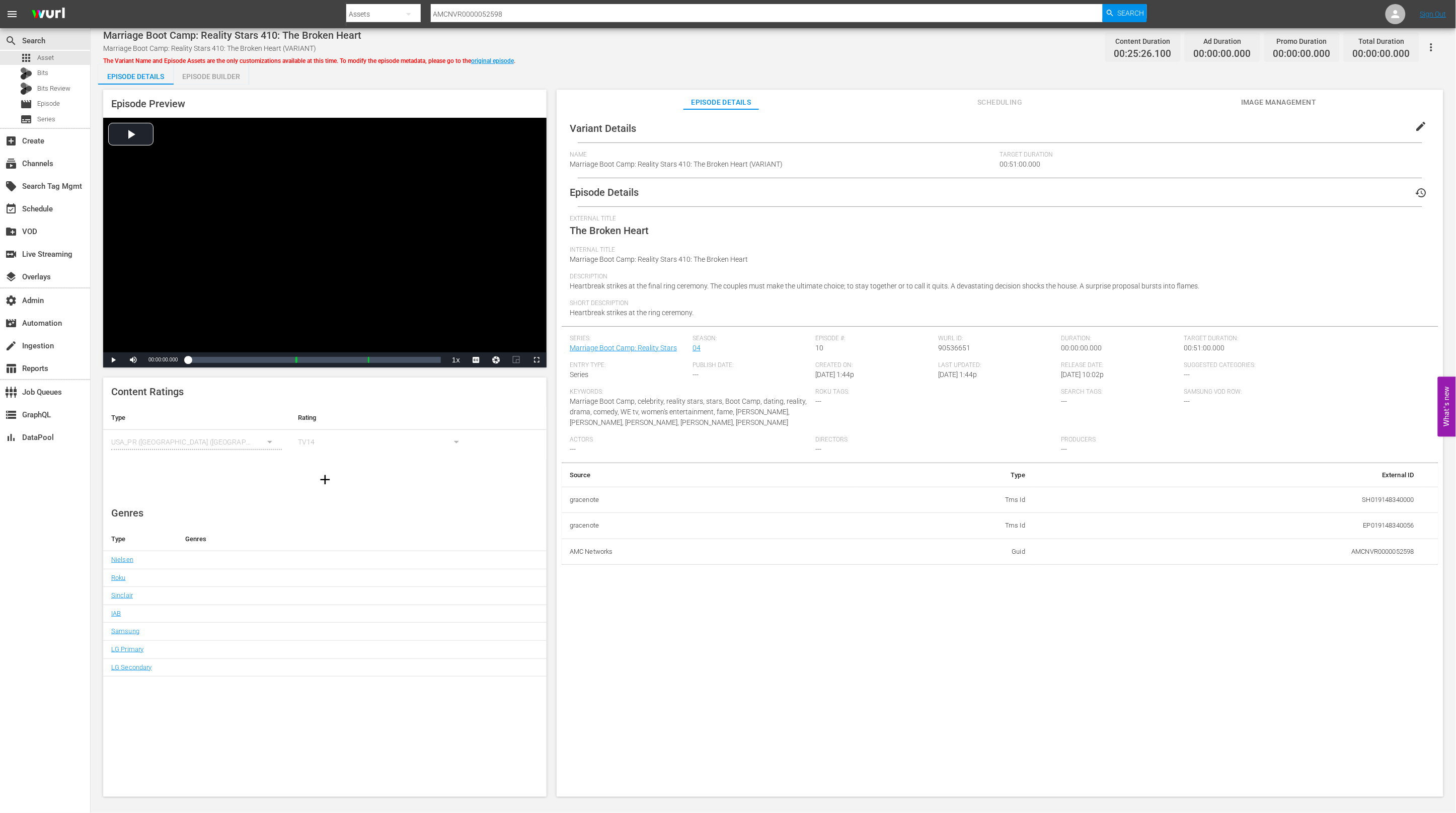
click at [986, 101] on span "Scheduling" at bounding box center [1000, 102] width 76 height 12
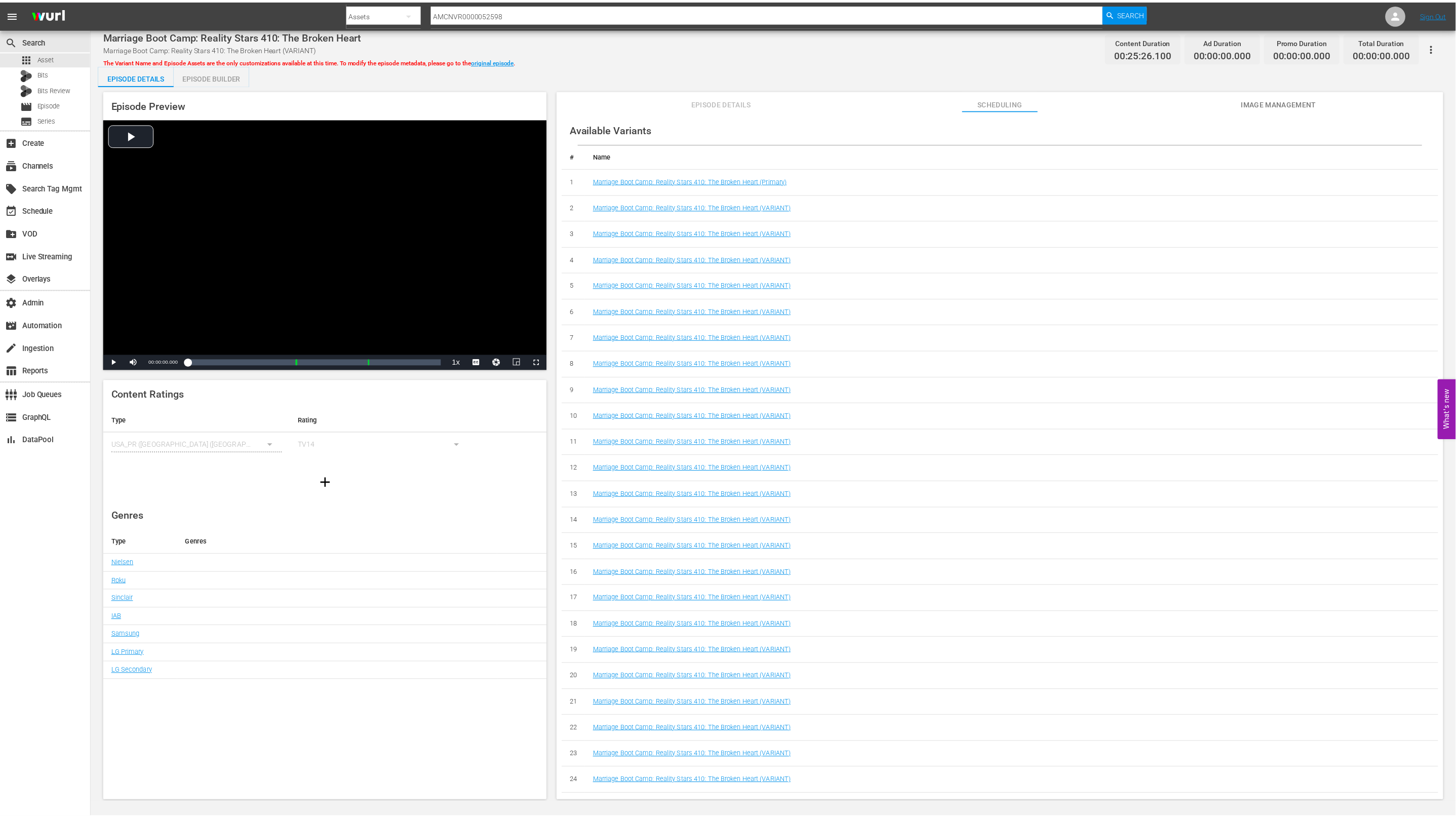
scroll to position [781, 0]
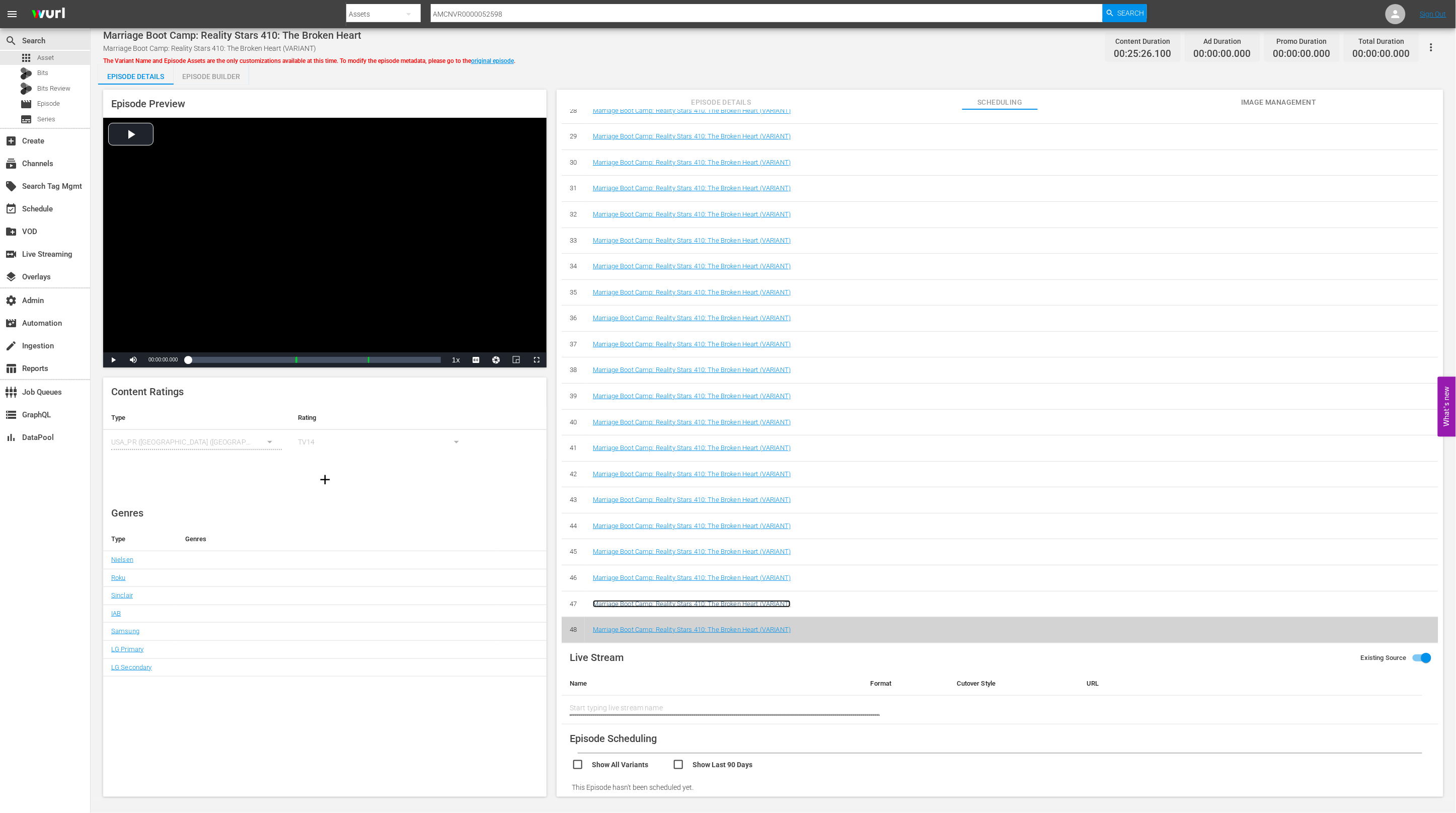
click at [701, 603] on link "Marriage Boot Camp: Reality Stars 410: The Broken Heart (VARIANT)" at bounding box center [692, 603] width 198 height 8
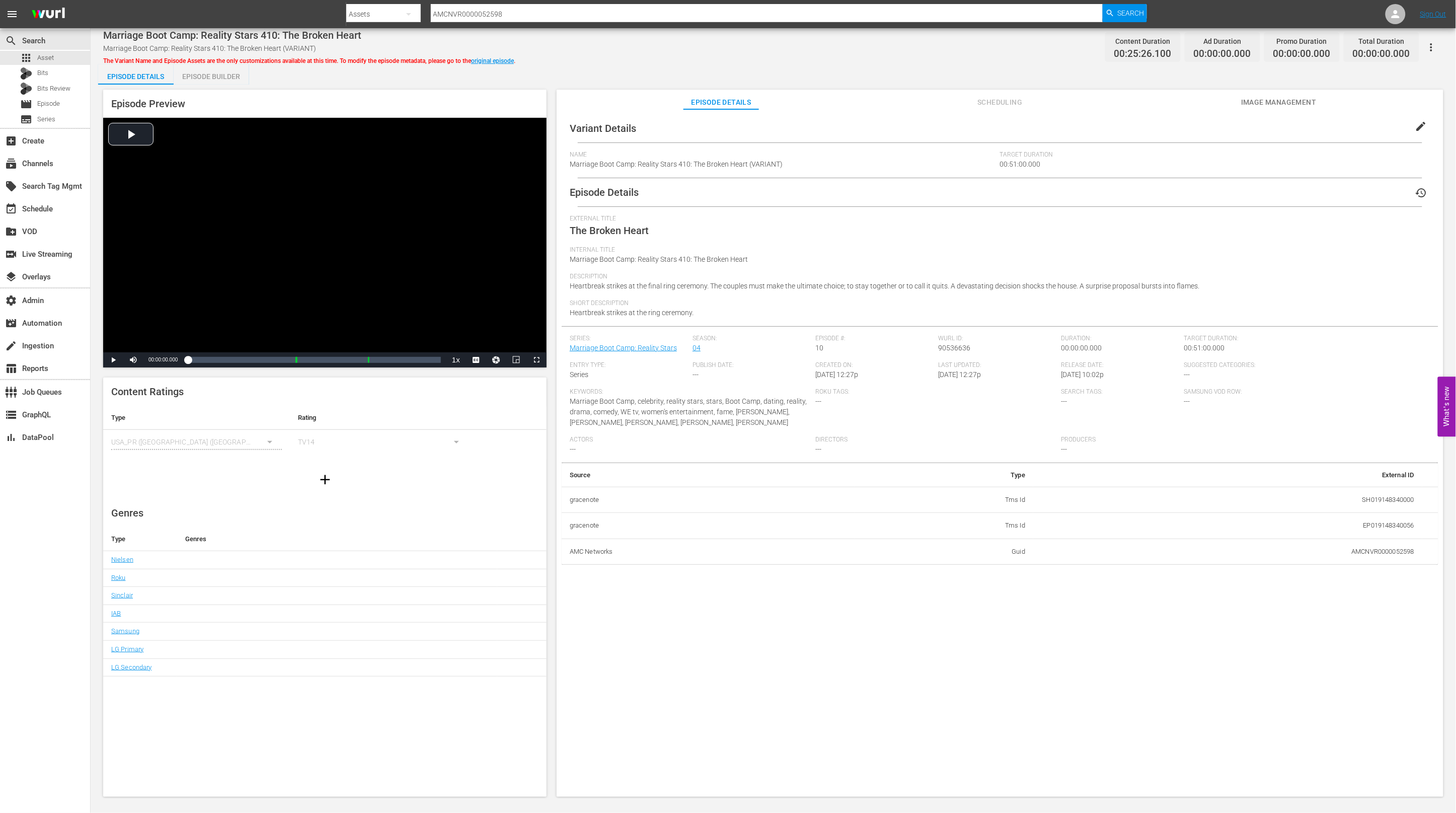
click at [977, 106] on span "Scheduling" at bounding box center [1000, 102] width 76 height 12
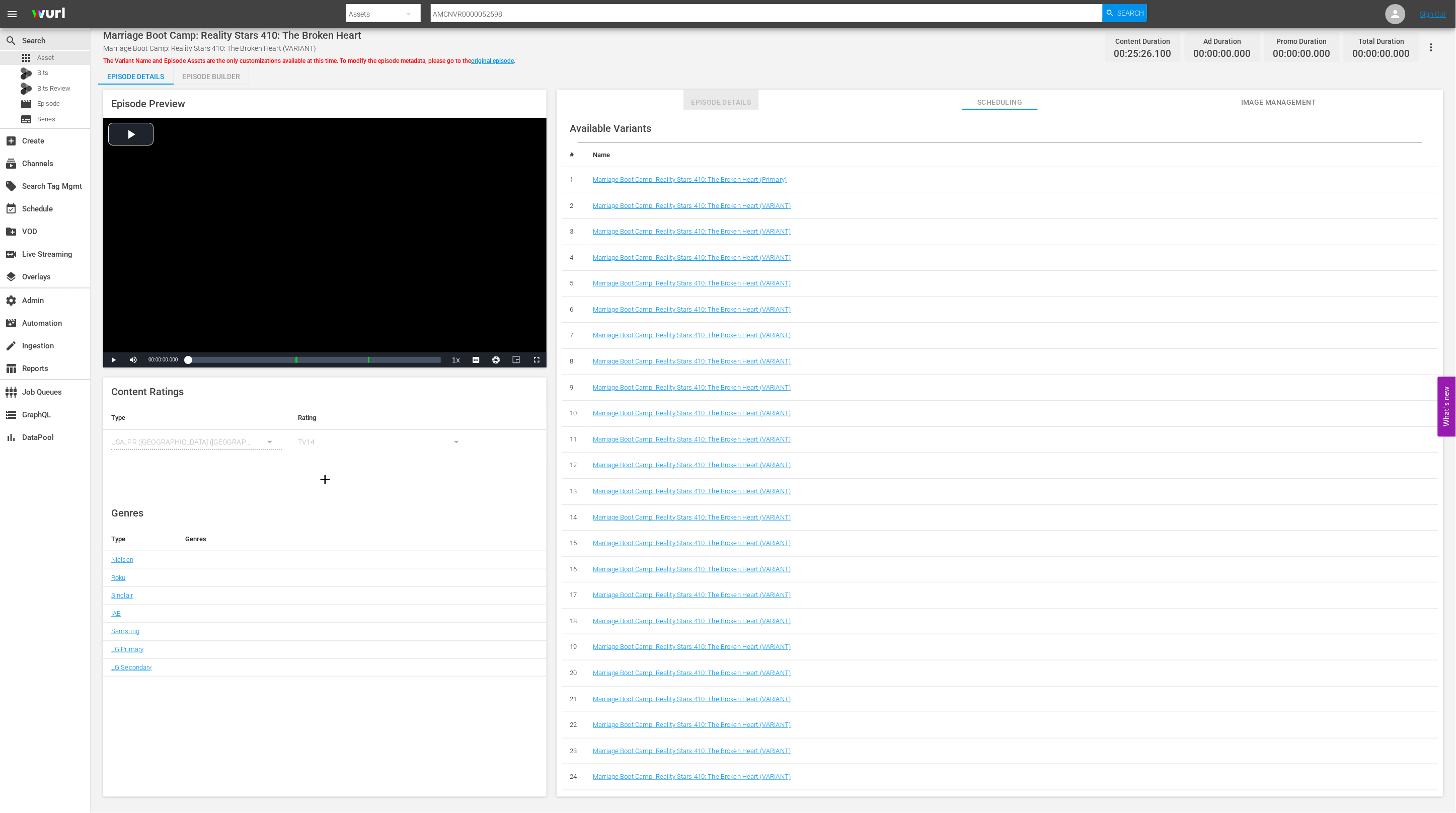
click at [740, 98] on span "Episode Details" at bounding box center [721, 102] width 76 height 12
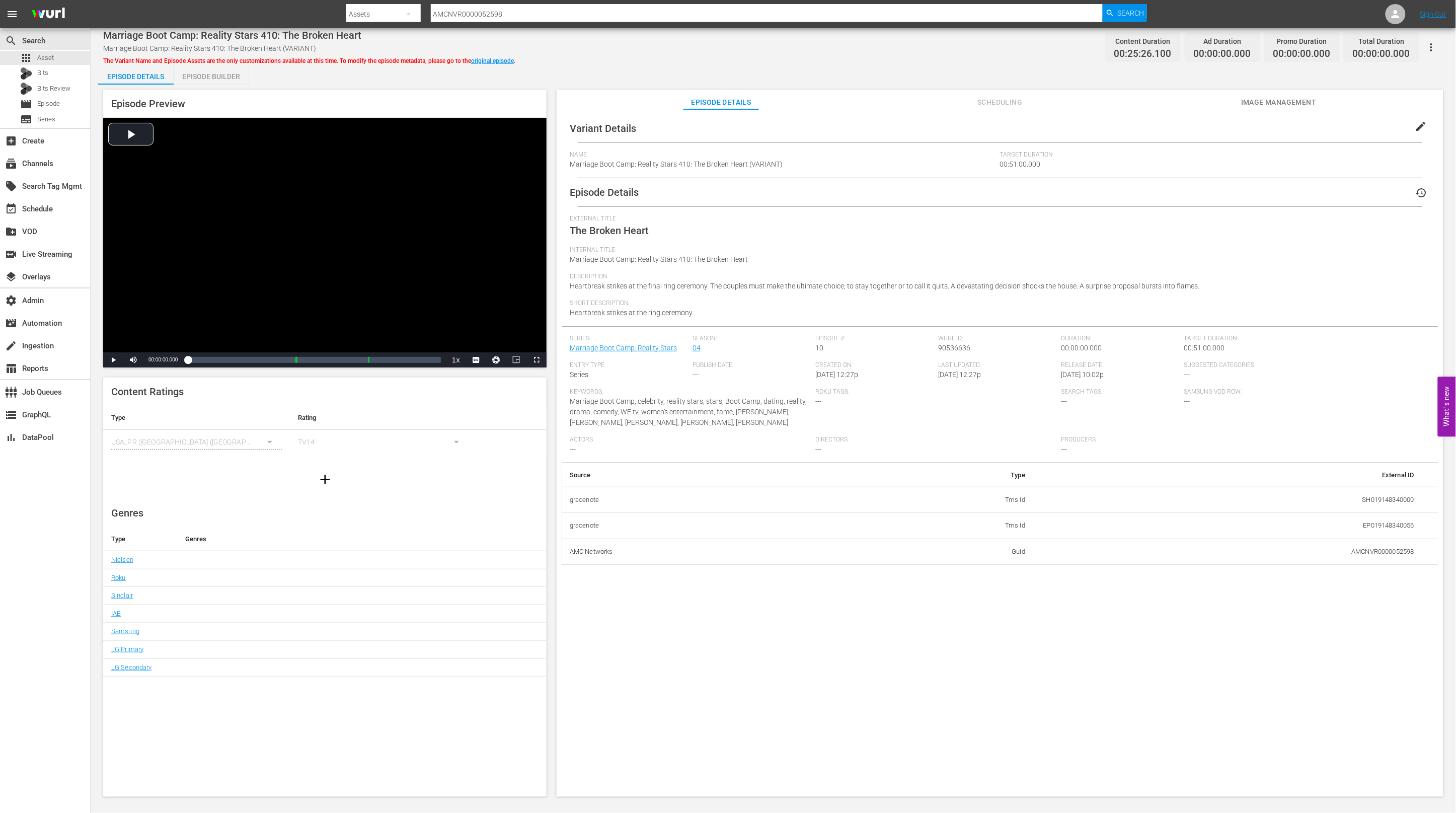
click at [1009, 91] on button "Scheduling" at bounding box center [1000, 99] width 76 height 20
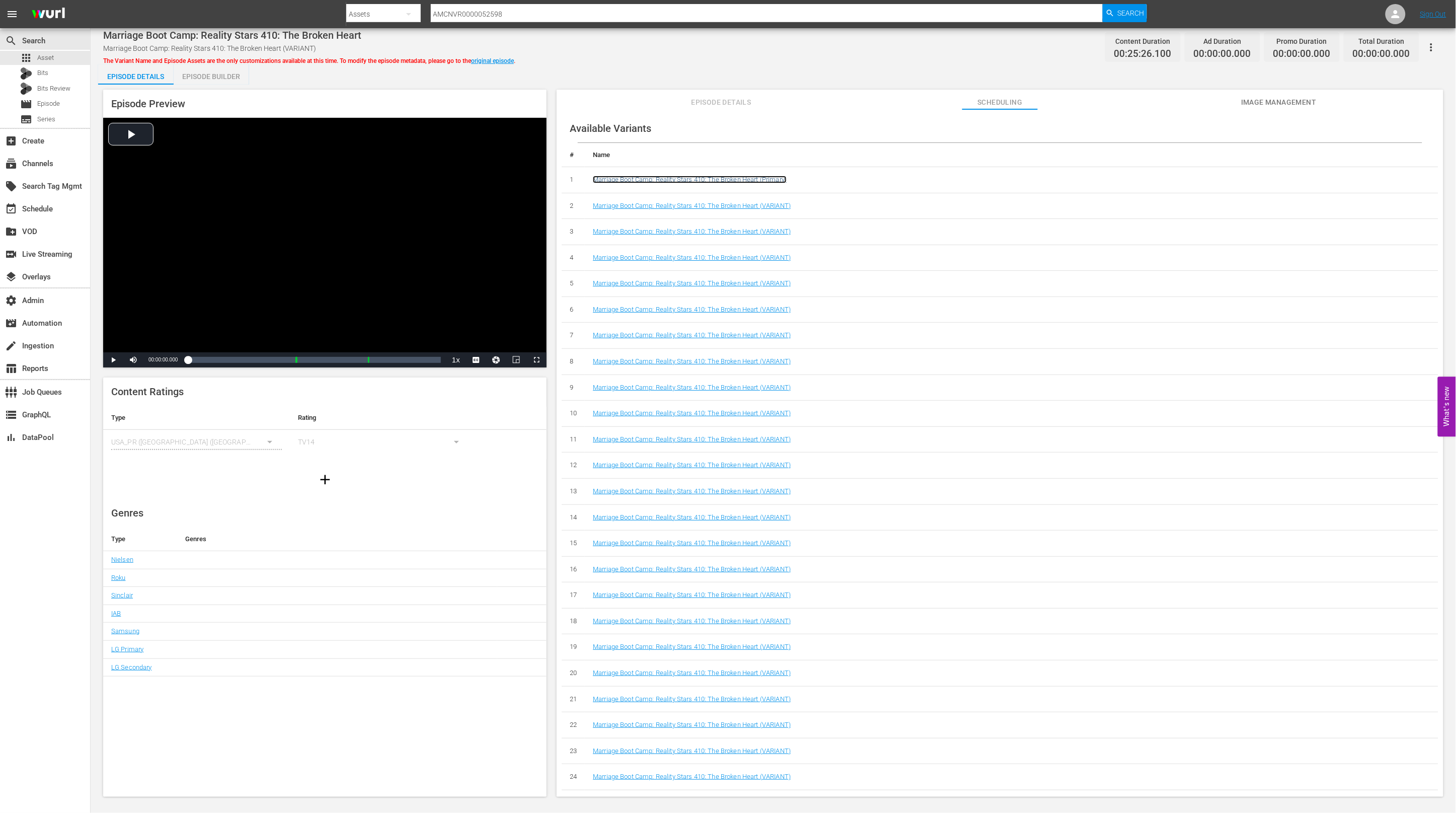
click at [718, 181] on link "Marriage Boot Camp: Reality Stars 410: The Broken Heart (Primary)" at bounding box center [690, 179] width 194 height 8
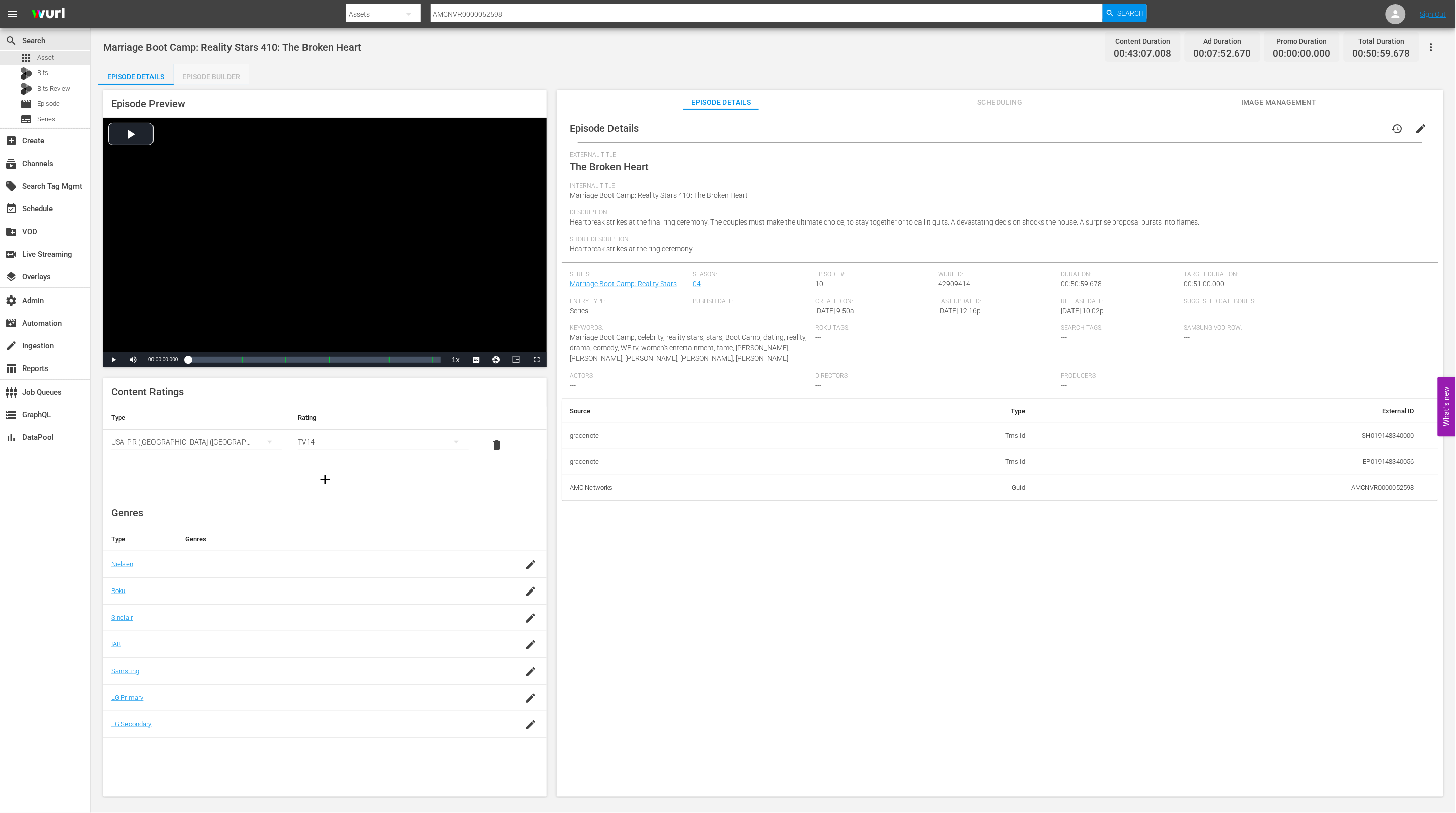
click at [202, 75] on div "Episode Builder" at bounding box center [211, 76] width 76 height 24
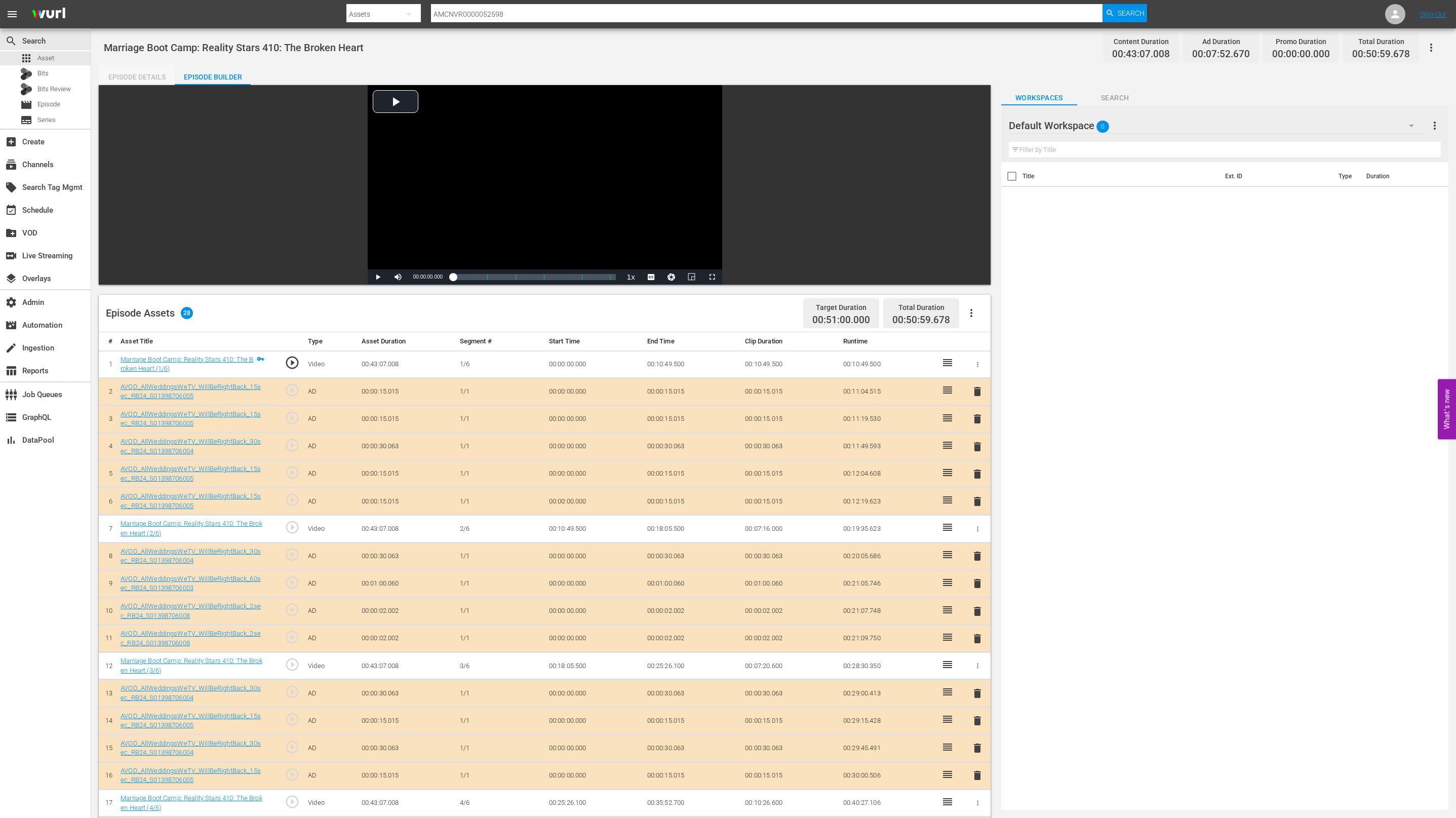
click at [141, 77] on div "Episode Details" at bounding box center [137, 77] width 76 height 24
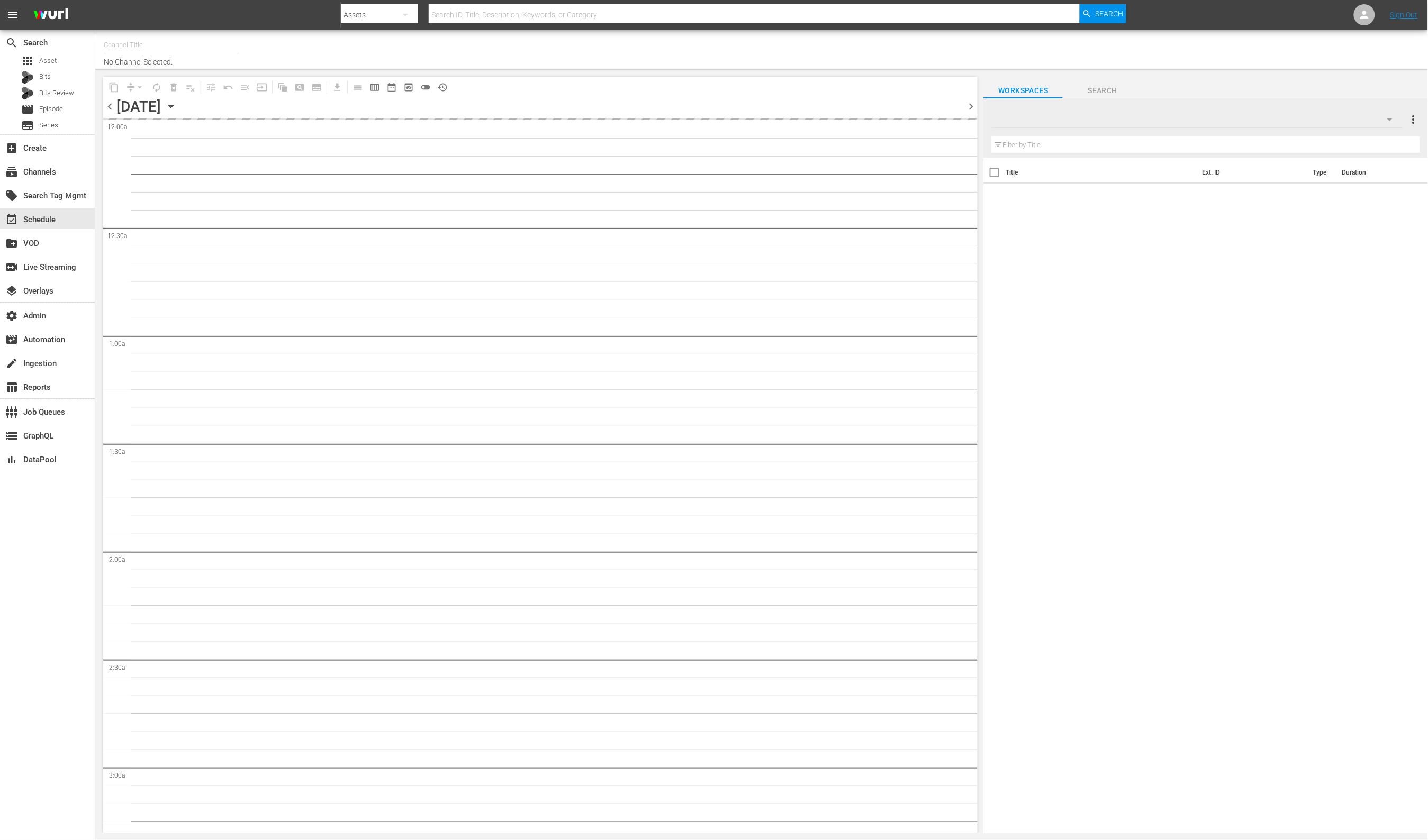
type input "Love After Lockup We TV (2043)"
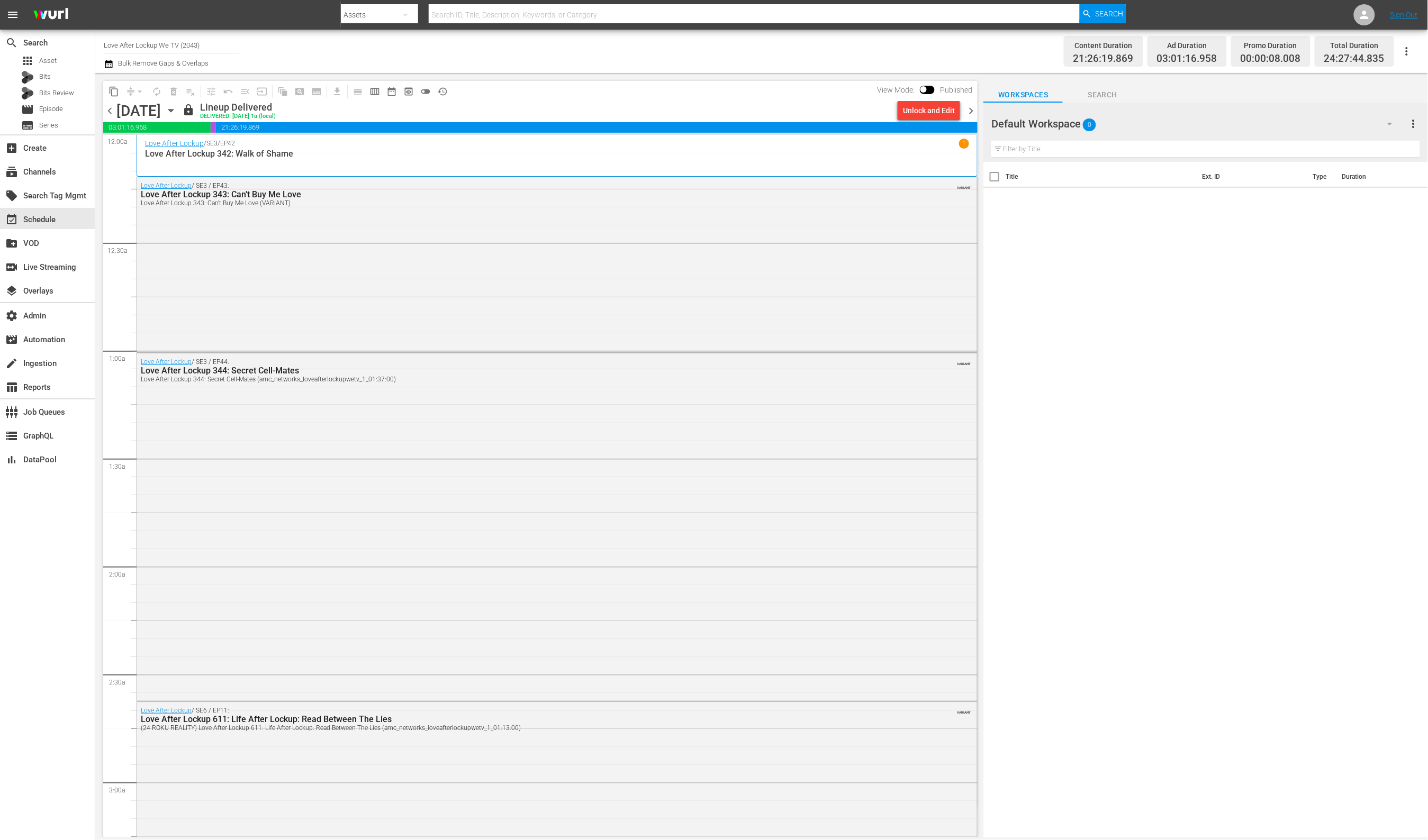
click at [971, 114] on span "chevron_right" at bounding box center [971, 111] width 13 height 13
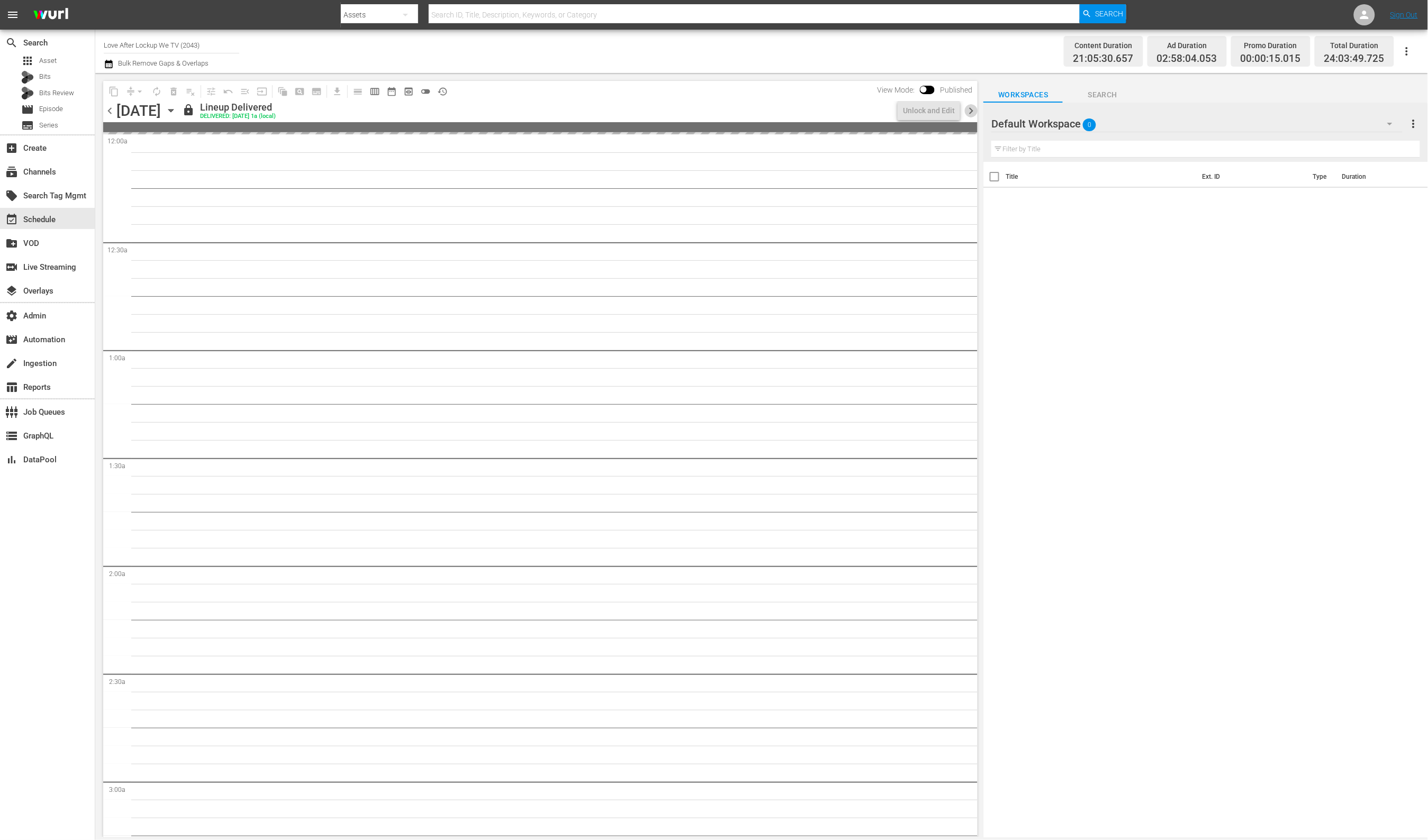
click at [971, 114] on span "chevron_right" at bounding box center [971, 111] width 13 height 13
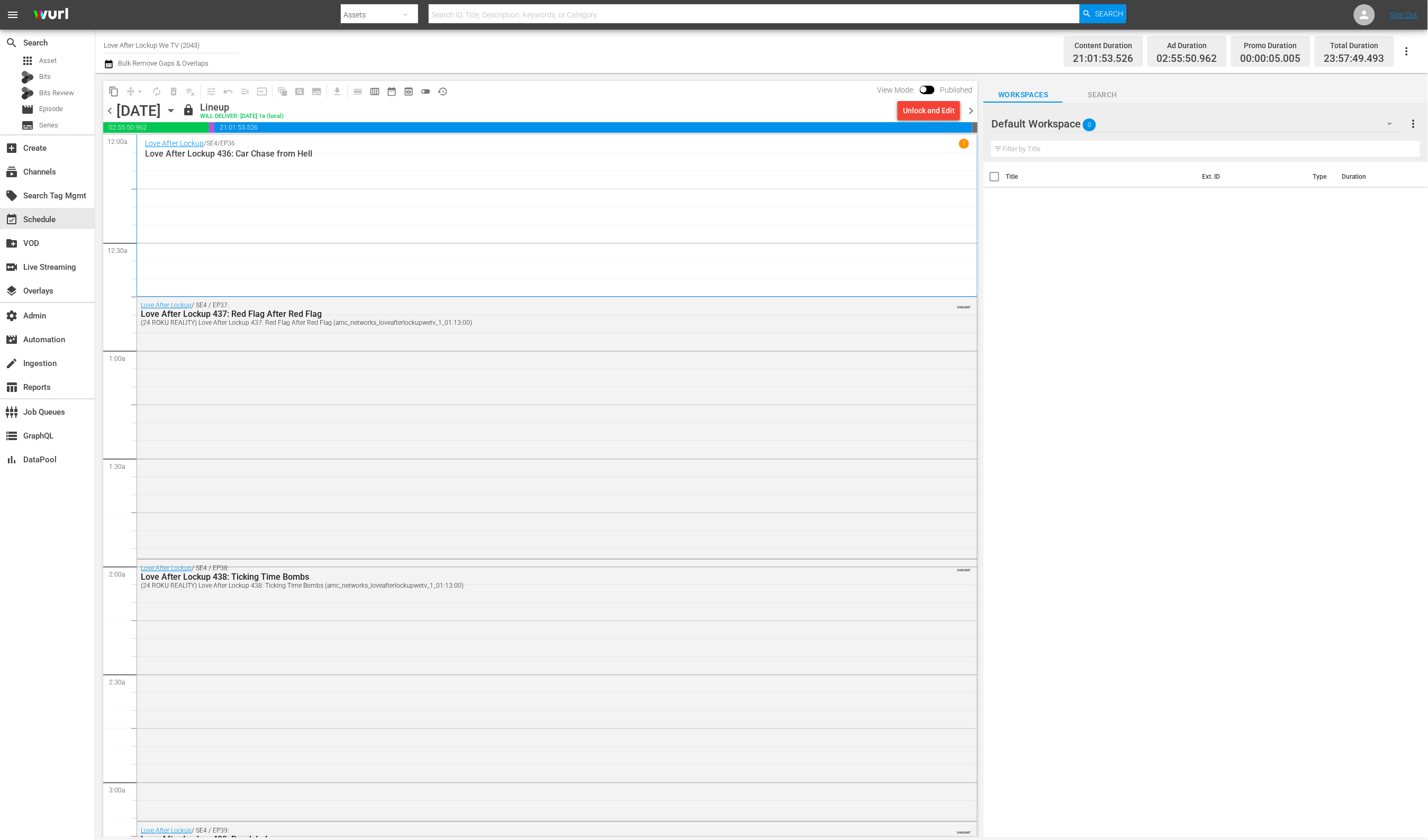
click at [971, 114] on span "chevron_right" at bounding box center [971, 111] width 13 height 13
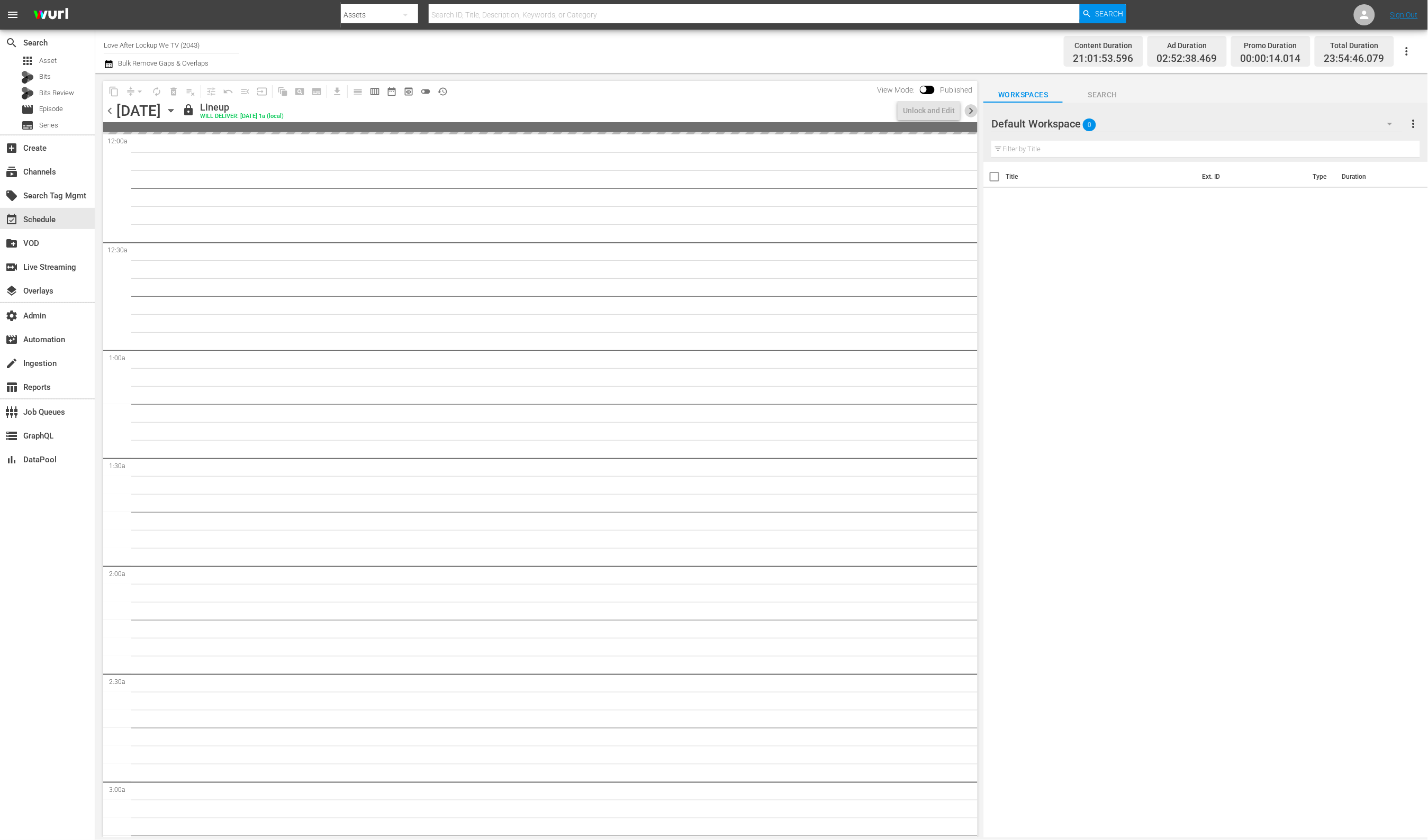
click at [971, 114] on span "chevron_right" at bounding box center [971, 111] width 13 height 13
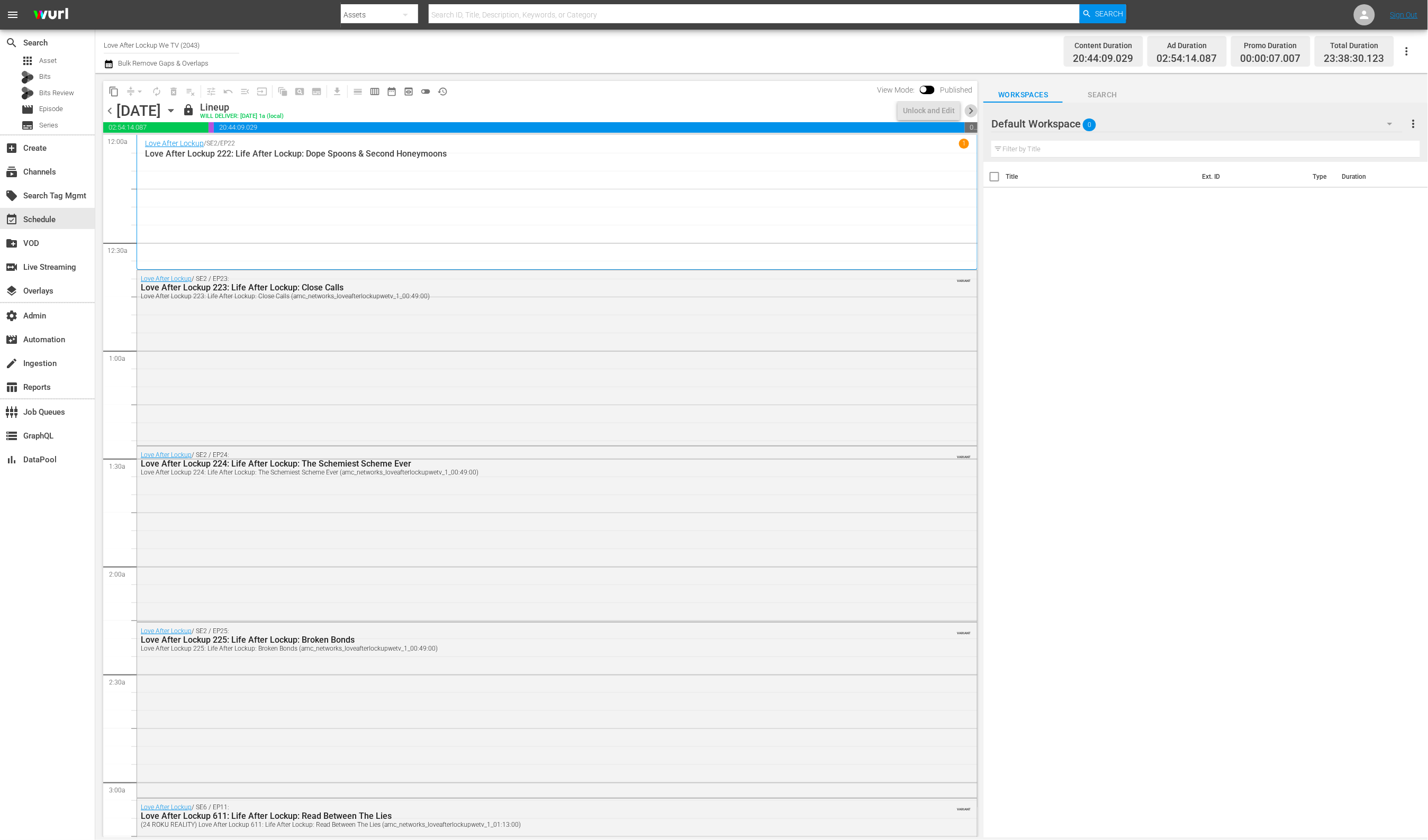
click at [971, 115] on span "chevron_right" at bounding box center [971, 111] width 13 height 13
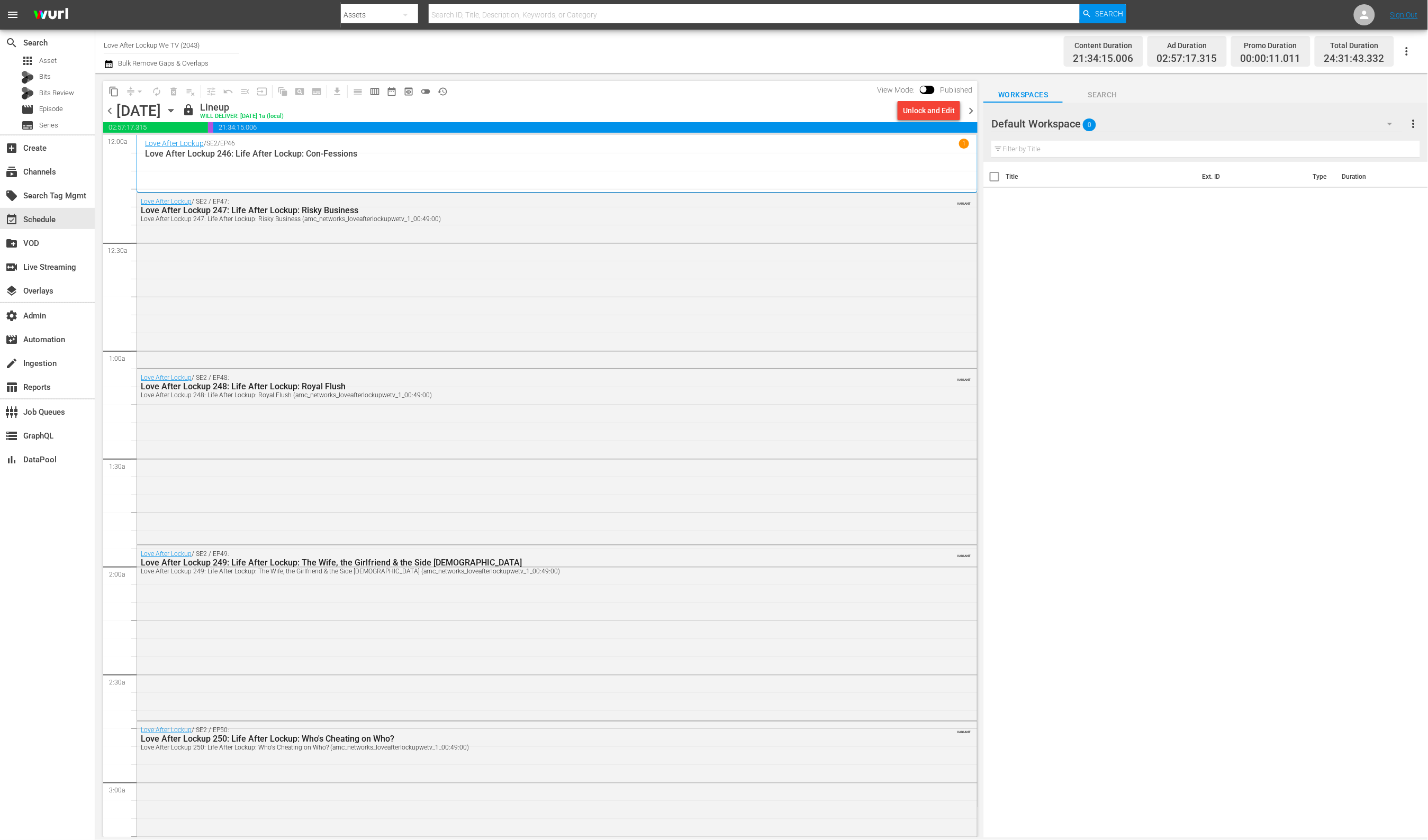
click at [971, 115] on span "chevron_right" at bounding box center [971, 111] width 13 height 13
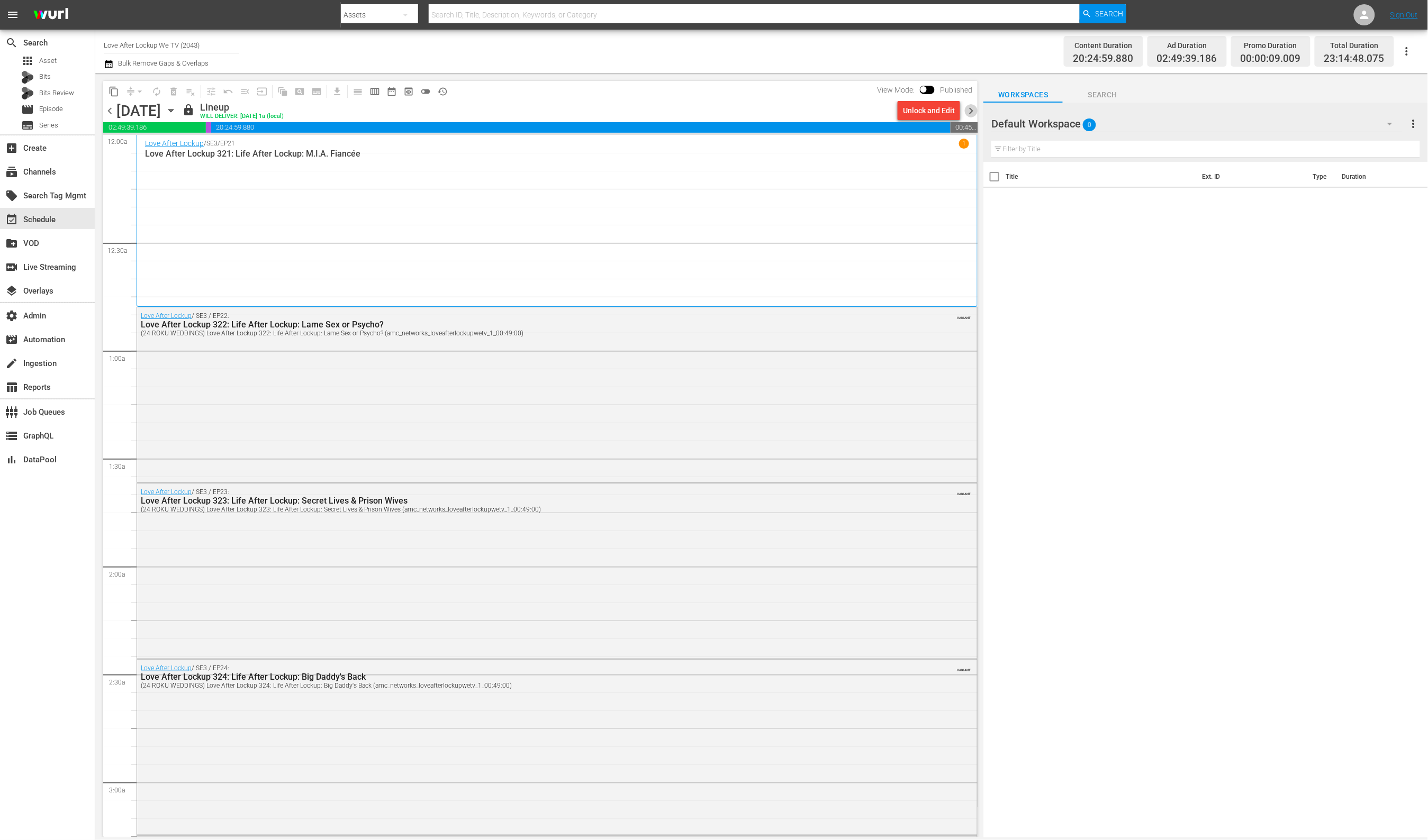
click at [971, 115] on span "chevron_right" at bounding box center [971, 111] width 13 height 13
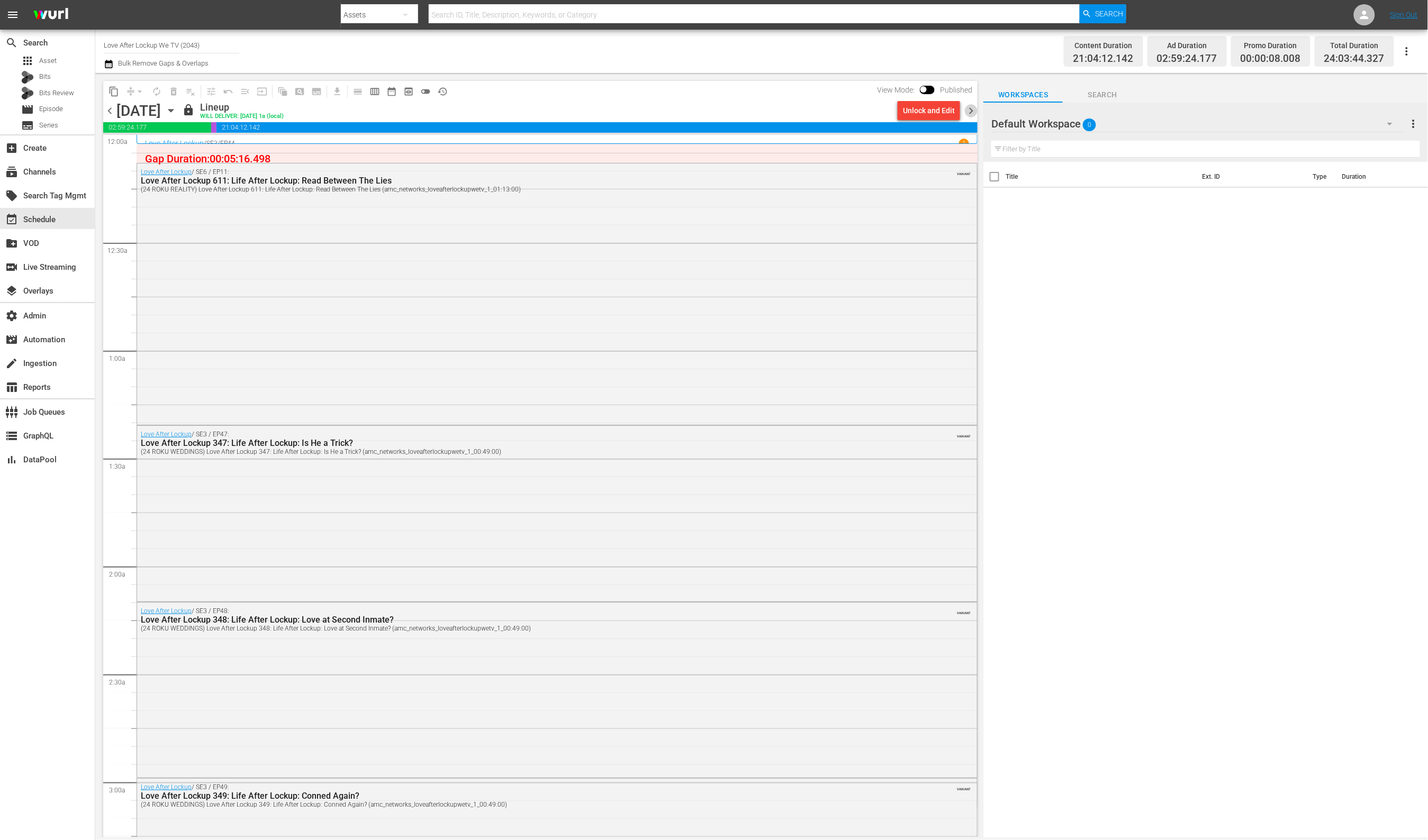
click at [973, 113] on span "chevron_right" at bounding box center [971, 111] width 13 height 13
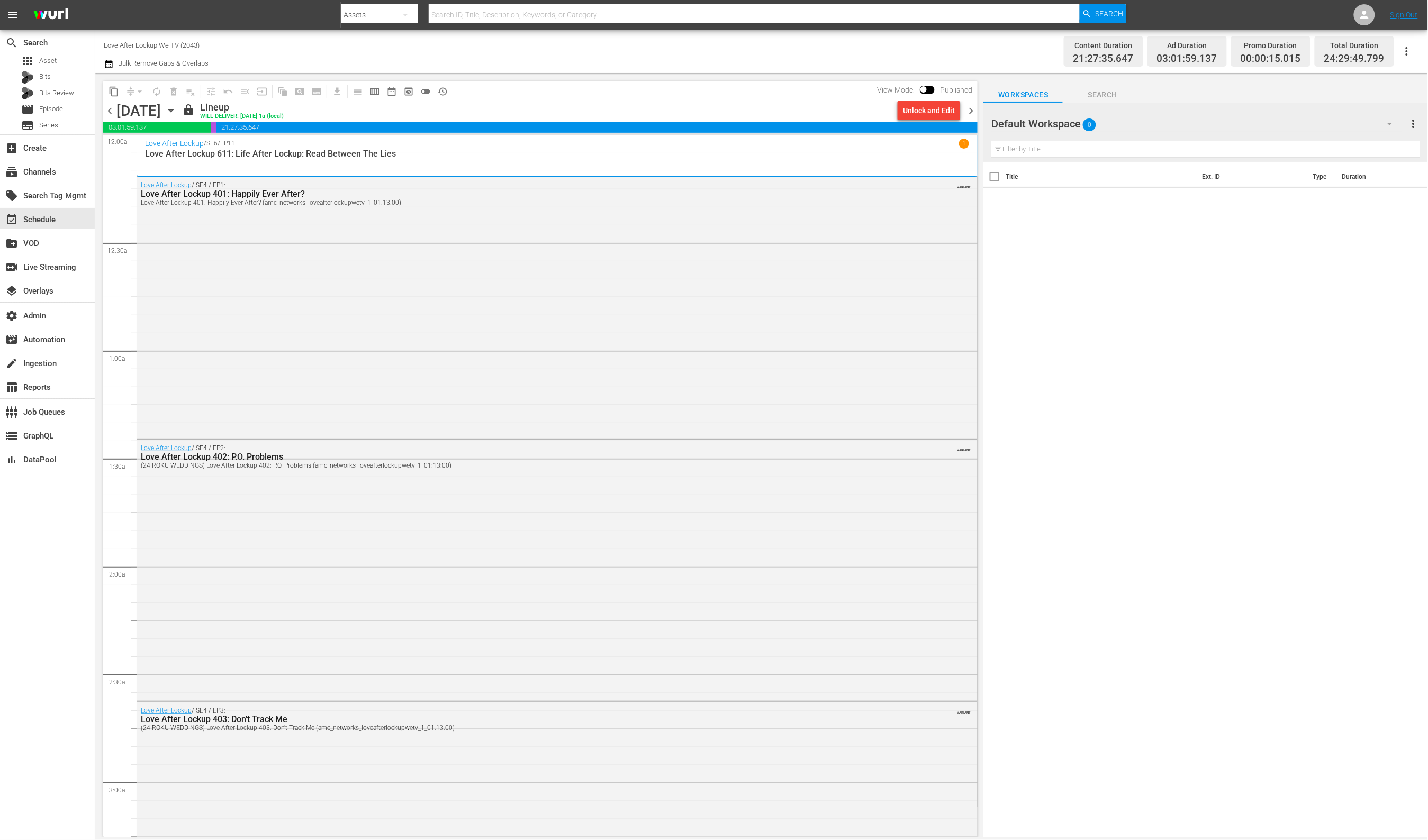
click at [109, 110] on span "chevron_left" at bounding box center [110, 111] width 13 height 13
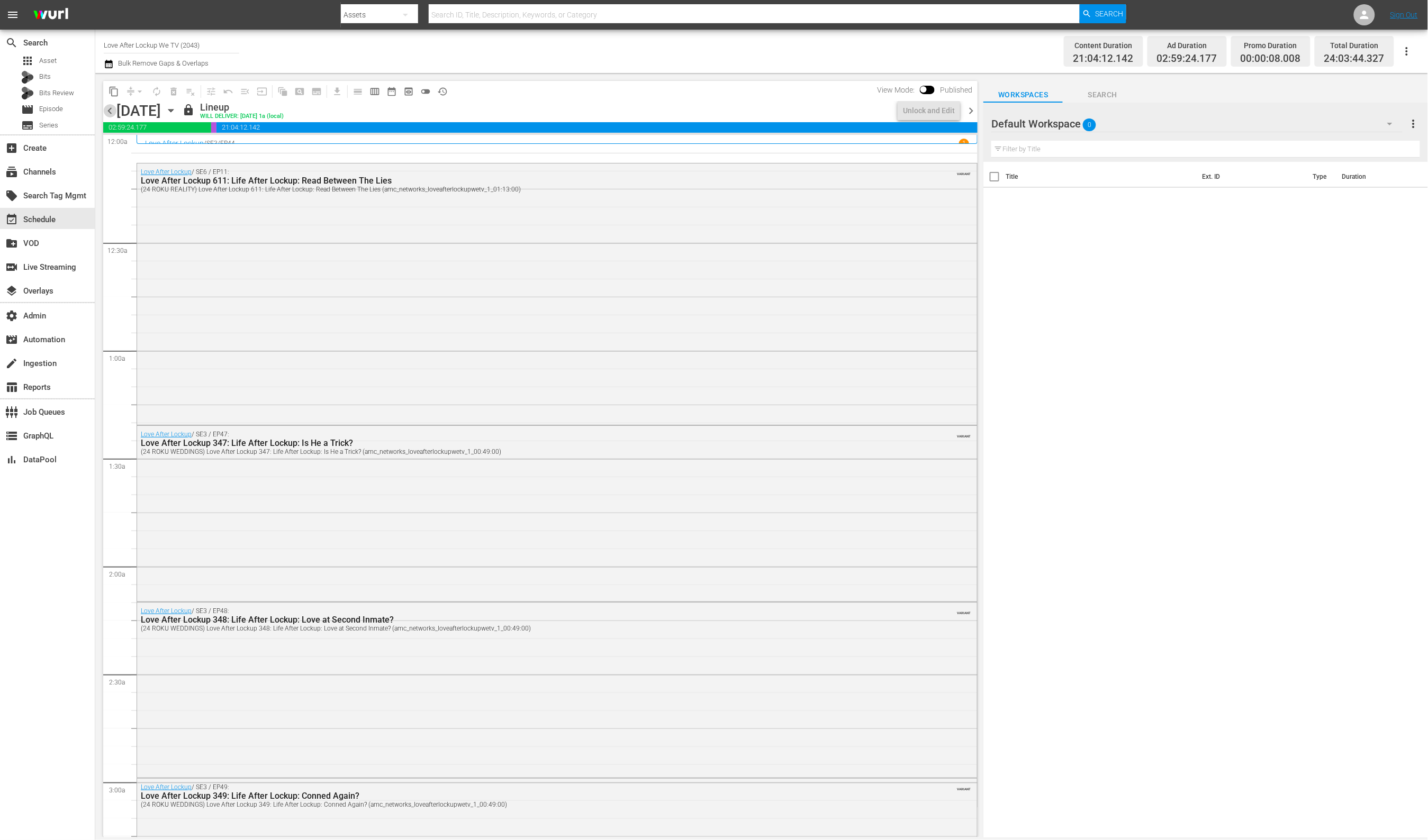
click at [109, 111] on span "chevron_left" at bounding box center [110, 111] width 13 height 13
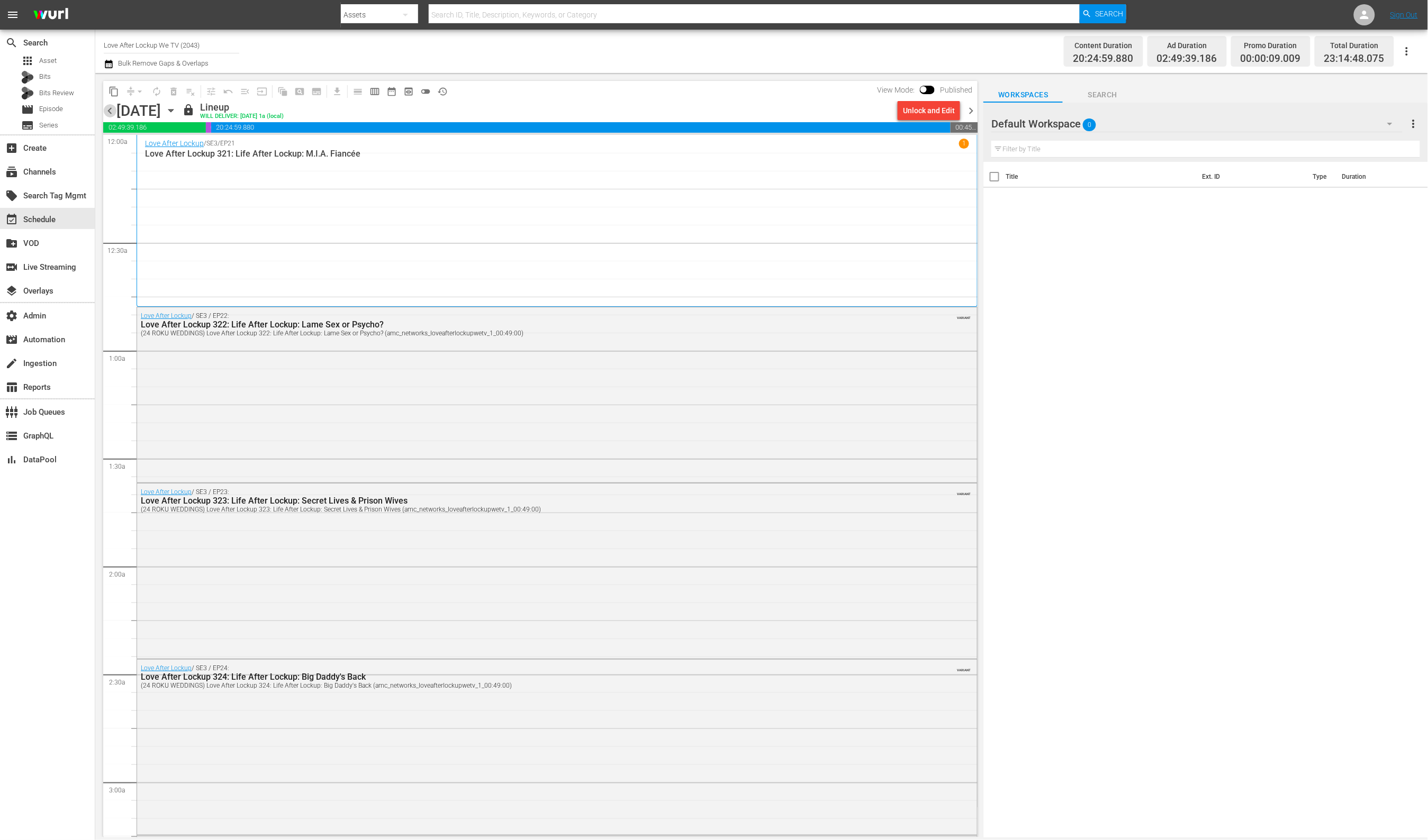
click at [109, 111] on span "chevron_left" at bounding box center [110, 111] width 13 height 13
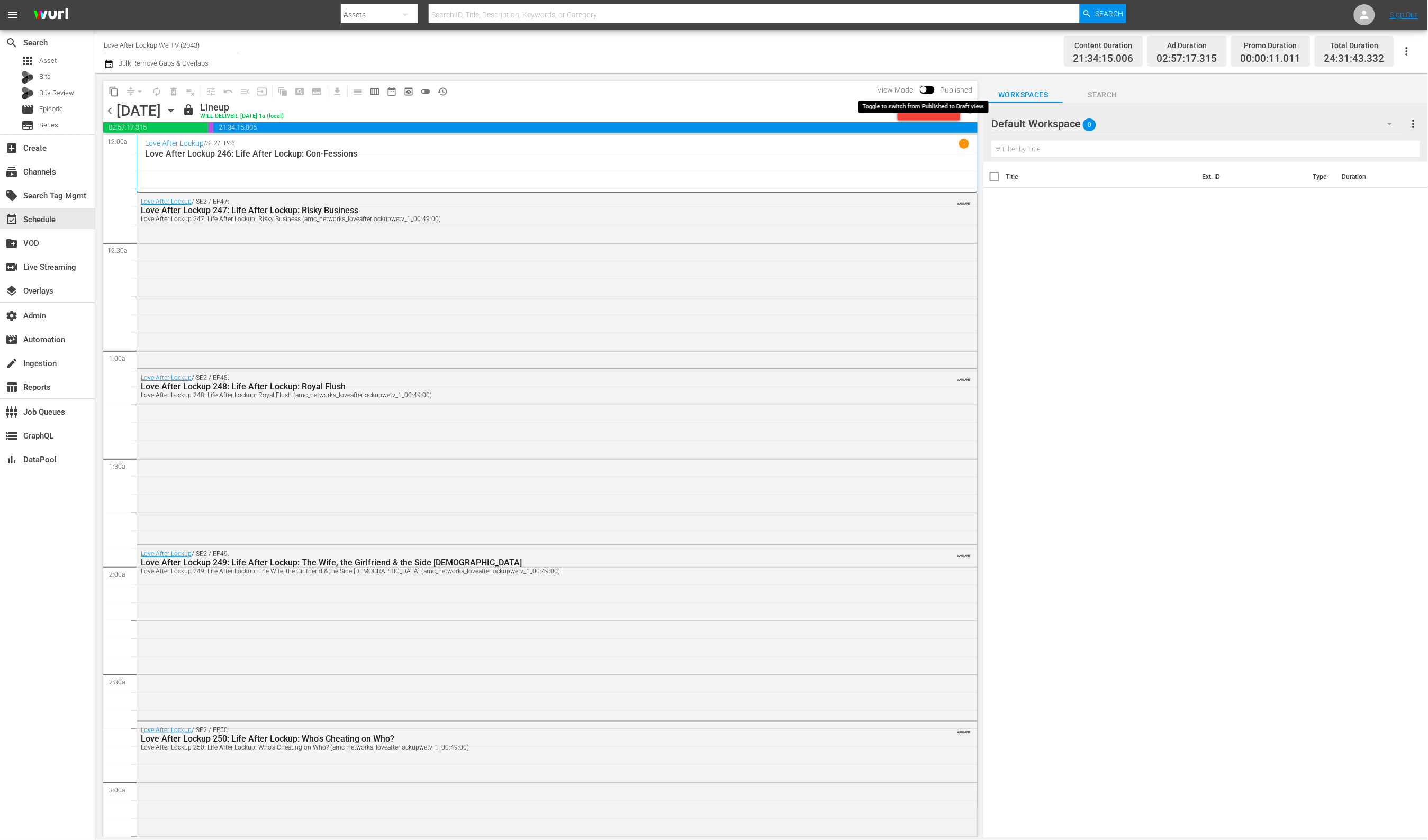
click at [924, 90] on input "checkbox" at bounding box center [923, 92] width 23 height 7
checkbox input "true"
click at [970, 111] on span "chevron_right" at bounding box center [971, 111] width 13 height 13
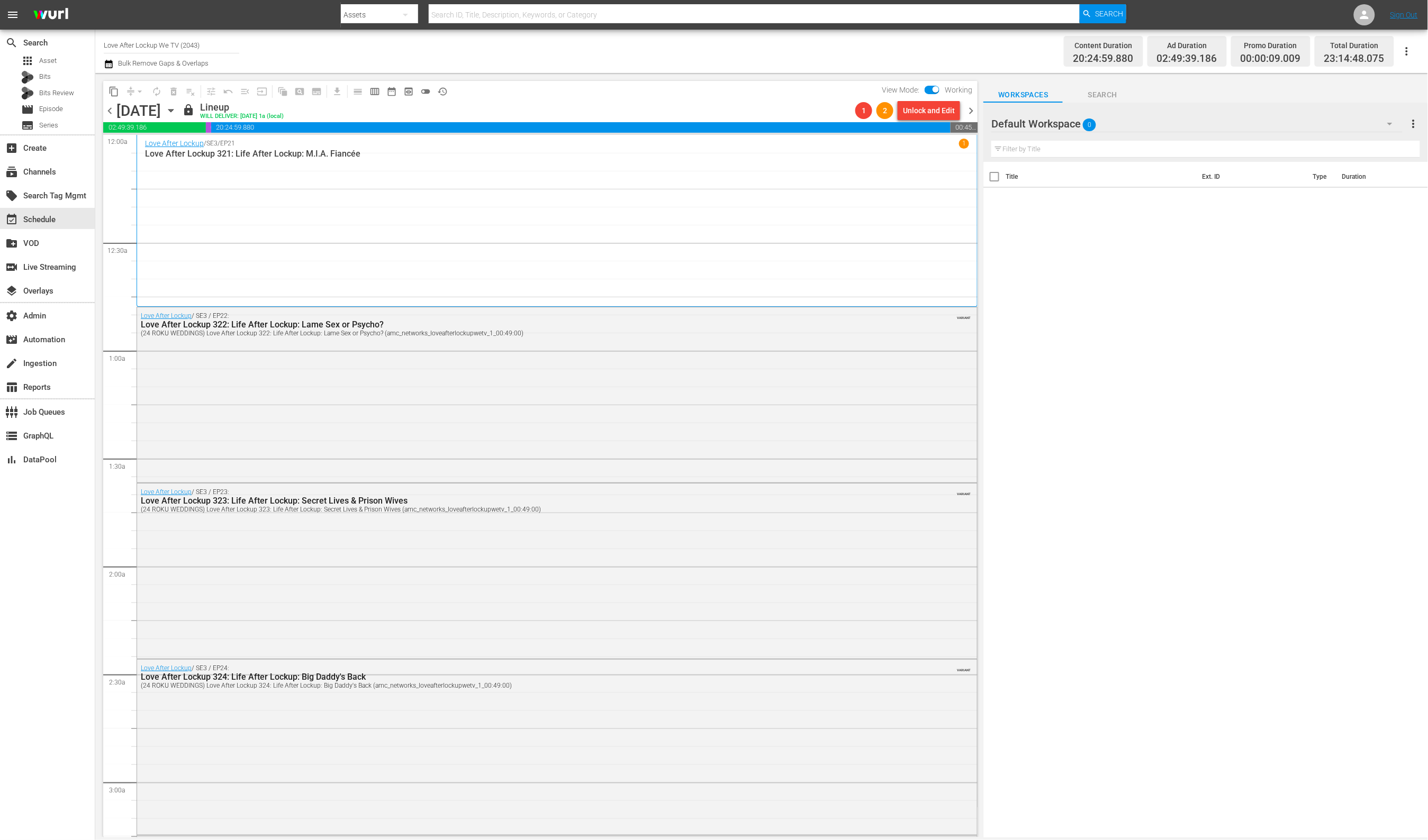
scroll to position [4486, 0]
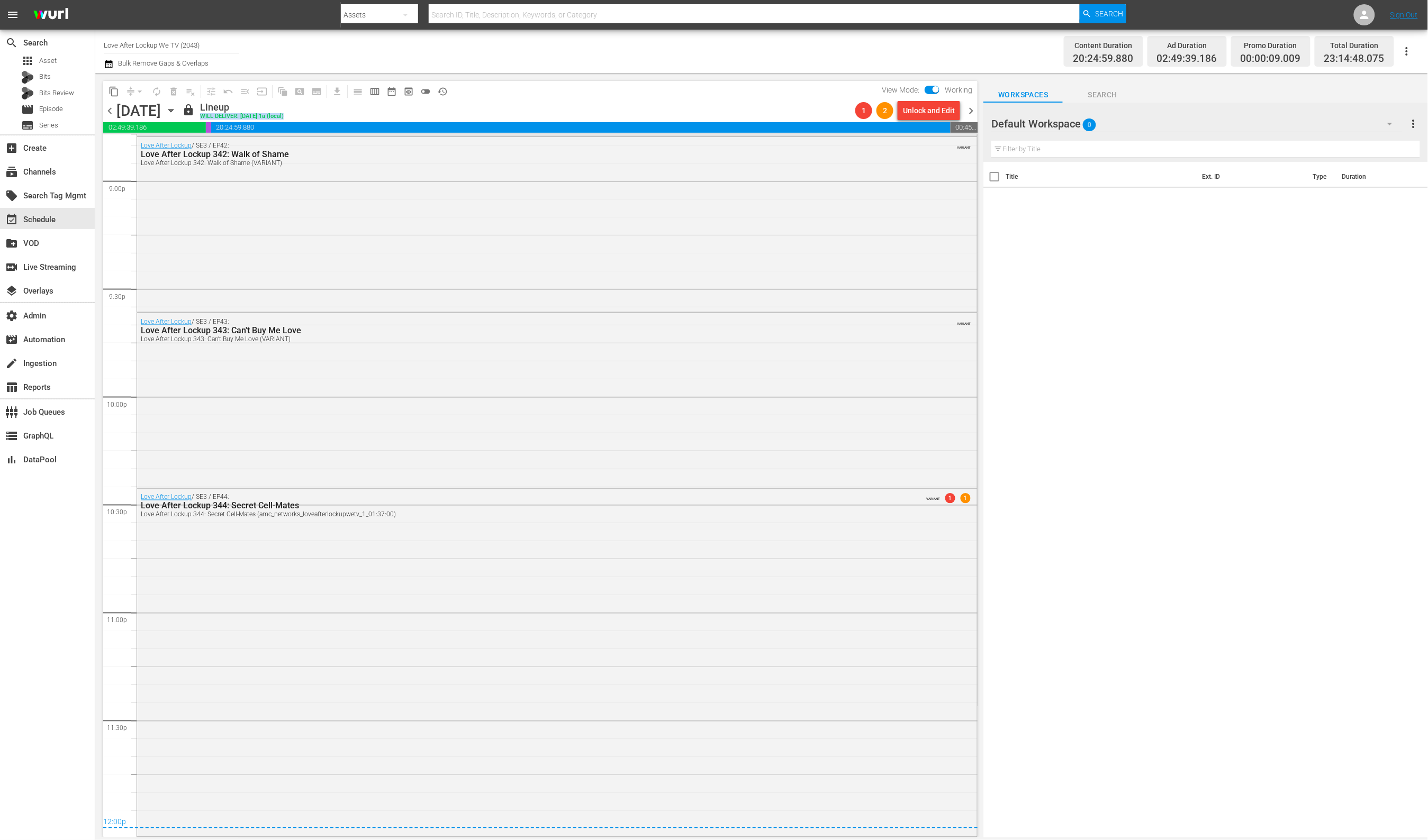
drag, startPoint x: 863, startPoint y: 107, endPoint x: 828, endPoint y: 106, distance: 35.0
click at [828, 106] on div "chevron_left Wednesday, September 24th September 24th lock Lineup WILL DELIVER:…" at bounding box center [540, 112] width 875 height 20
click at [976, 111] on span "chevron_right" at bounding box center [971, 111] width 13 height 13
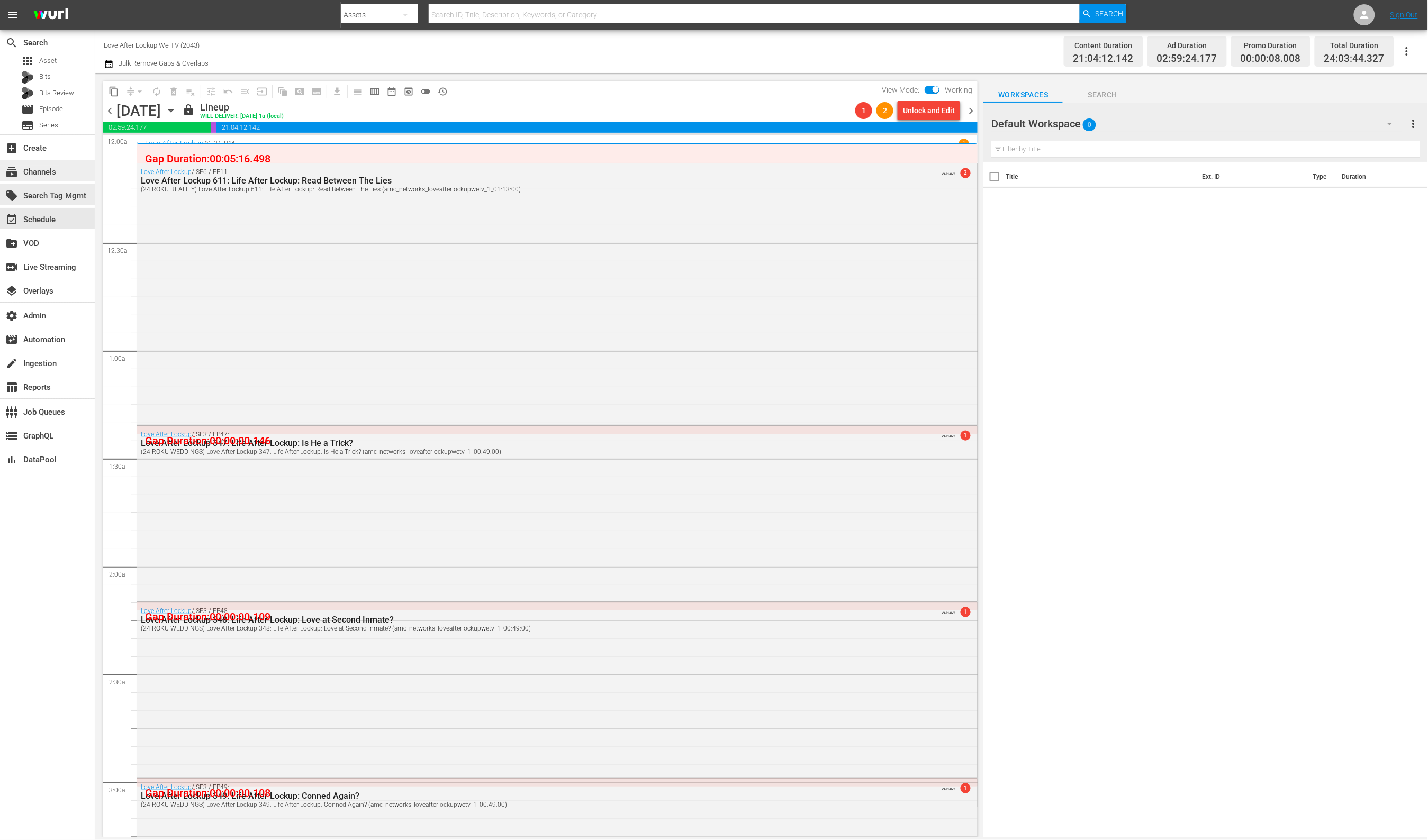
click at [49, 175] on div "subscriptions Channels" at bounding box center [29, 170] width 59 height 9
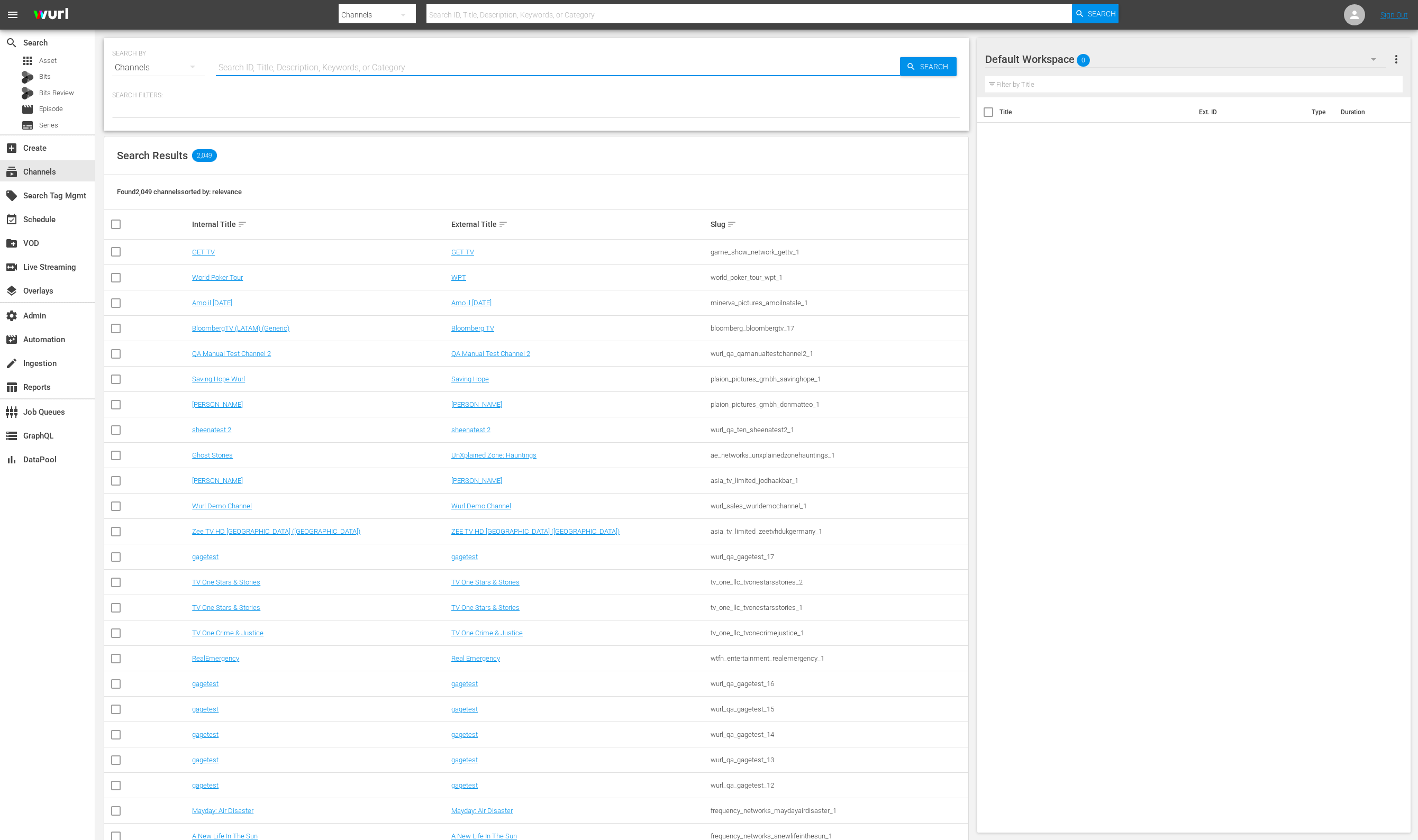
click at [312, 59] on input "text" at bounding box center [558, 68] width 684 height 25
type input "made"
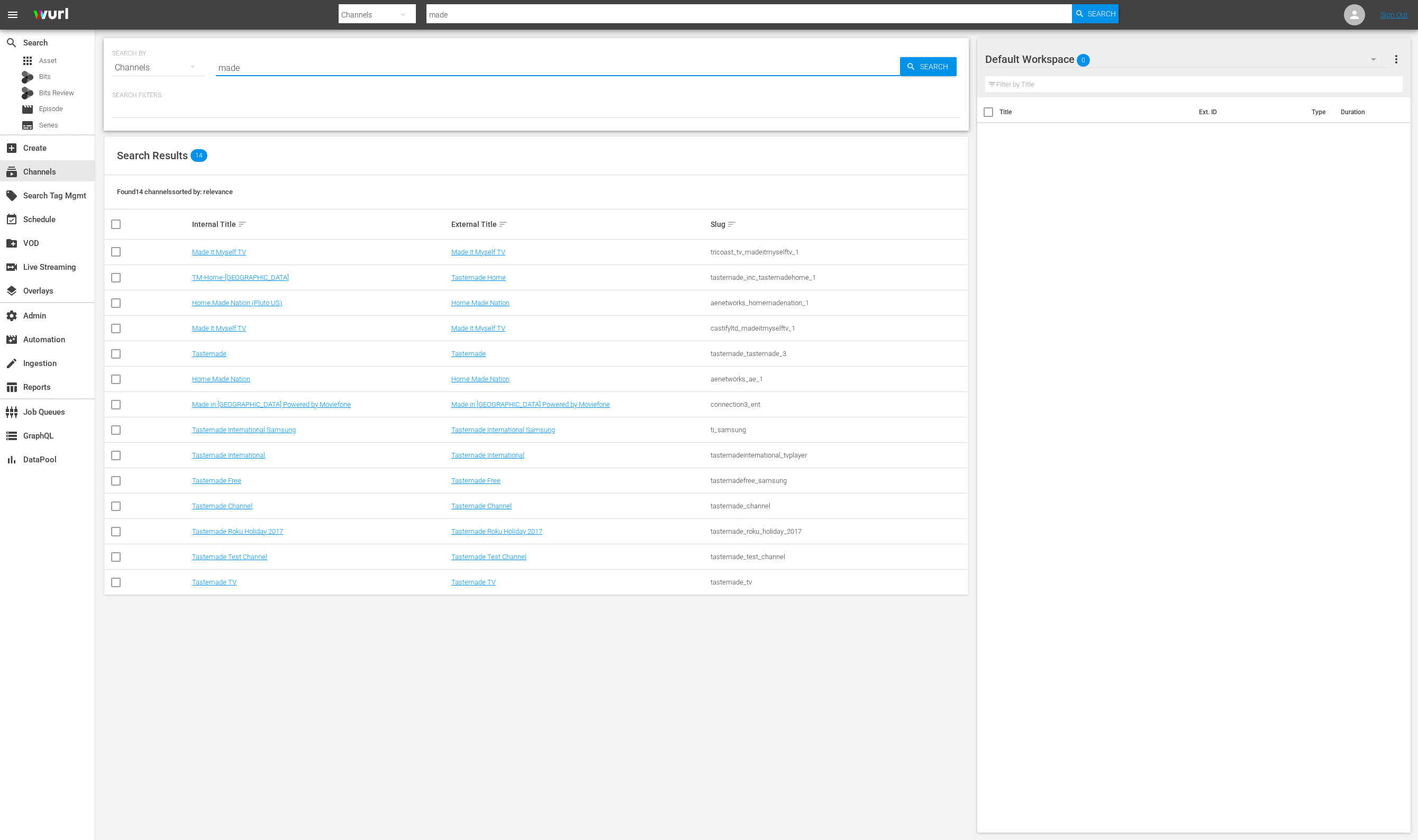
type input "Made it myself"
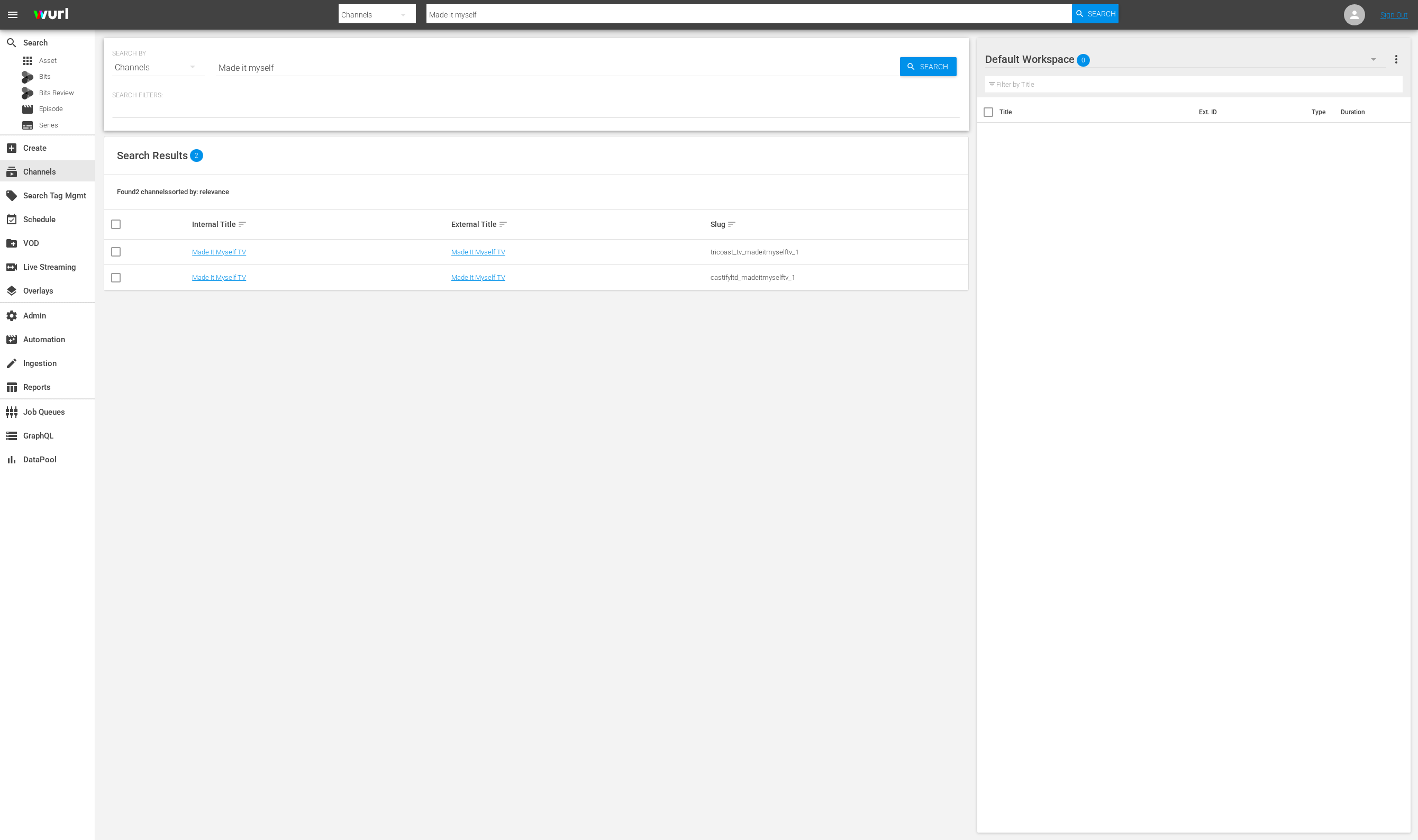
click at [719, 255] on div "tricoast_tv_madeitmyselftv_1" at bounding box center [839, 252] width 256 height 8
click at [721, 255] on div "tricoast_tv_madeitmyselftv_1" at bounding box center [839, 252] width 256 height 8
copy div "oast_tv_madeitmyselftv_1"
click at [737, 258] on td "tricoast_tv_madeitmyselftv_1" at bounding box center [839, 252] width 259 height 25
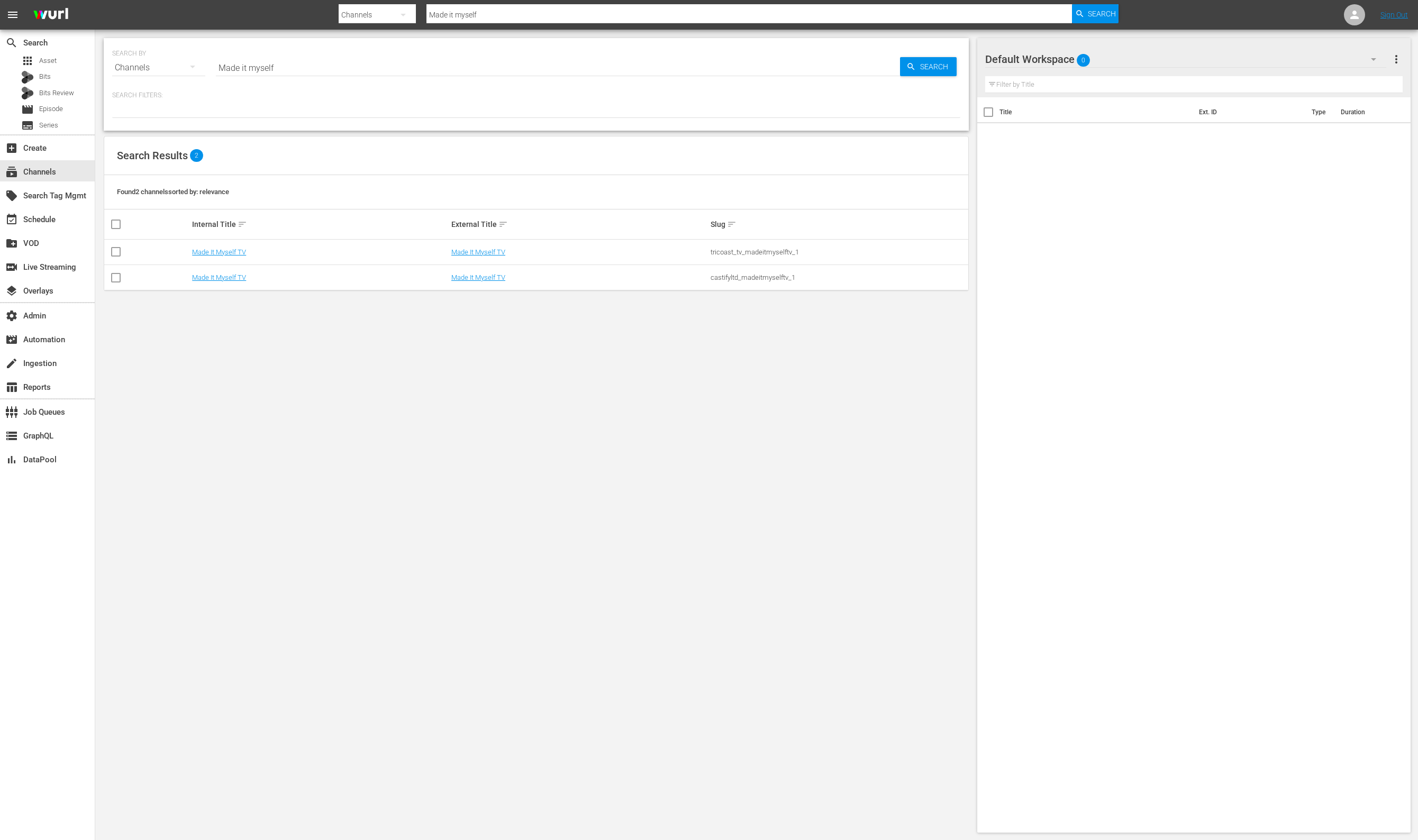
click at [737, 255] on div "tricoast_tv_madeitmyselftv_1" at bounding box center [839, 252] width 256 height 8
click at [738, 253] on div "tricoast_tv_madeitmyselftv_1" at bounding box center [839, 252] width 256 height 8
copy div "tricoast_tv_madeitmyselftv_1"
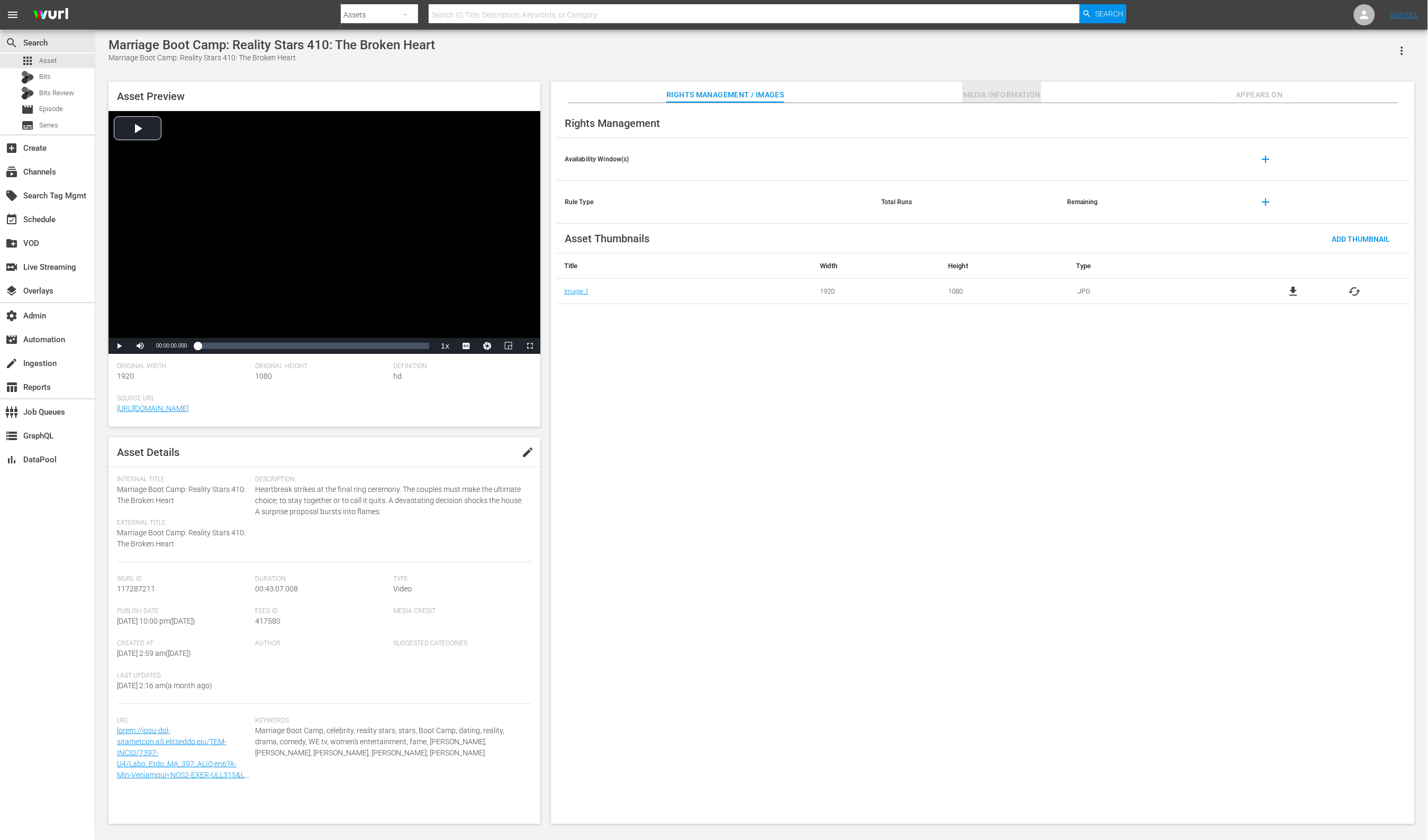
click at [1006, 88] on button "Media Information" at bounding box center [1001, 92] width 79 height 21
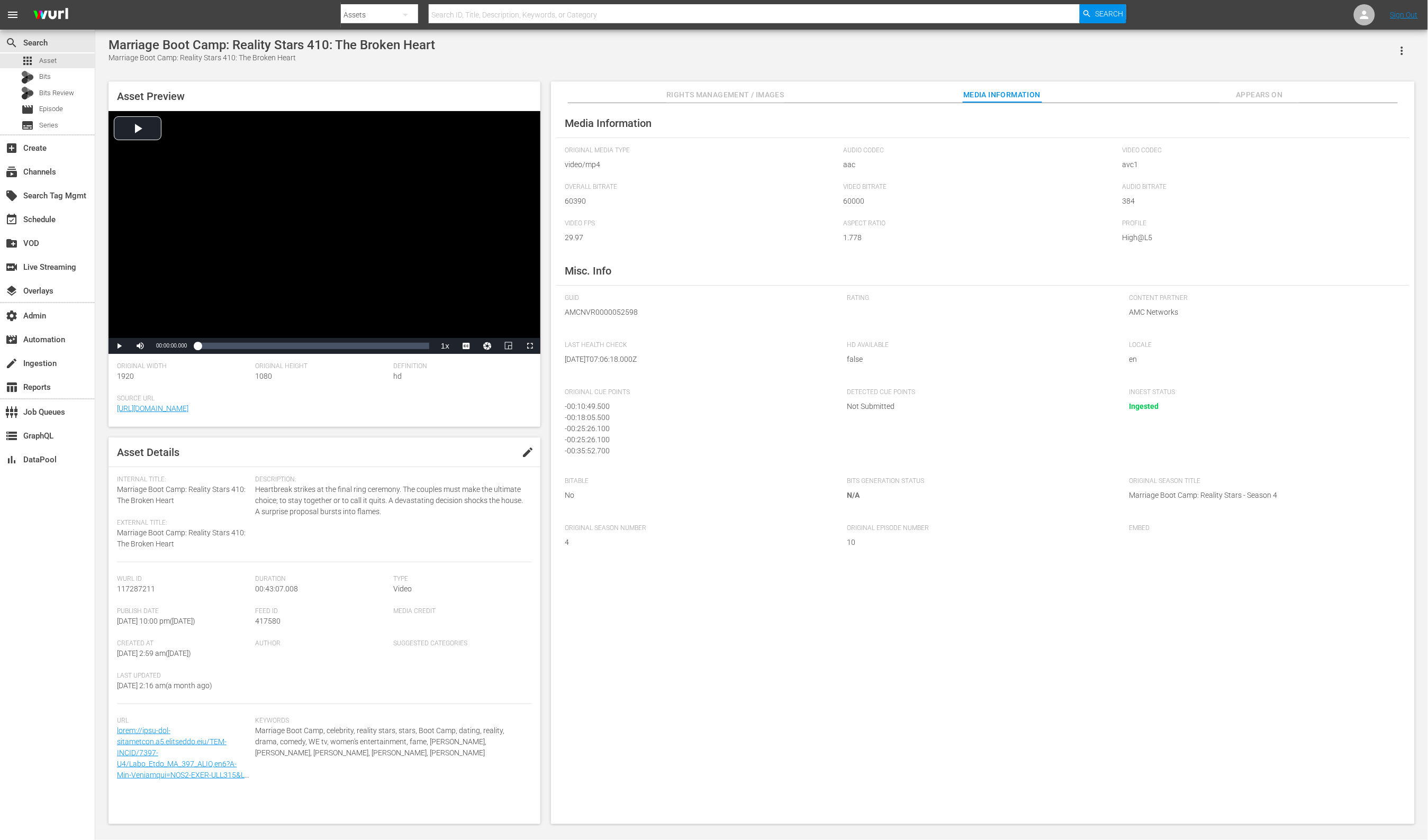
drag, startPoint x: 675, startPoint y: 324, endPoint x: 663, endPoint y: 322, distance: 12.2
click at [675, 324] on div "GUID AMCNVR0000052598" at bounding box center [700, 312] width 272 height 36
click at [601, 309] on span "AMCNVR0000052598" at bounding box center [698, 312] width 267 height 11
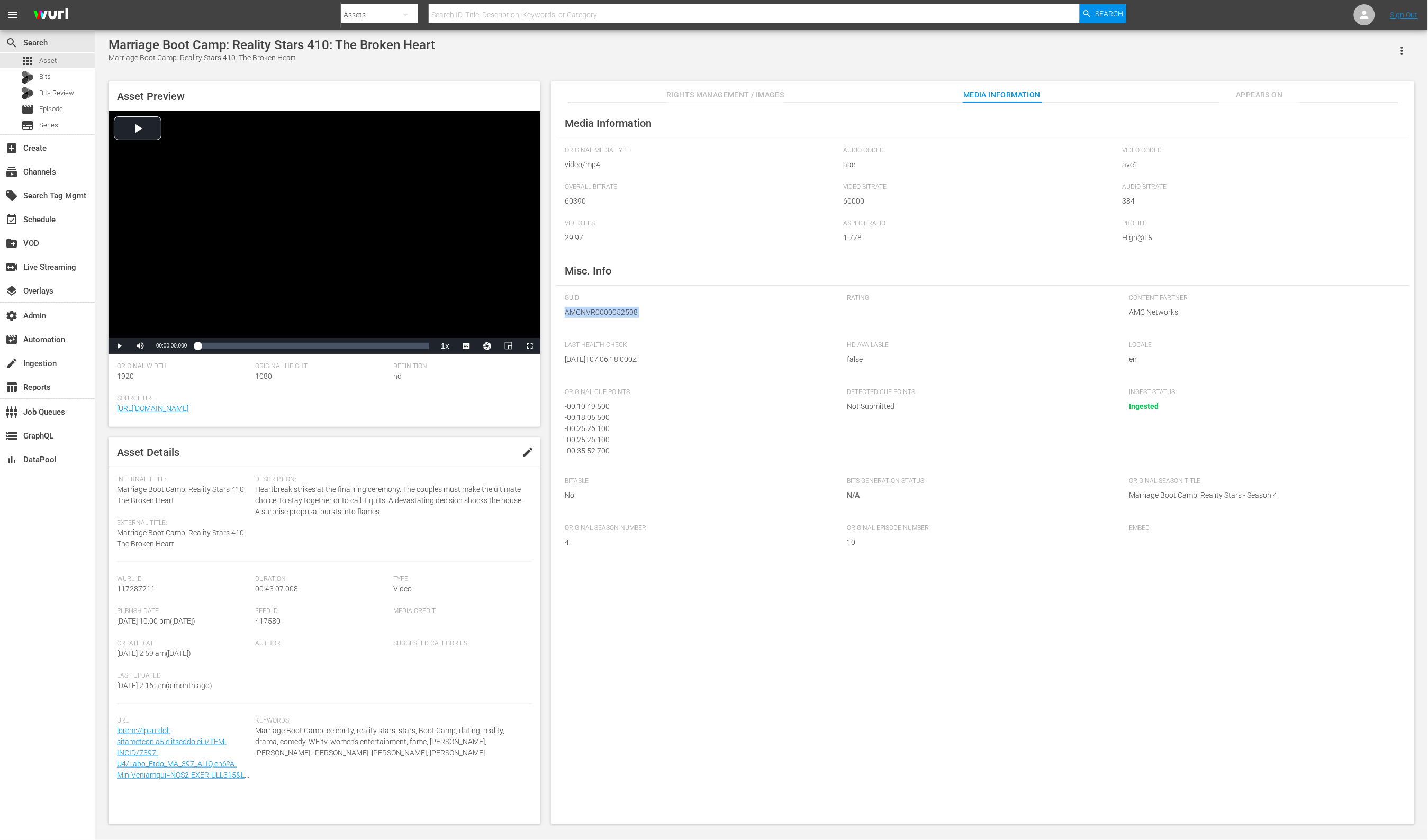
copy span "AMCNVR0000052598"
